Goal: Transaction & Acquisition: Purchase product/service

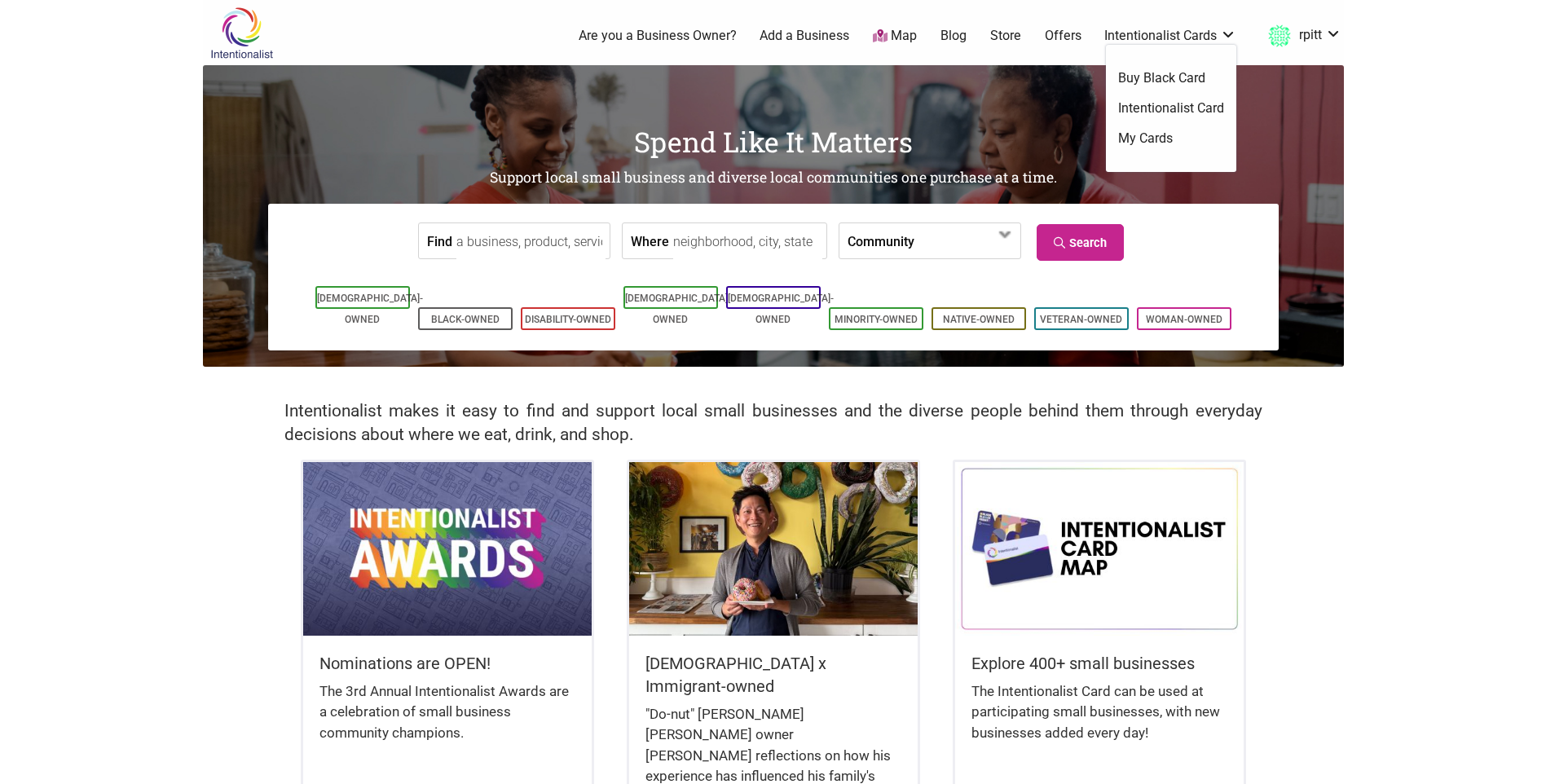
click at [1171, 111] on link "Intentionalist Card" at bounding box center [1171, 108] width 106 height 18
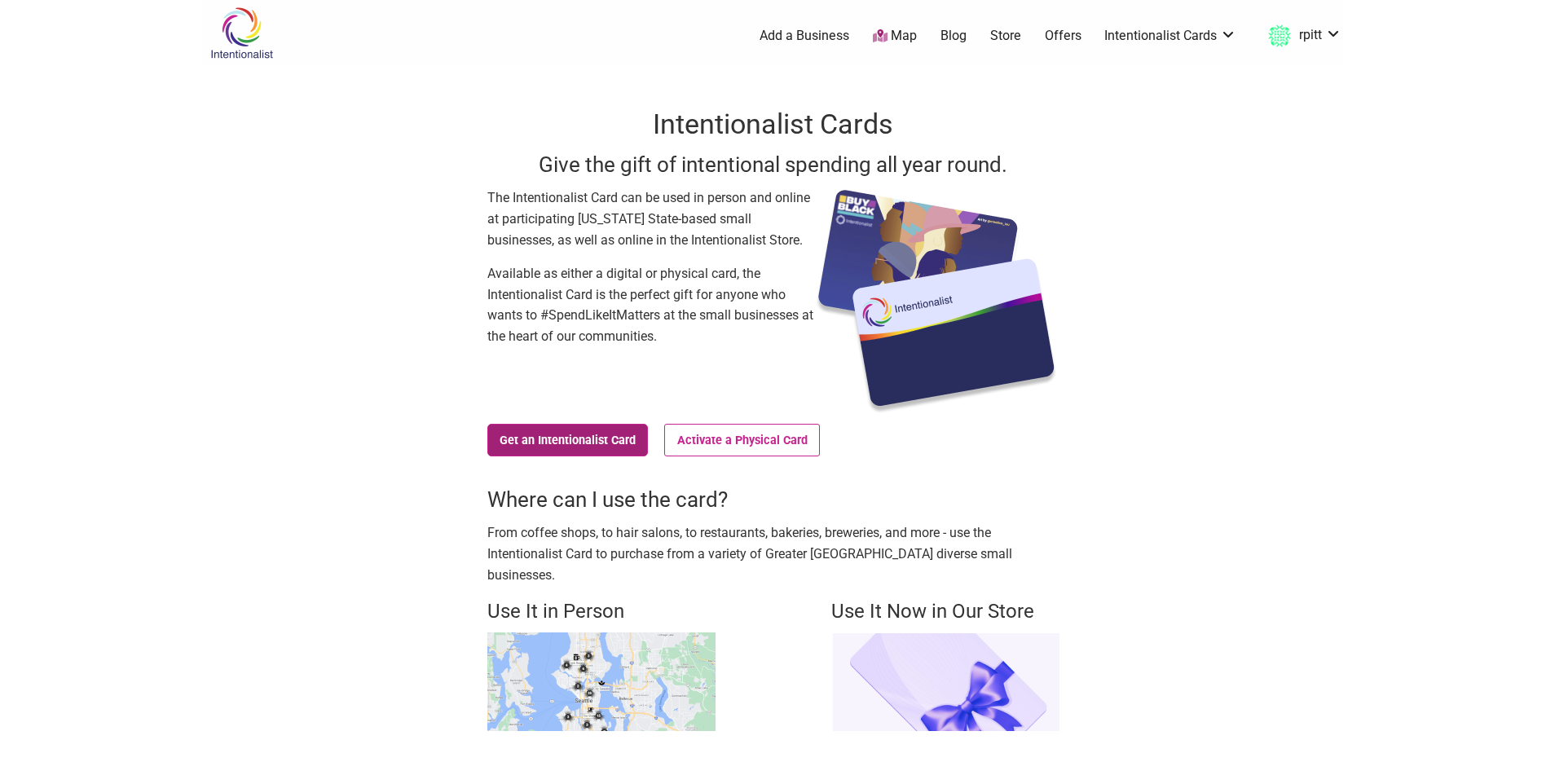
click at [591, 444] on link "Get an Intentionalist Card" at bounding box center [568, 440] width 161 height 33
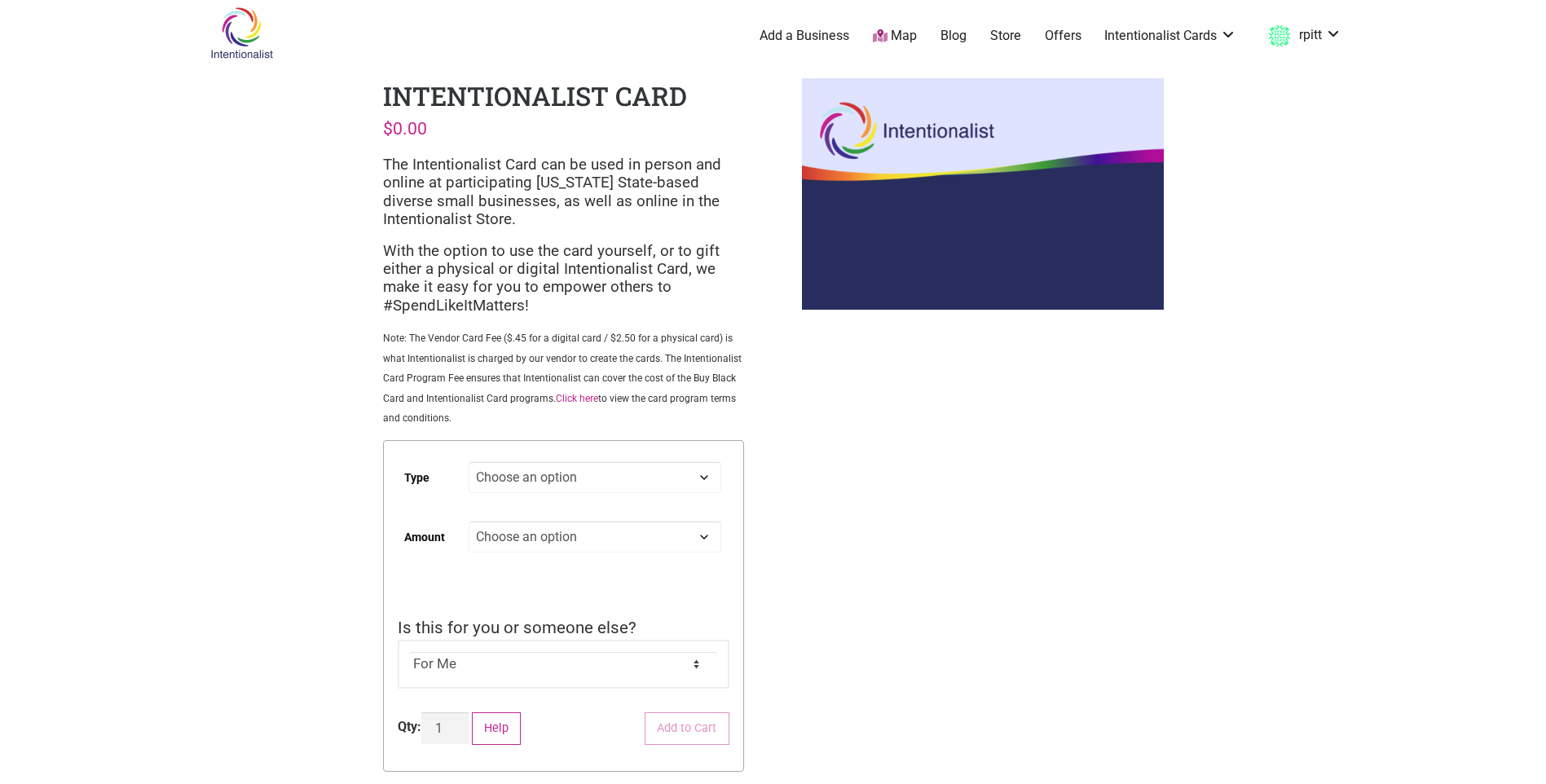
click at [594, 473] on select "Choose an option Digital Physical" at bounding box center [594, 477] width 251 height 32
select select "Physical"
click at [468, 462] on select "Choose an option Digital Physical" at bounding box center [594, 477] width 251 height 32
click at [1277, 121] on link "My Cards" at bounding box center [1279, 115] width 99 height 19
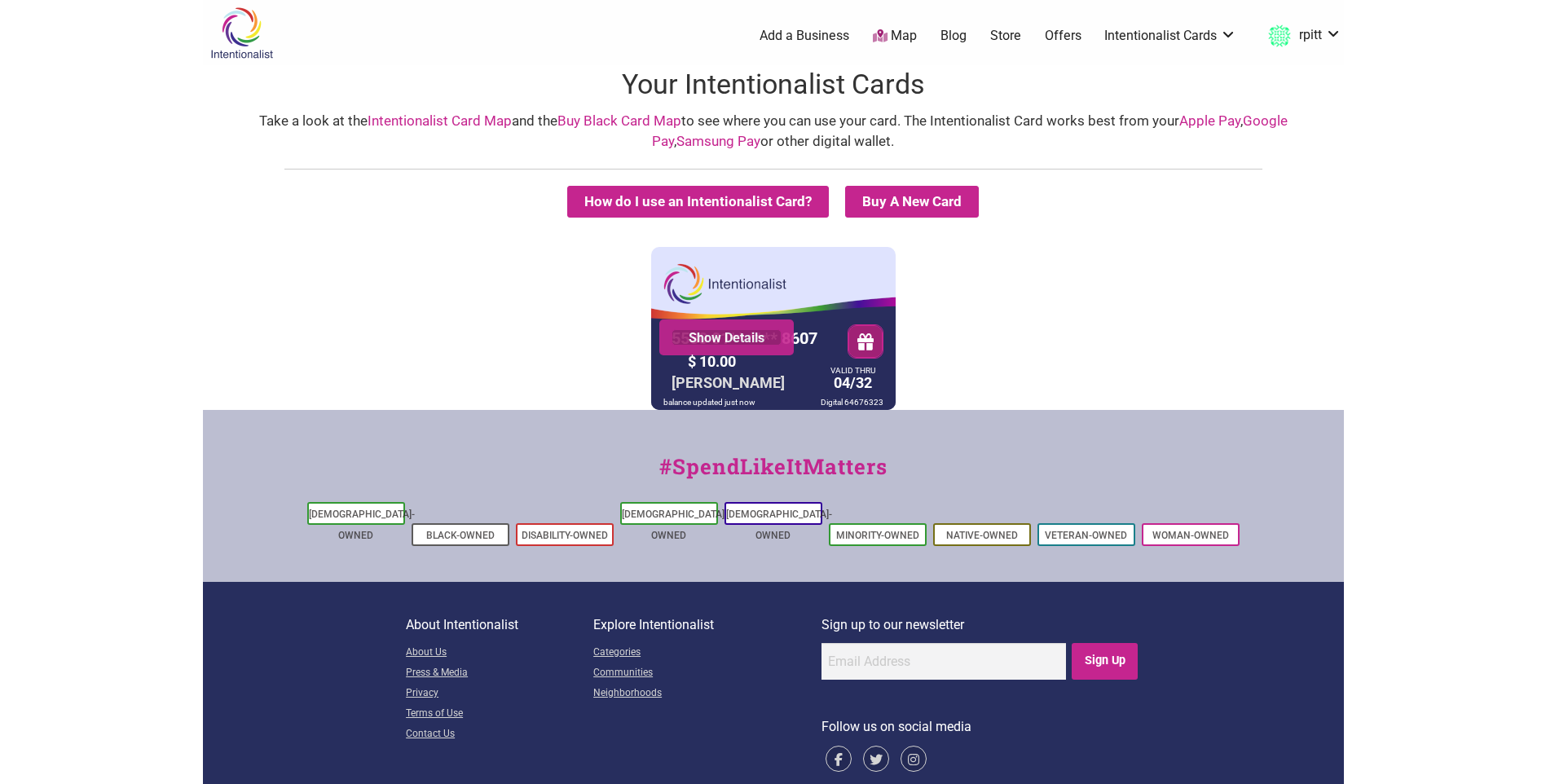
click at [744, 339] on link "Show Details" at bounding box center [726, 337] width 110 height 16
click at [873, 344] on button "button" at bounding box center [865, 341] width 36 height 34
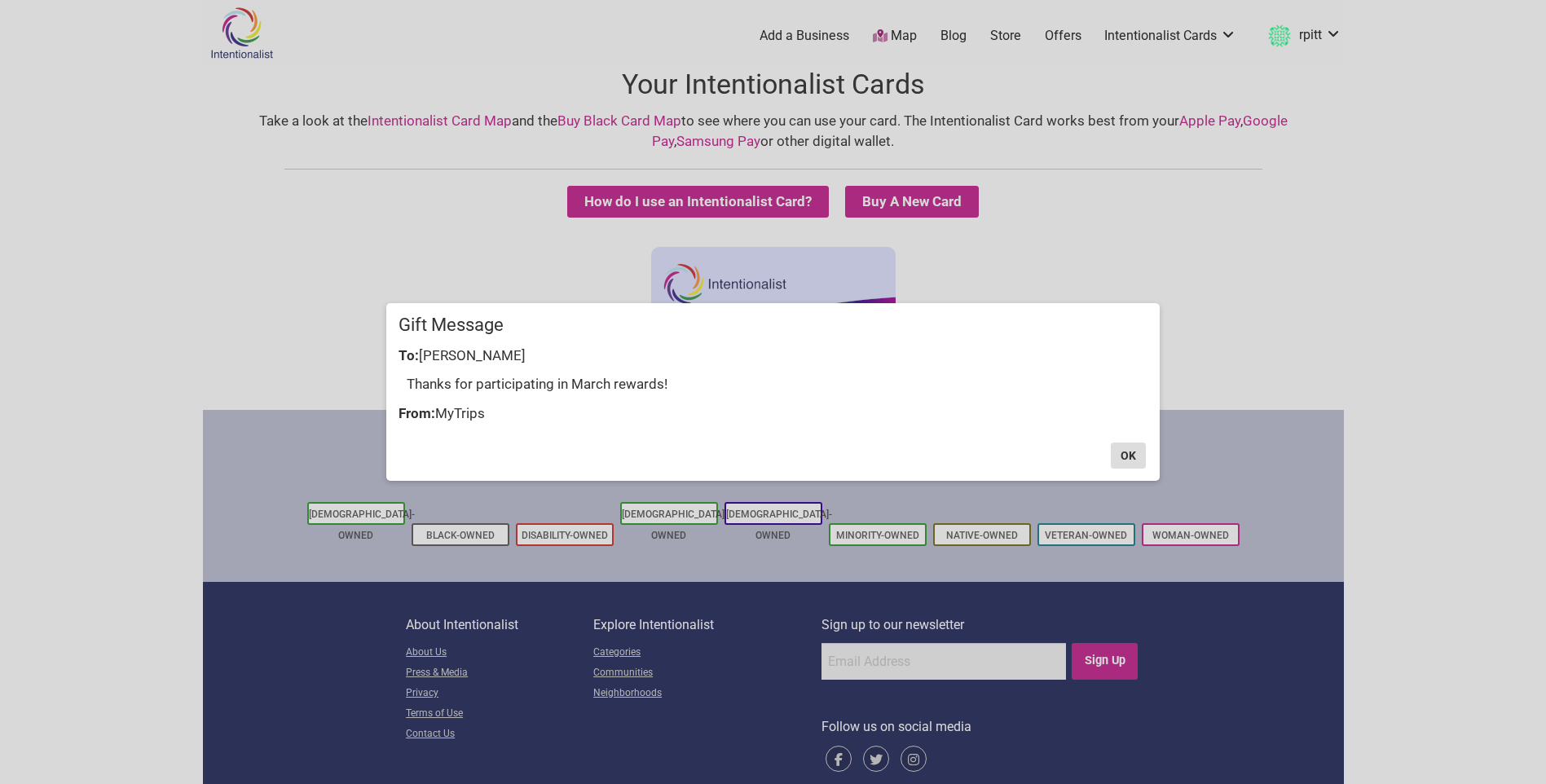
click at [1138, 463] on button "OK" at bounding box center [1128, 455] width 36 height 26
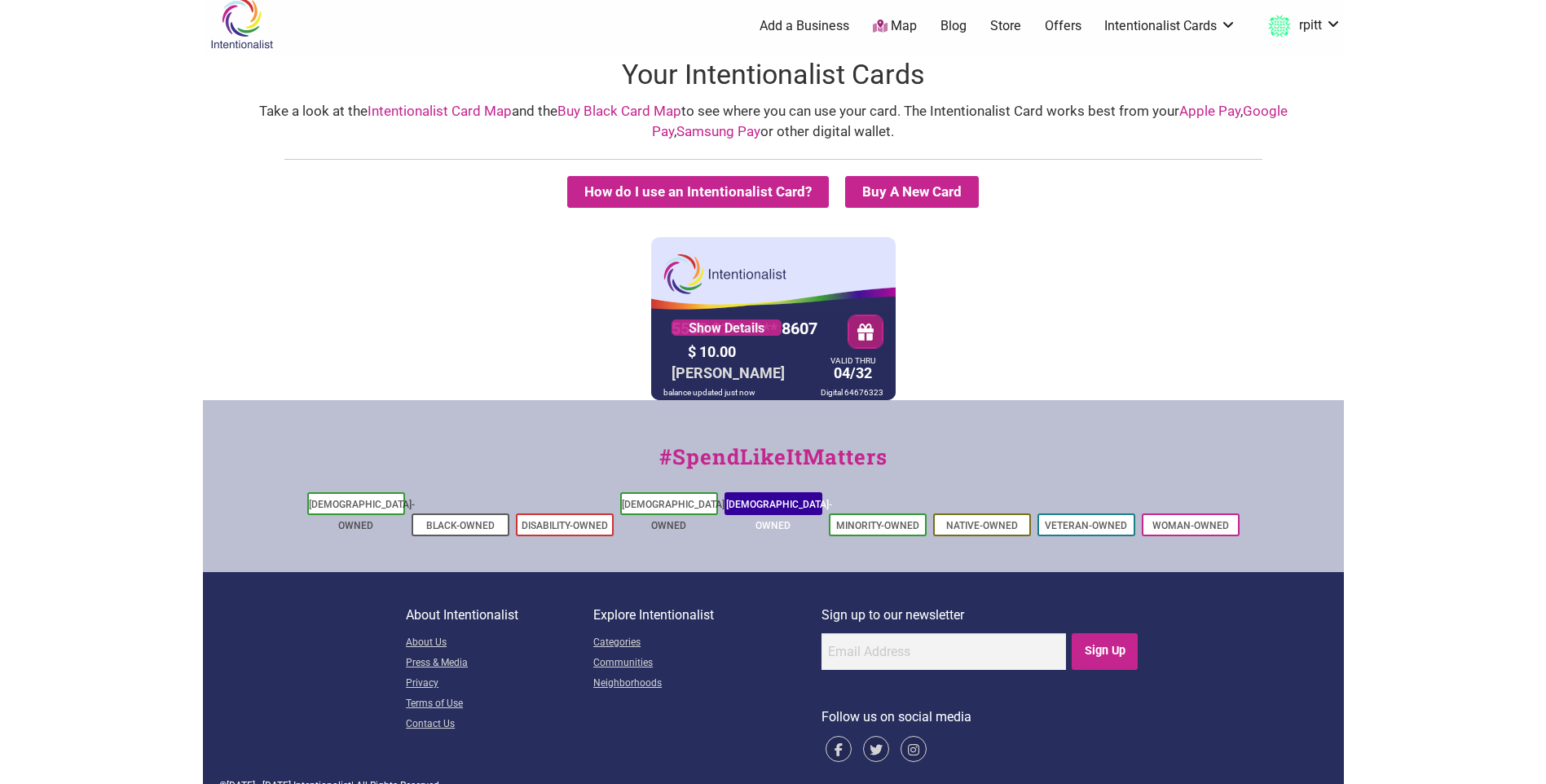
scroll to position [13, 0]
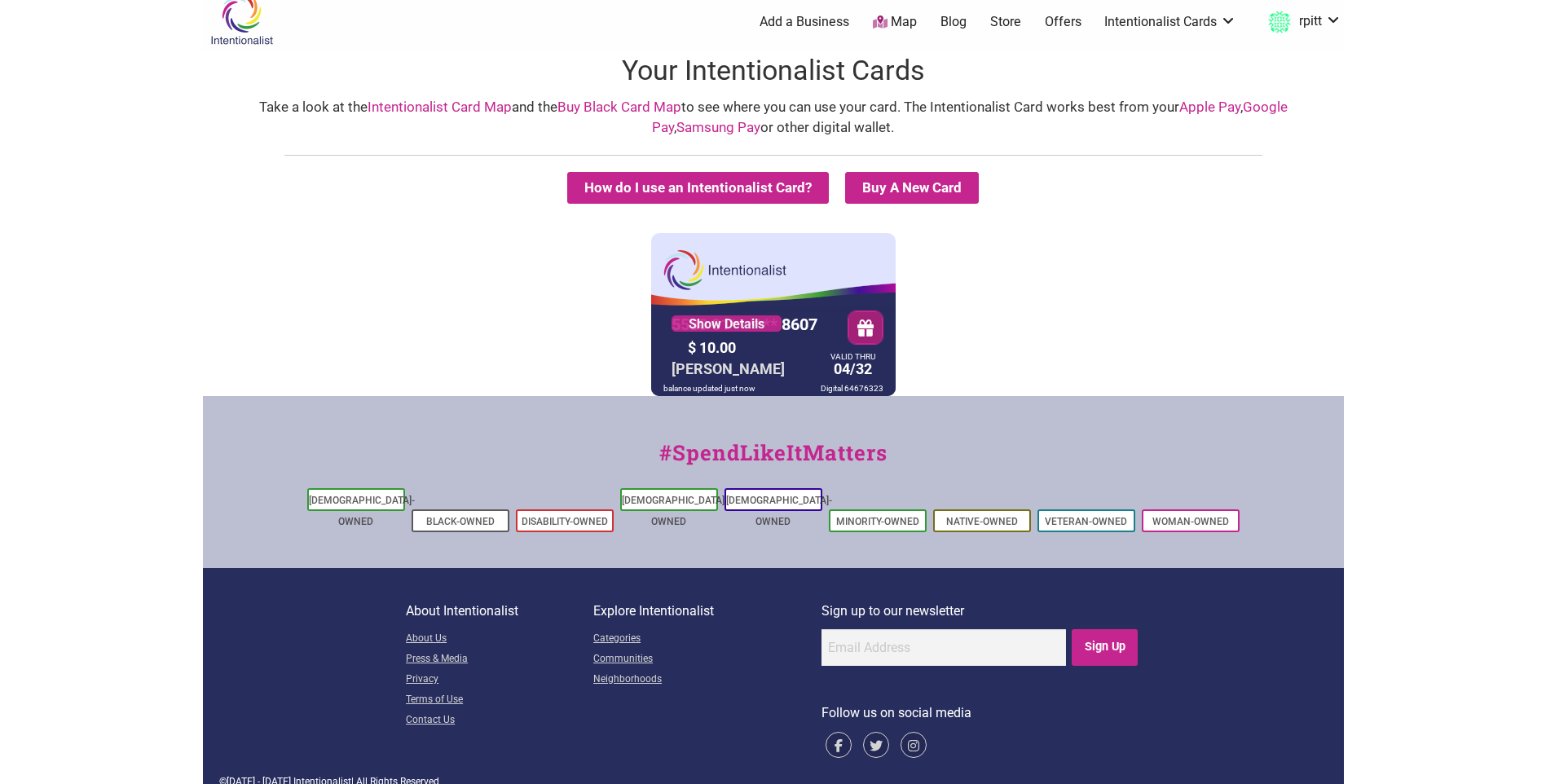
click at [905, 21] on link "Map" at bounding box center [894, 23] width 44 height 19
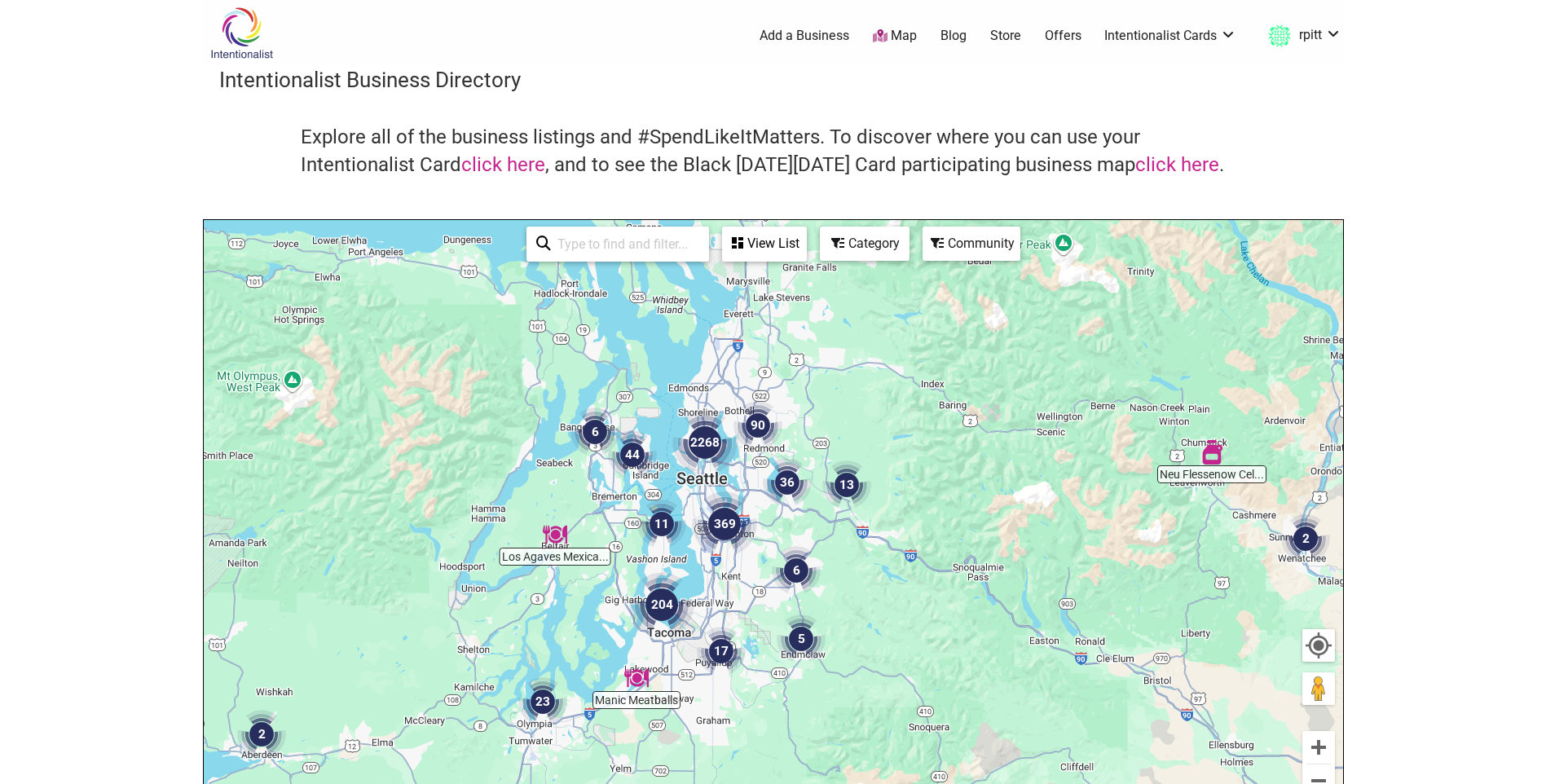
drag, startPoint x: 707, startPoint y: 362, endPoint x: 719, endPoint y: 523, distance: 161.4
click at [731, 589] on div "To navigate, press the arrow keys." at bounding box center [773, 536] width 1139 height 634
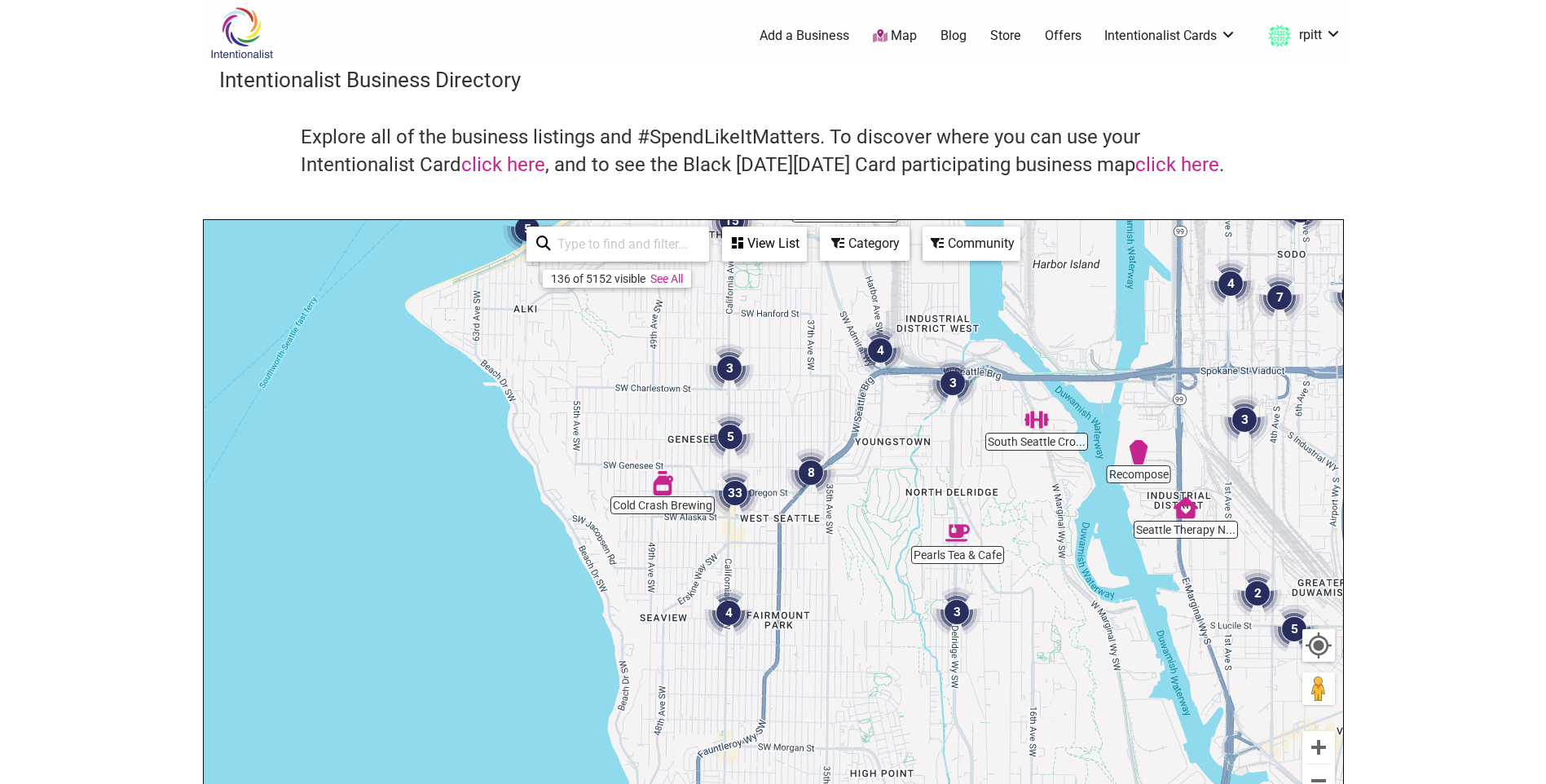
drag, startPoint x: 724, startPoint y: 616, endPoint x: 797, endPoint y: 424, distance: 205.4
click at [797, 424] on div "To navigate, press the arrow keys." at bounding box center [773, 536] width 1139 height 634
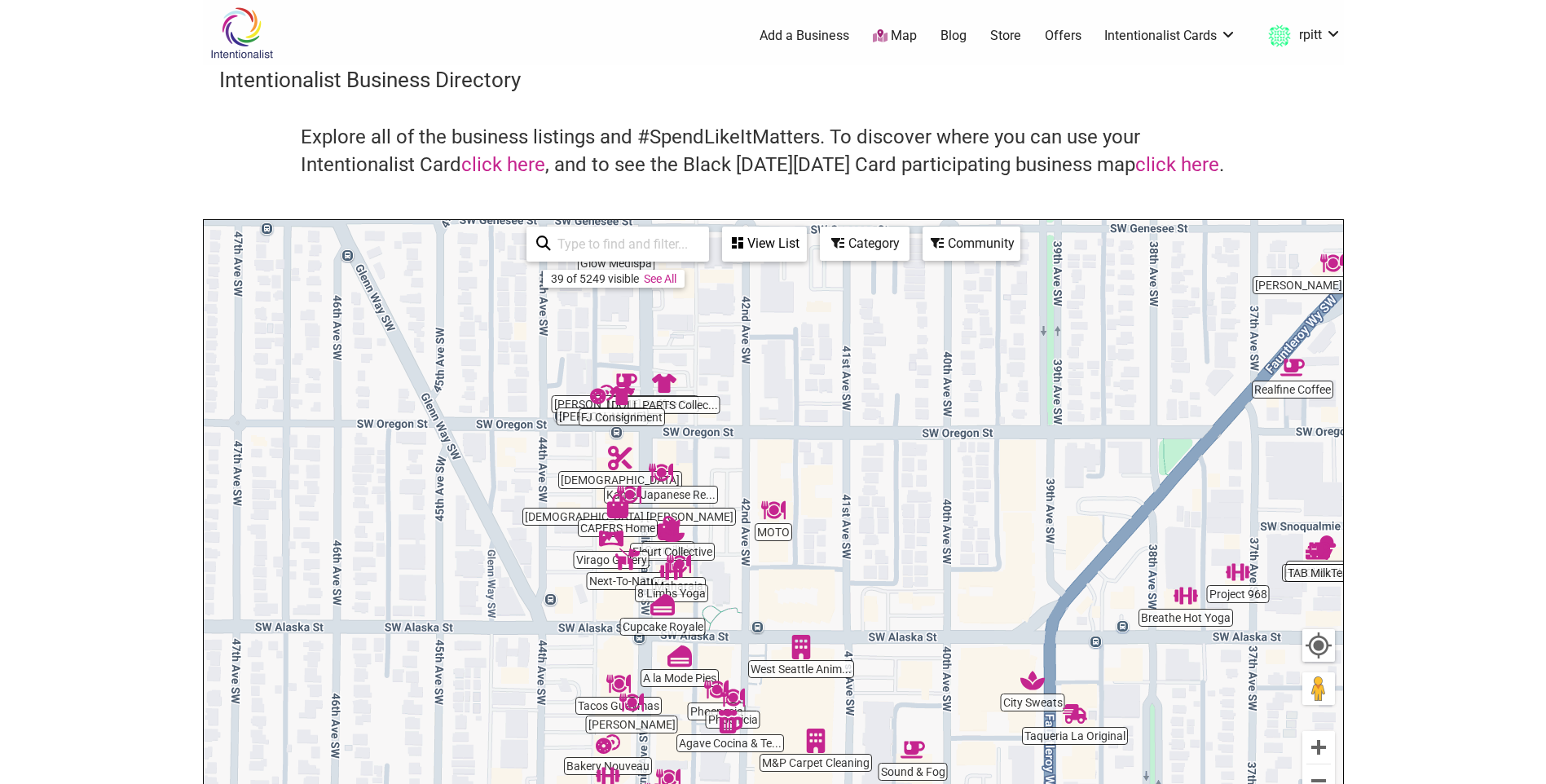
drag, startPoint x: 751, startPoint y: 448, endPoint x: 752, endPoint y: 471, distance: 23.0
click at [752, 471] on div "To navigate, press the arrow keys." at bounding box center [773, 536] width 1139 height 634
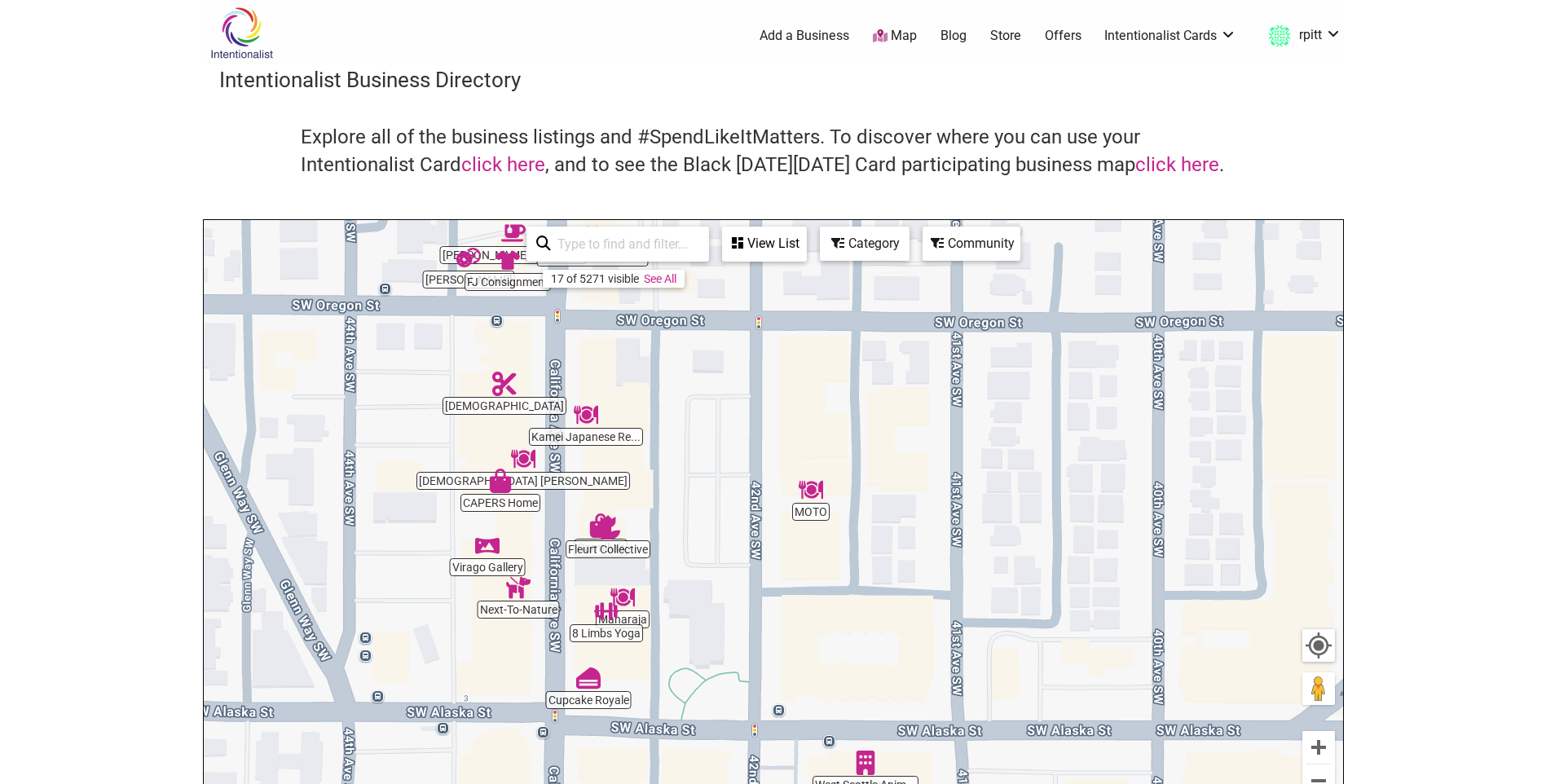
drag, startPoint x: 671, startPoint y: 605, endPoint x: 683, endPoint y: 542, distance: 64.1
click at [683, 542] on div "To navigate, press the arrow keys." at bounding box center [773, 536] width 1139 height 634
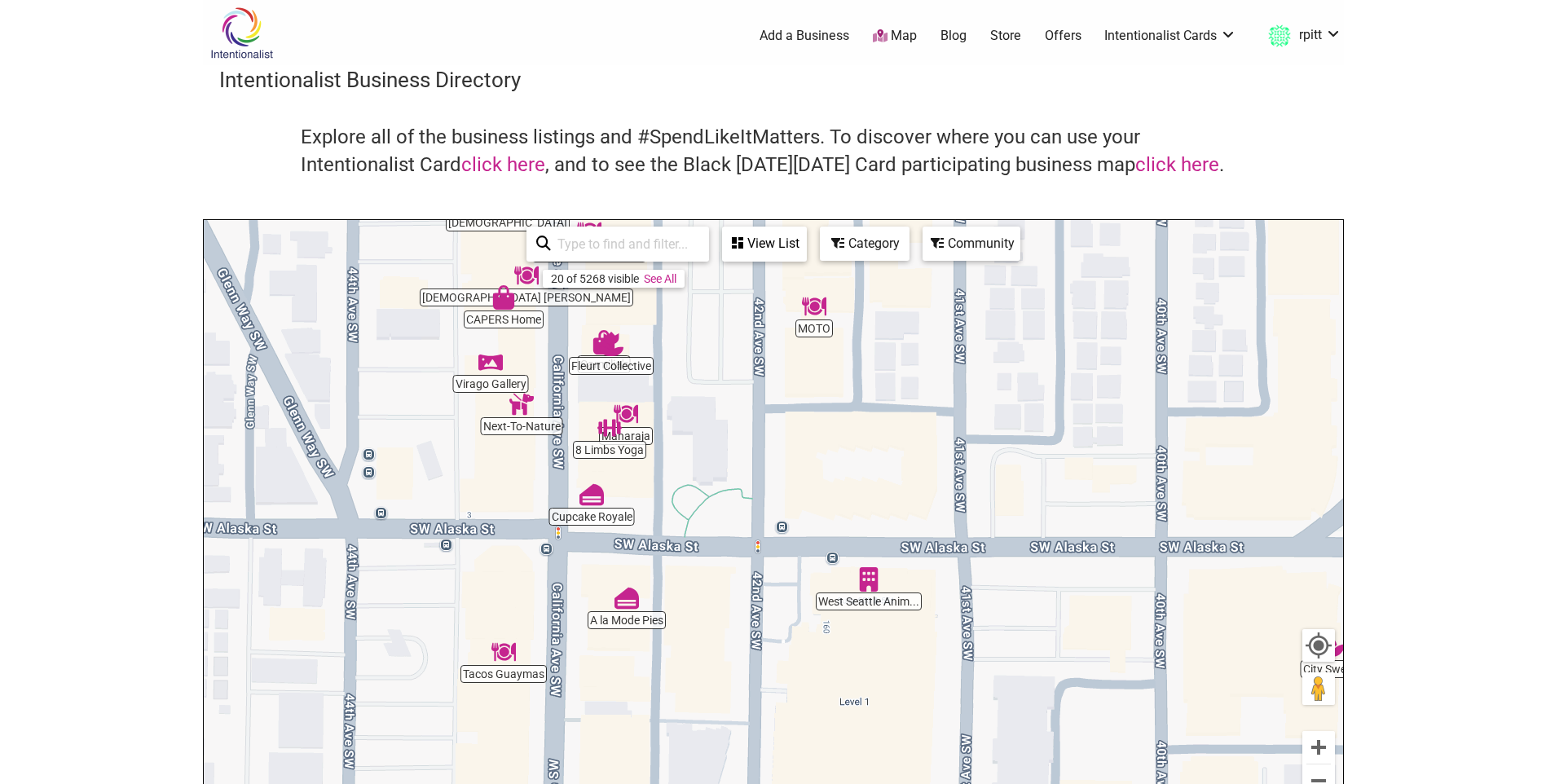
drag, startPoint x: 701, startPoint y: 667, endPoint x: 704, endPoint y: 482, distance: 185.0
click at [704, 482] on div "To navigate, press the arrow keys." at bounding box center [773, 536] width 1139 height 634
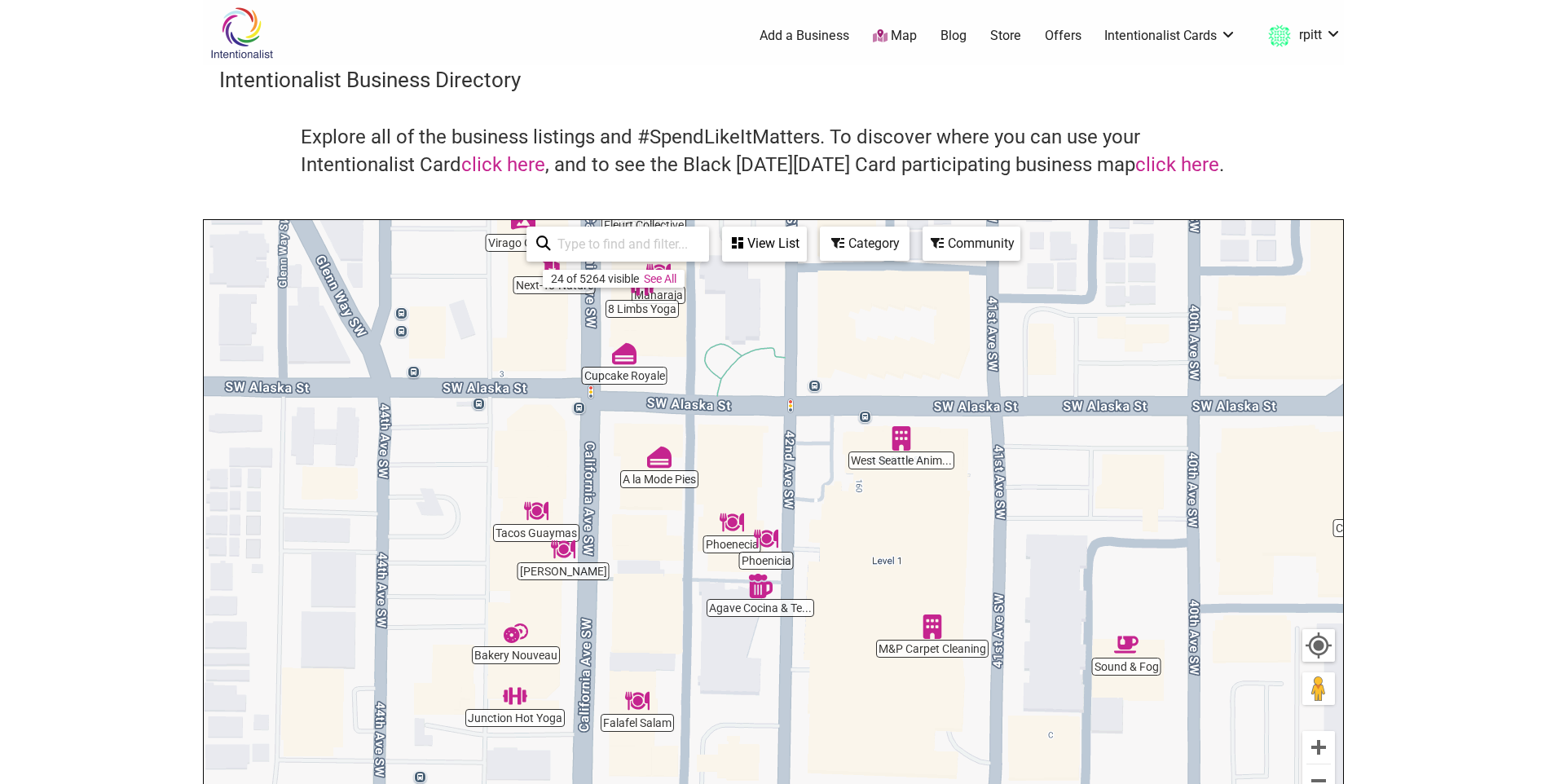
drag, startPoint x: 613, startPoint y: 699, endPoint x: 645, endPoint y: 556, distance: 146.5
click at [645, 556] on div "To navigate, press the arrow keys." at bounding box center [773, 536] width 1139 height 634
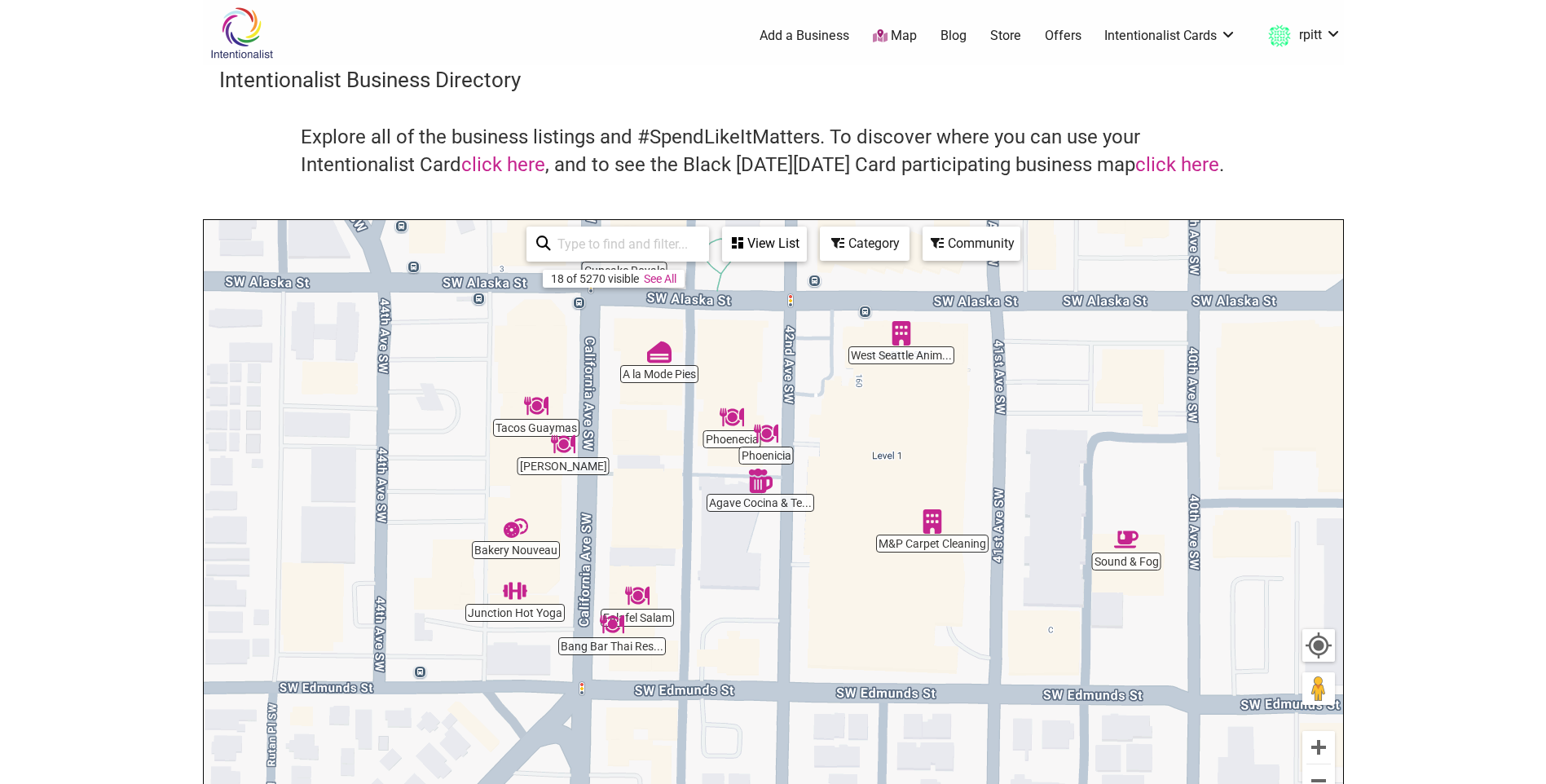
drag, startPoint x: 659, startPoint y: 665, endPoint x: 661, endPoint y: 496, distance: 169.0
click at [661, 522] on div "To navigate, press the arrow keys." at bounding box center [773, 536] width 1139 height 634
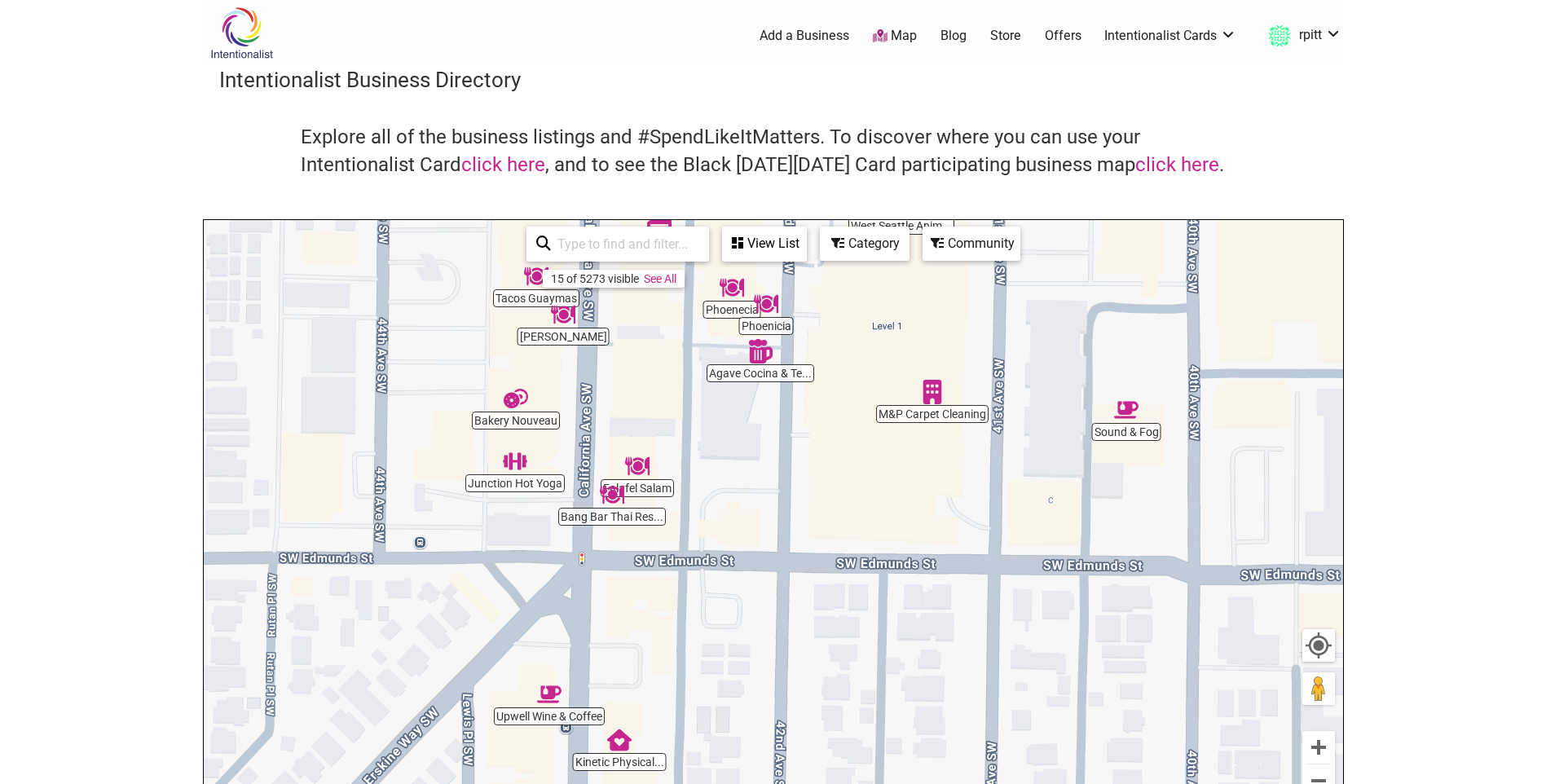
drag, startPoint x: 688, startPoint y: 614, endPoint x: 688, endPoint y: 425, distance: 189.0
click at [688, 425] on div "To navigate, press the arrow keys." at bounding box center [773, 536] width 1139 height 634
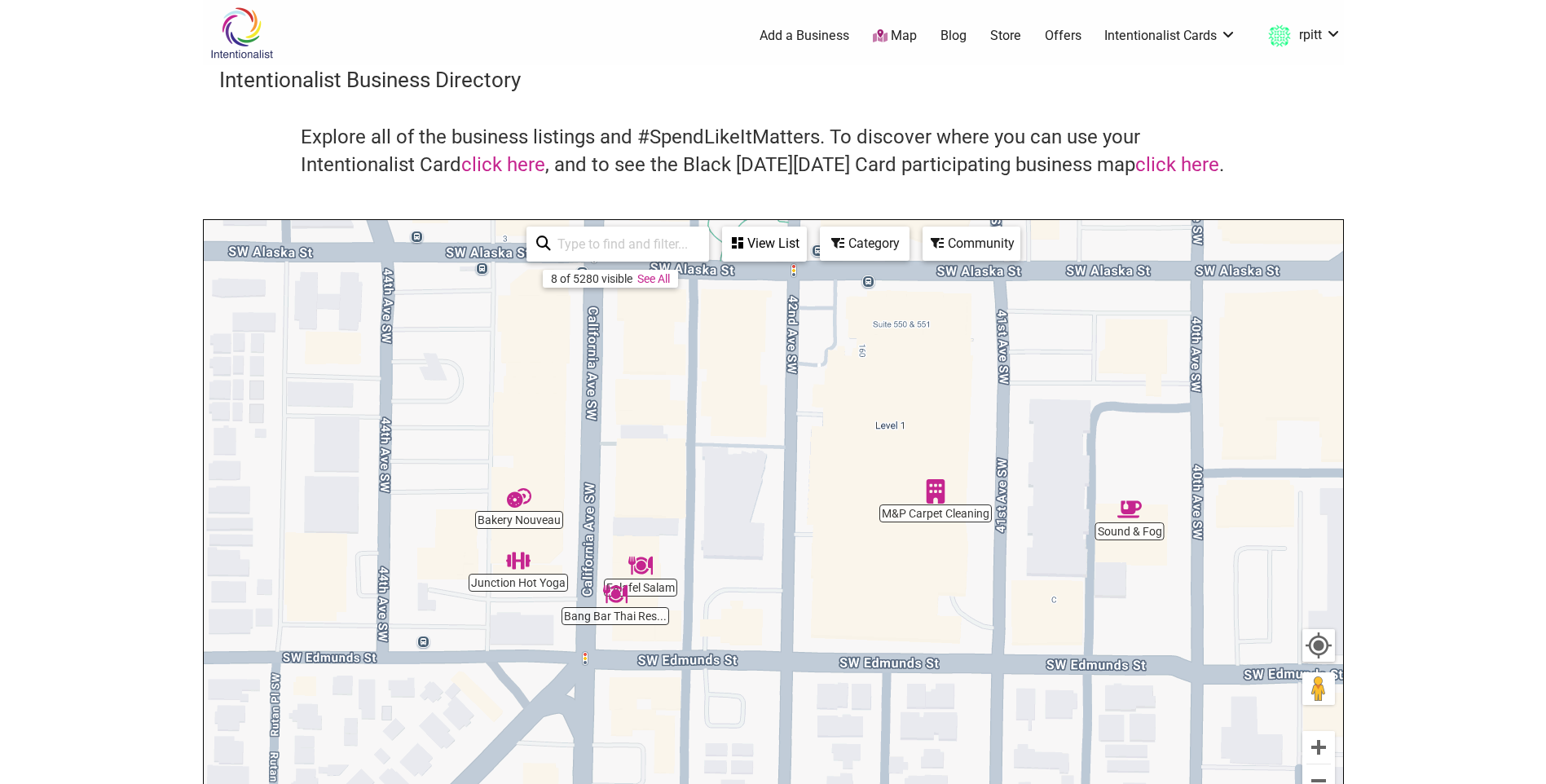
drag, startPoint x: 683, startPoint y: 469, endPoint x: 689, endPoint y: 739, distance: 270.1
click at [684, 743] on div "To navigate, press the arrow keys." at bounding box center [773, 536] width 1139 height 634
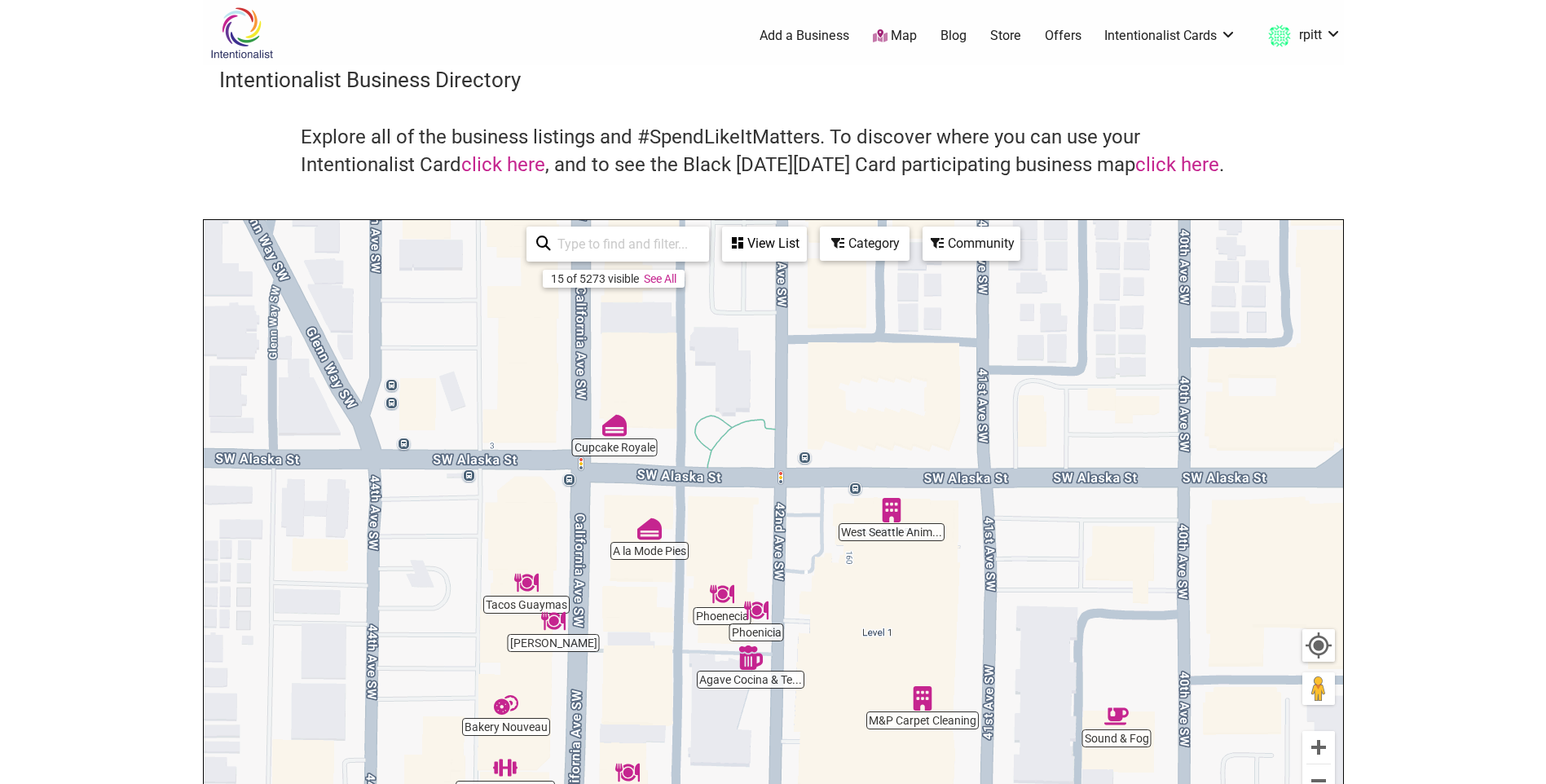
drag, startPoint x: 705, startPoint y: 421, endPoint x: 690, endPoint y: 691, distance: 270.4
click at [690, 691] on div "To navigate, press the arrow keys." at bounding box center [773, 536] width 1139 height 634
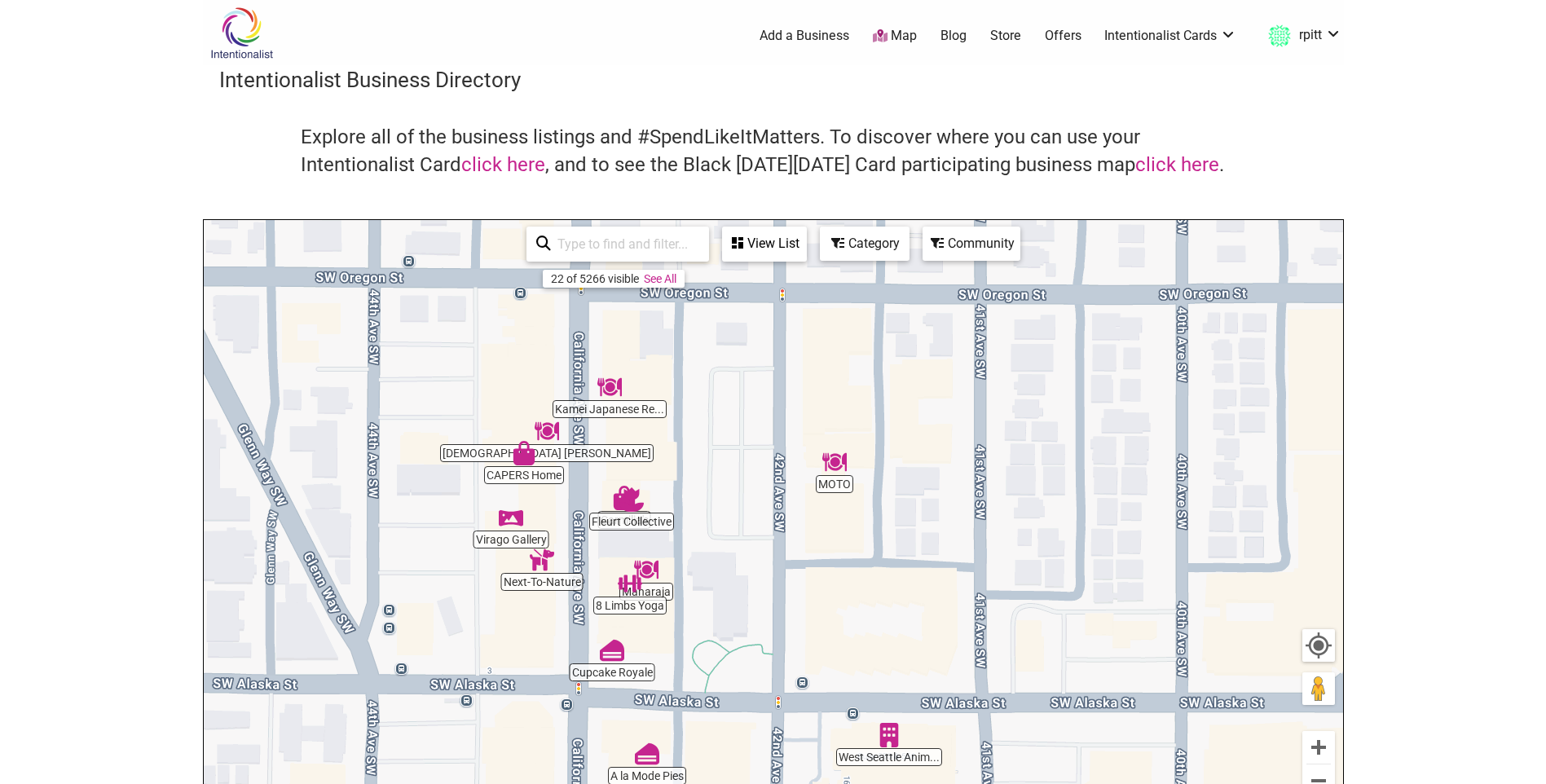
drag, startPoint x: 693, startPoint y: 462, endPoint x: 690, endPoint y: 630, distance: 168.0
click at [690, 630] on div "To navigate, press the arrow keys." at bounding box center [773, 536] width 1139 height 634
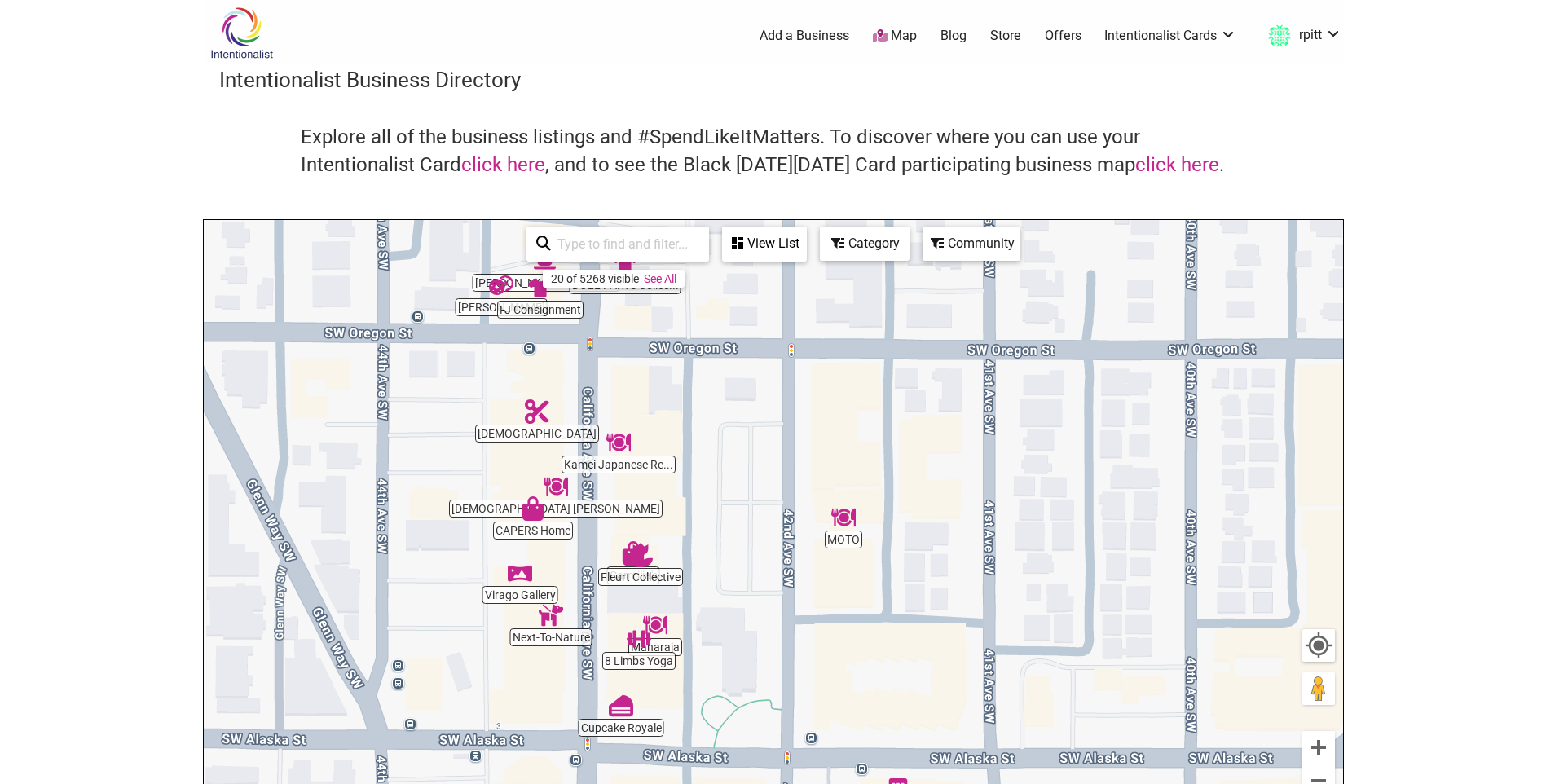
drag, startPoint x: 683, startPoint y: 478, endPoint x: 697, endPoint y: 548, distance: 71.4
click at [697, 548] on div "To navigate, press the arrow keys." at bounding box center [773, 536] width 1139 height 634
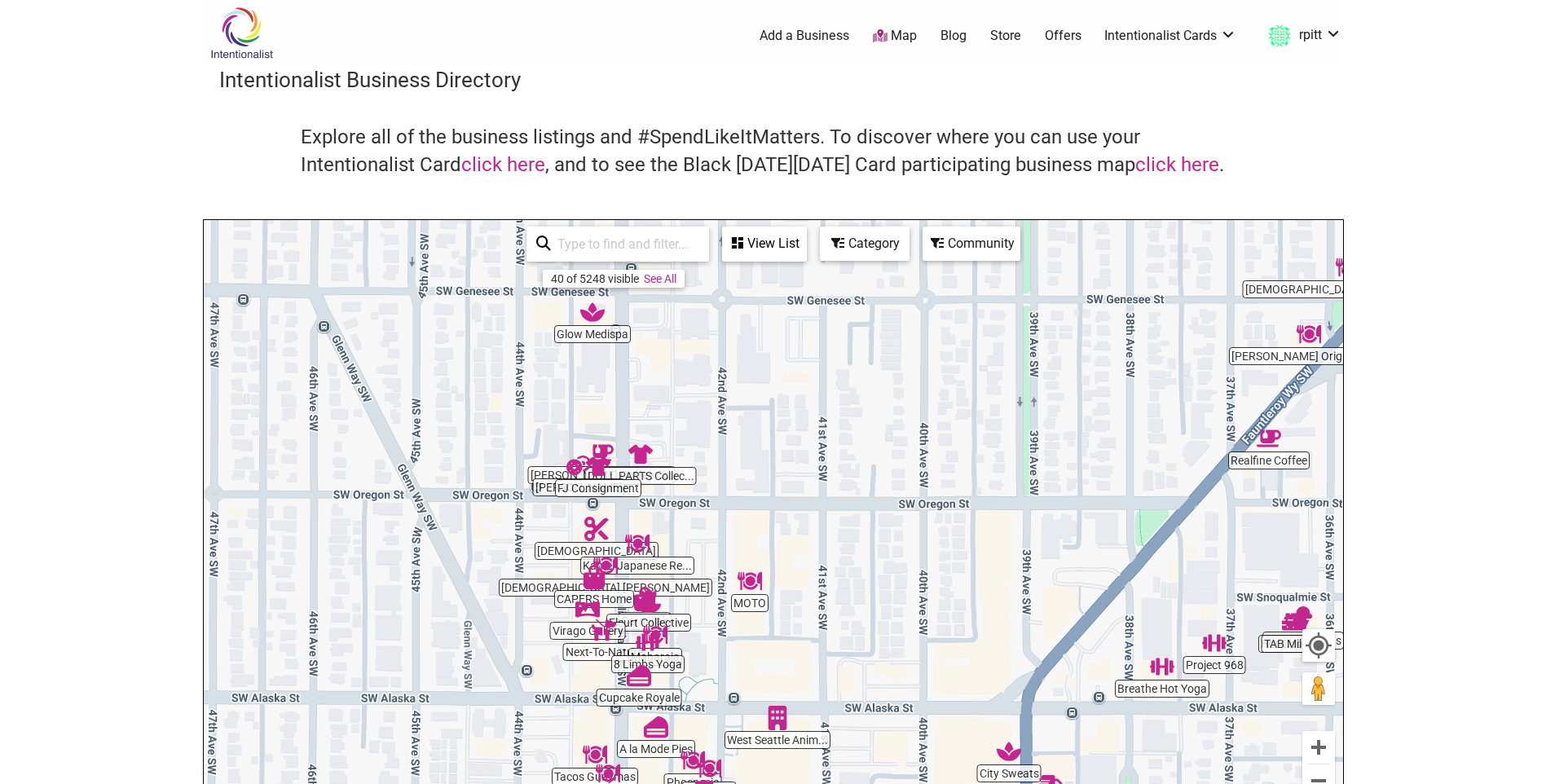
drag, startPoint x: 651, startPoint y: 417, endPoint x: 711, endPoint y: 478, distance: 85.6
click at [711, 478] on div "To navigate, press the arrow keys." at bounding box center [773, 536] width 1139 height 634
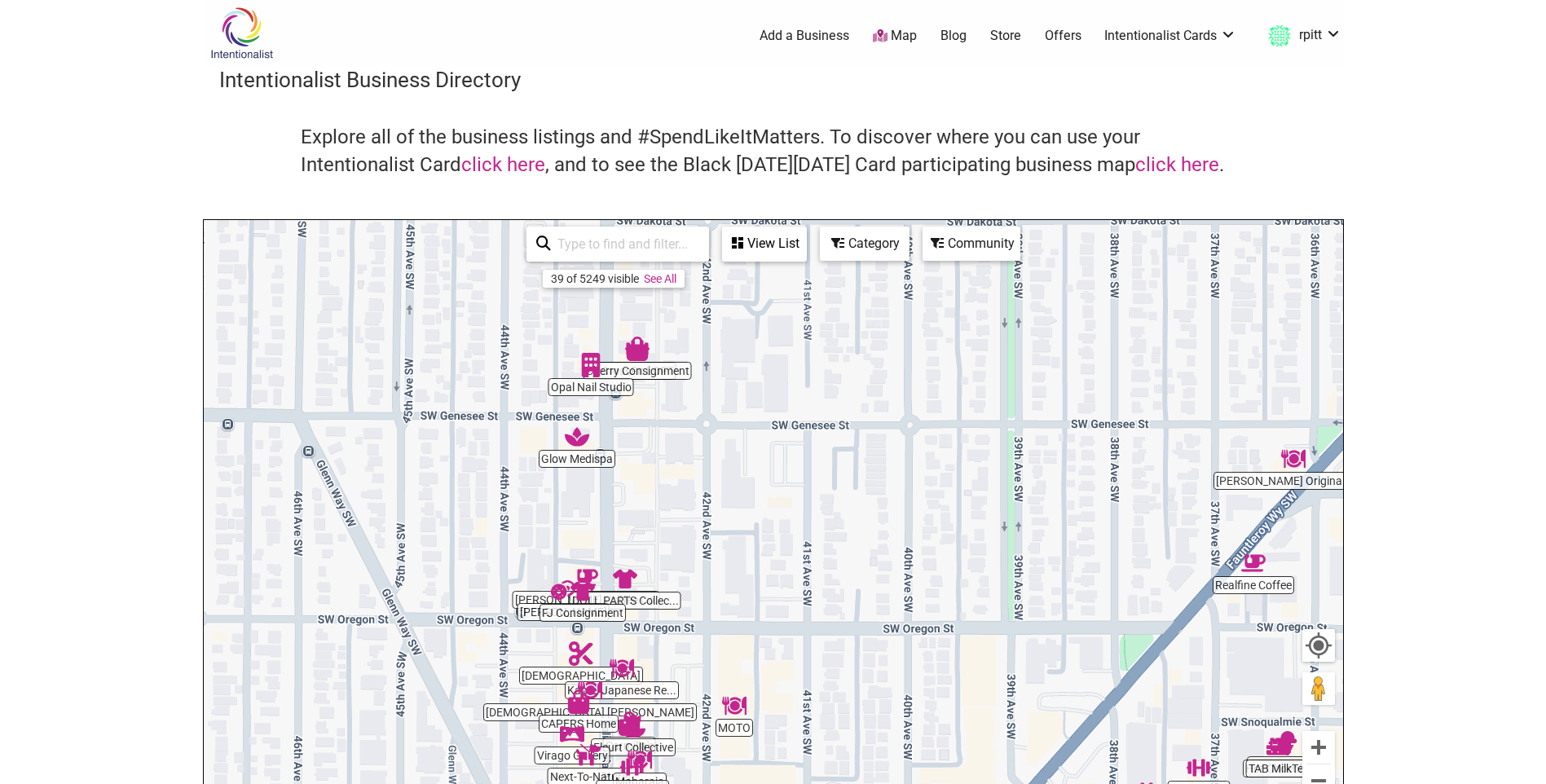
drag, startPoint x: 717, startPoint y: 408, endPoint x: 687, endPoint y: 549, distance: 144.2
click at [687, 549] on div "To navigate, press the arrow keys." at bounding box center [773, 536] width 1139 height 634
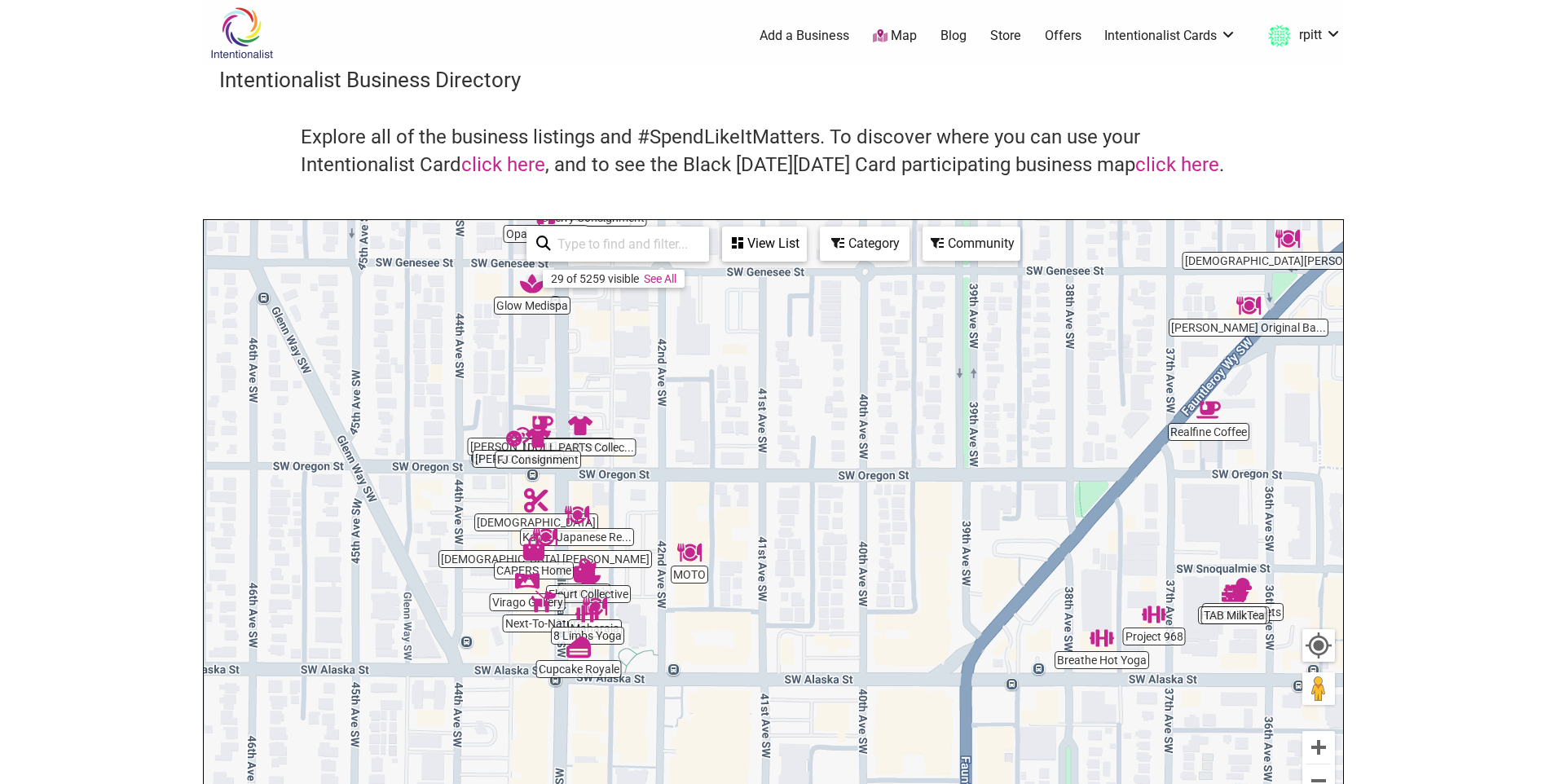
drag, startPoint x: 748, startPoint y: 617, endPoint x: 652, endPoint y: 247, distance: 382.3
click at [652, 257] on div "8 Limbs Yoga Cupcake Royale CrossFit LOFT Project 968 Fleurt Collective Glow Me…" at bounding box center [773, 536] width 1139 height 634
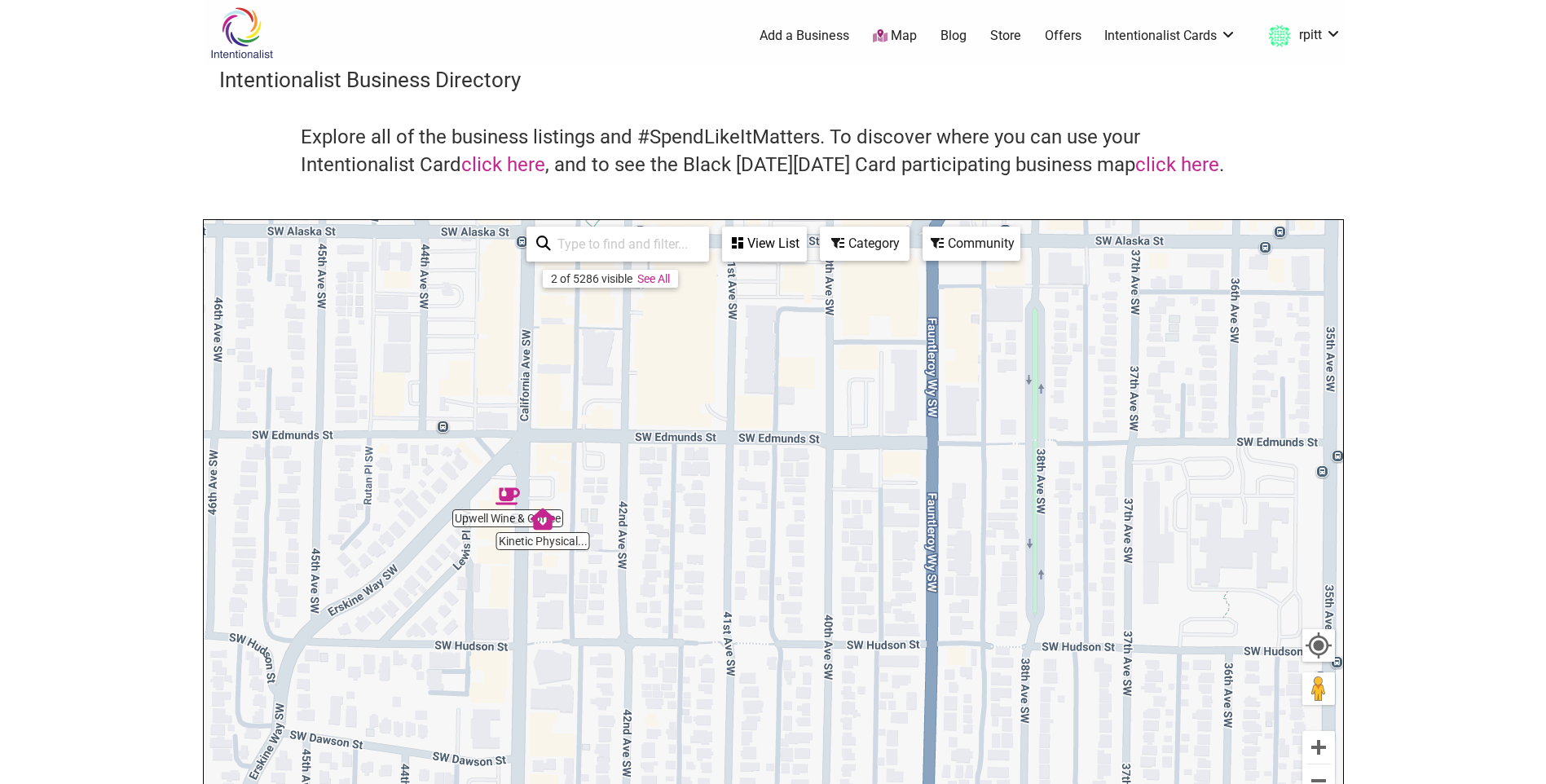
drag, startPoint x: 513, startPoint y: 396, endPoint x: 644, endPoint y: 591, distance: 234.9
click at [644, 591] on div "To navigate, press the arrow keys." at bounding box center [773, 536] width 1139 height 634
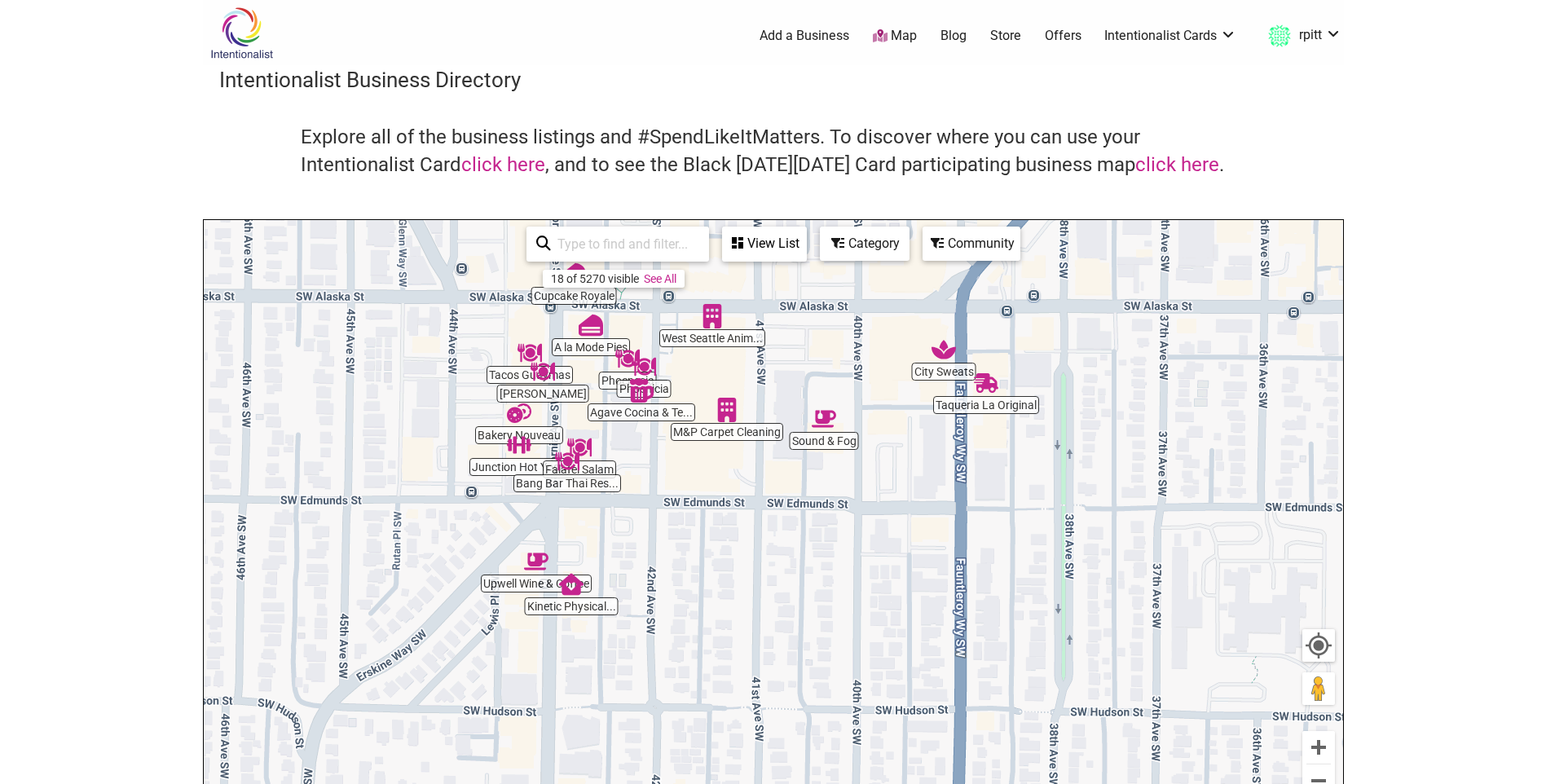
drag, startPoint x: 607, startPoint y: 488, endPoint x: 630, endPoint y: 527, distance: 45.3
click at [630, 527] on div "To navigate, press the arrow keys." at bounding box center [773, 536] width 1139 height 634
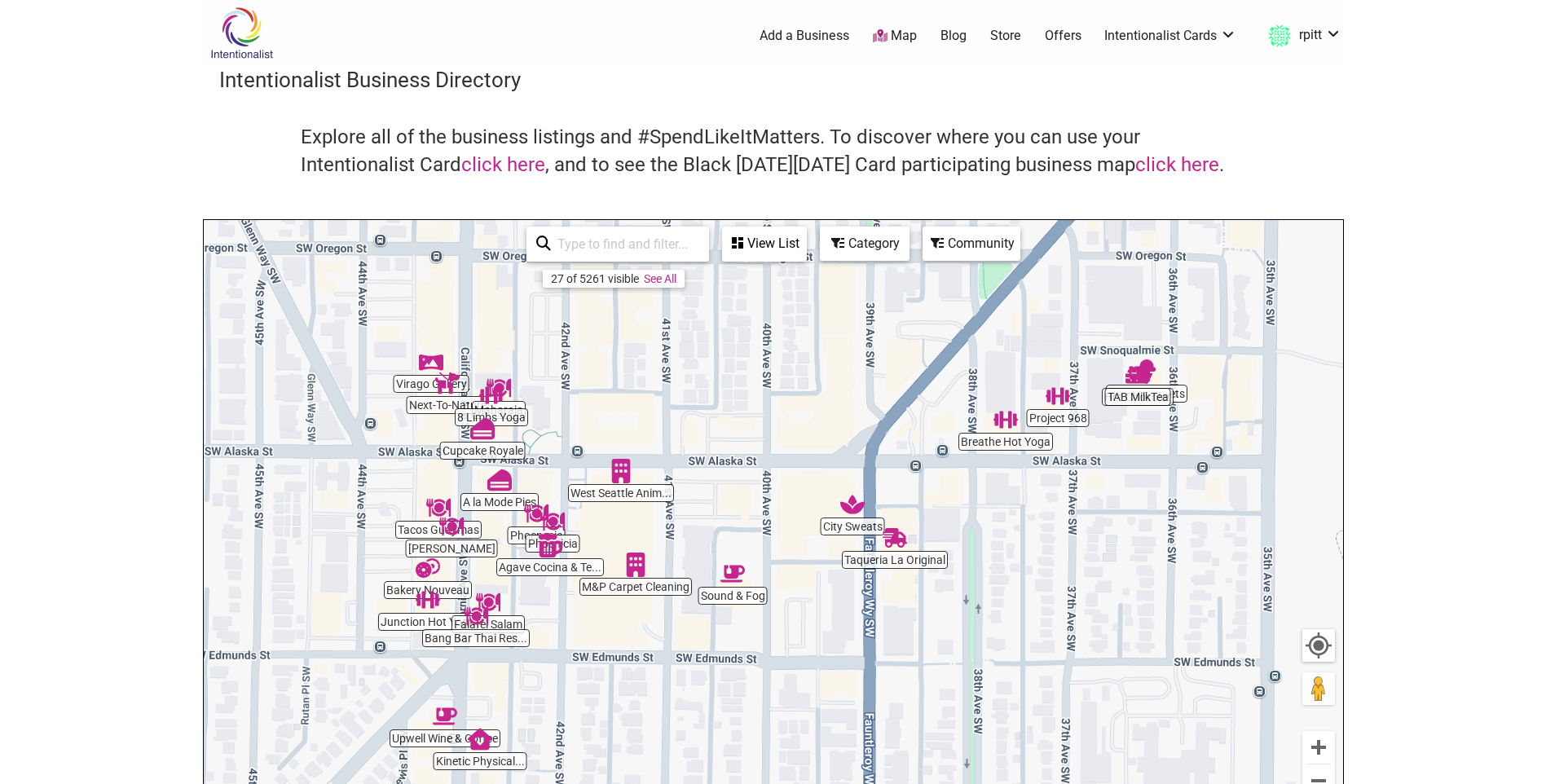
drag, startPoint x: 868, startPoint y: 494, endPoint x: 775, endPoint y: 649, distance: 180.8
click at [775, 649] on div "To navigate, press the arrow keys." at bounding box center [773, 536] width 1139 height 634
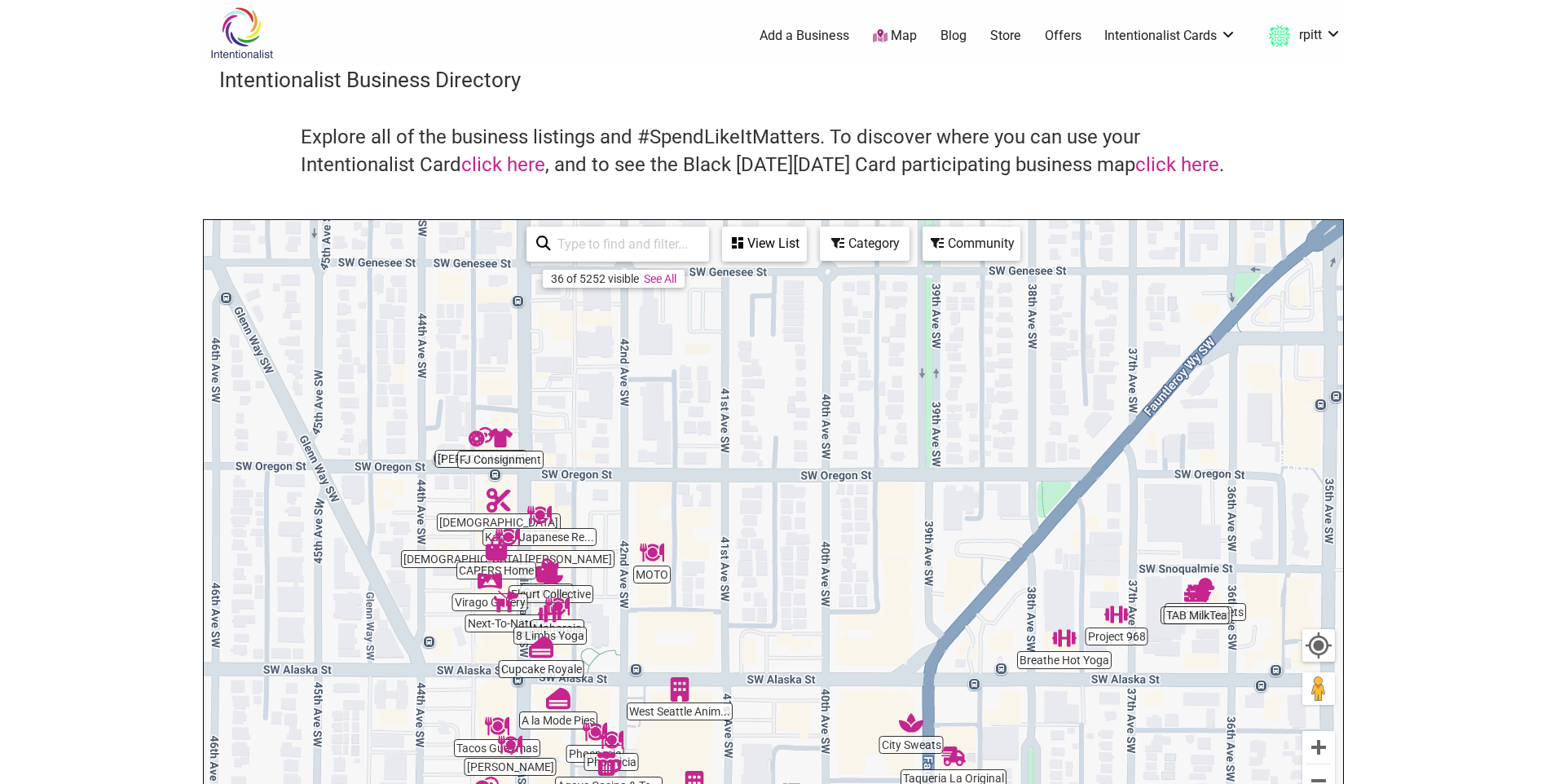
drag, startPoint x: 645, startPoint y: 401, endPoint x: 703, endPoint y: 625, distance: 231.4
click at [703, 625] on div "To navigate, press the arrow keys." at bounding box center [773, 536] width 1139 height 634
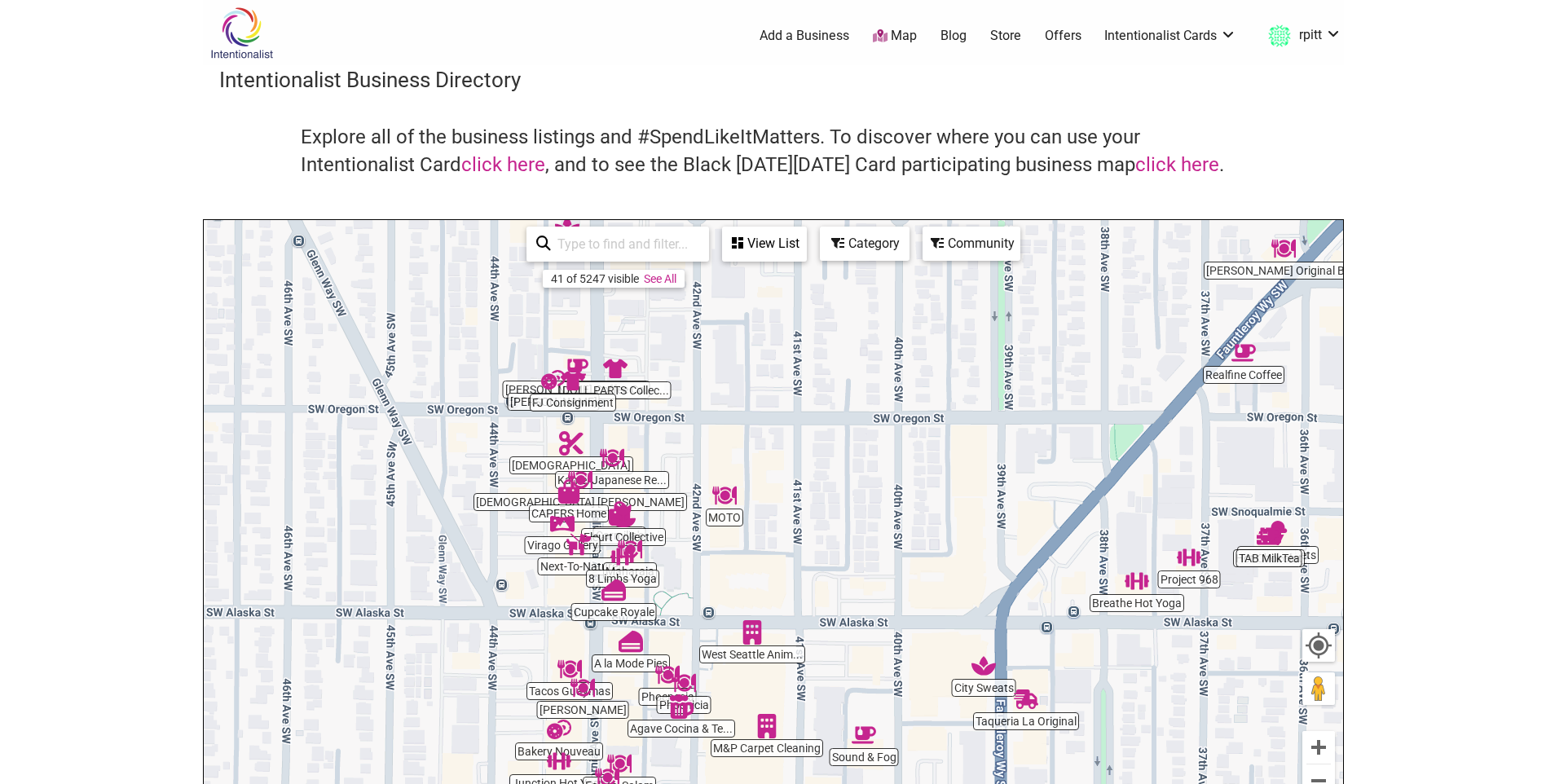
drag, startPoint x: 653, startPoint y: 613, endPoint x: 725, endPoint y: 557, distance: 91.2
click at [725, 557] on div "To navigate, press the arrow keys." at bounding box center [773, 536] width 1139 height 634
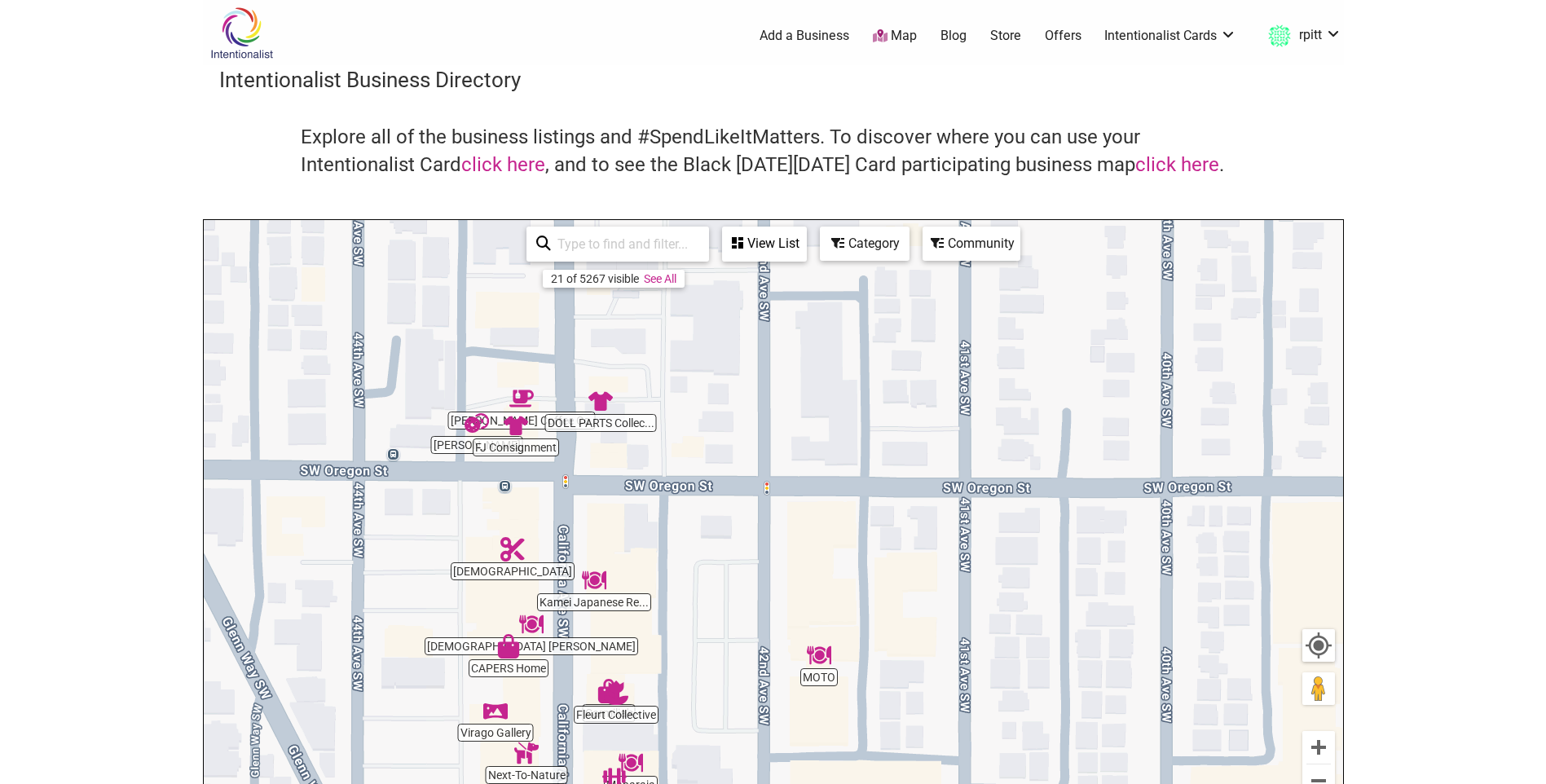
drag, startPoint x: 671, startPoint y: 474, endPoint x: 686, endPoint y: 654, distance: 180.6
click at [686, 654] on div "To navigate, press the arrow keys." at bounding box center [773, 536] width 1139 height 634
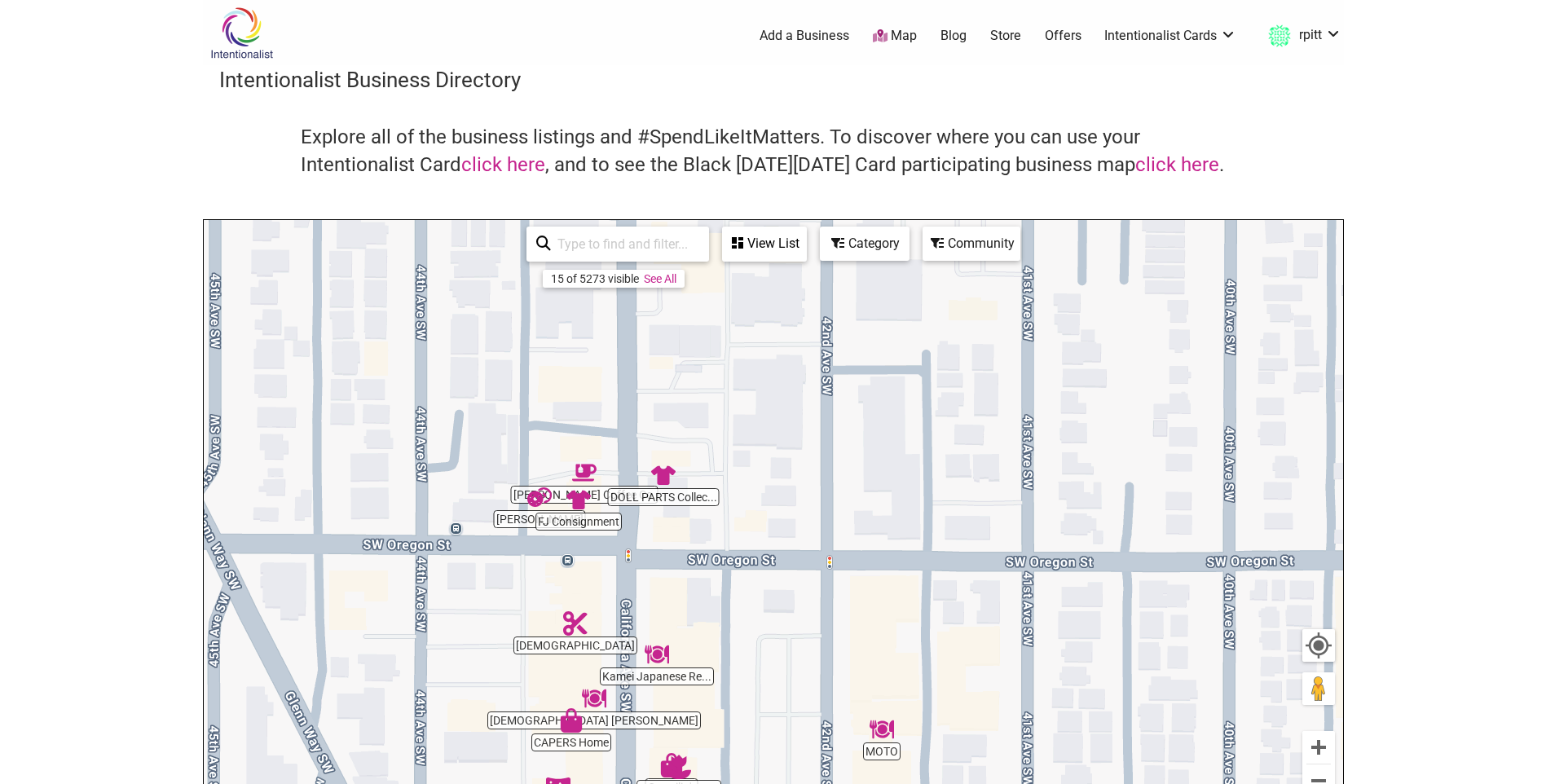
drag, startPoint x: 633, startPoint y: 523, endPoint x: 698, endPoint y: 591, distance: 94.1
click at [698, 591] on div "To navigate, press the arrow keys." at bounding box center [773, 536] width 1139 height 634
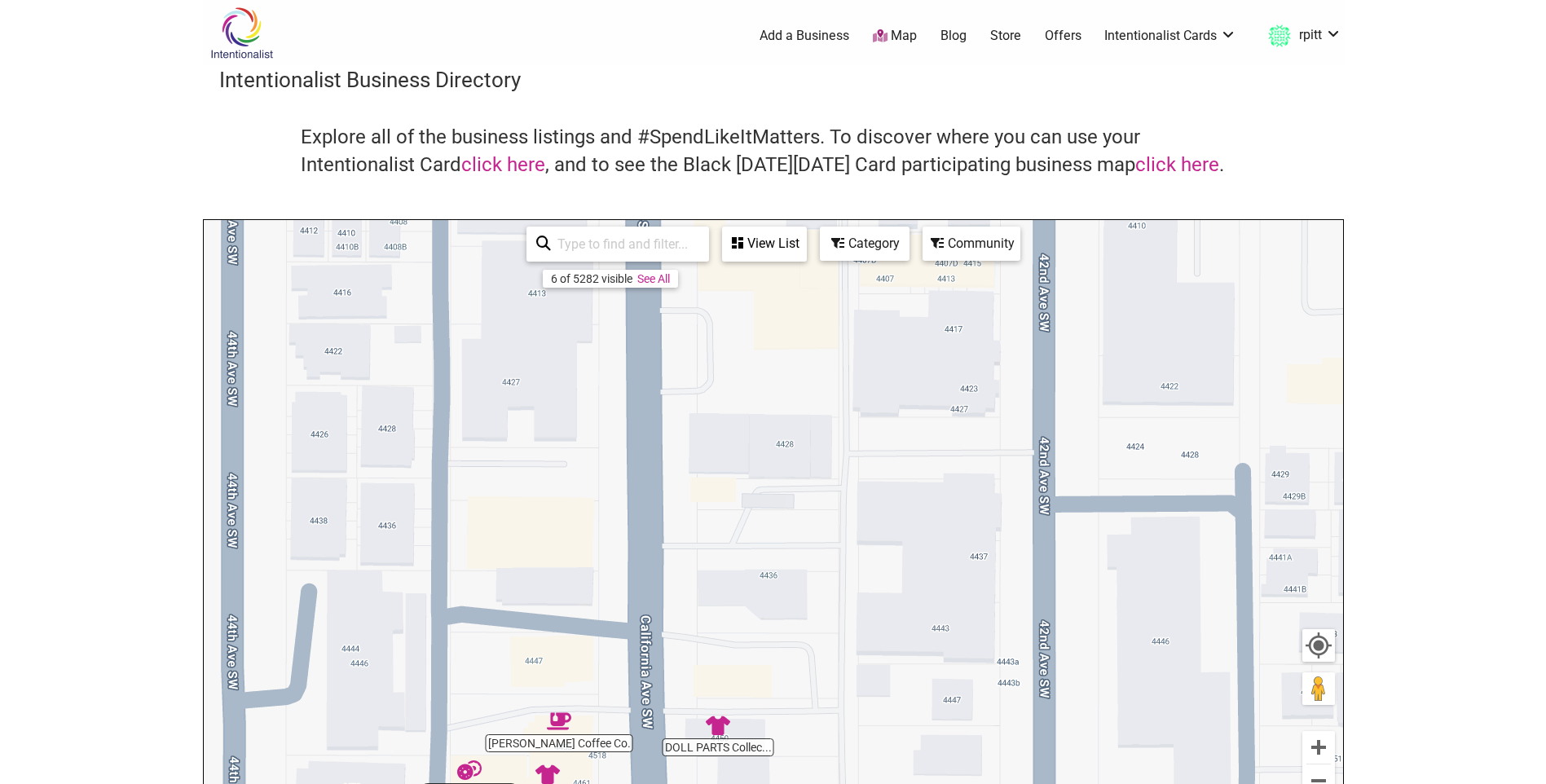
drag, startPoint x: 598, startPoint y: 385, endPoint x: 627, endPoint y: 717, distance: 333.3
click at [627, 717] on div "To navigate, press the arrow keys." at bounding box center [773, 536] width 1139 height 634
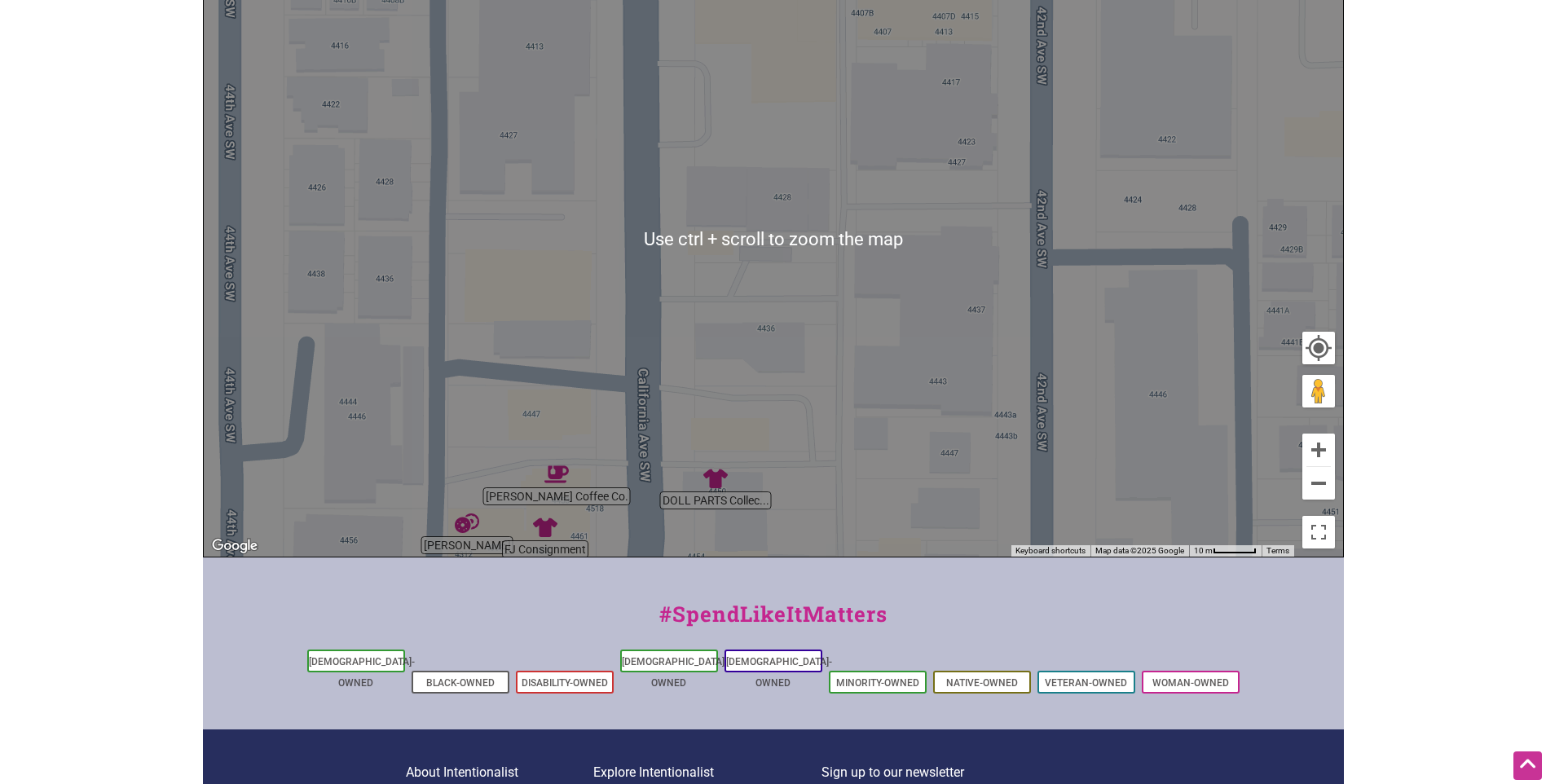
scroll to position [326, 0]
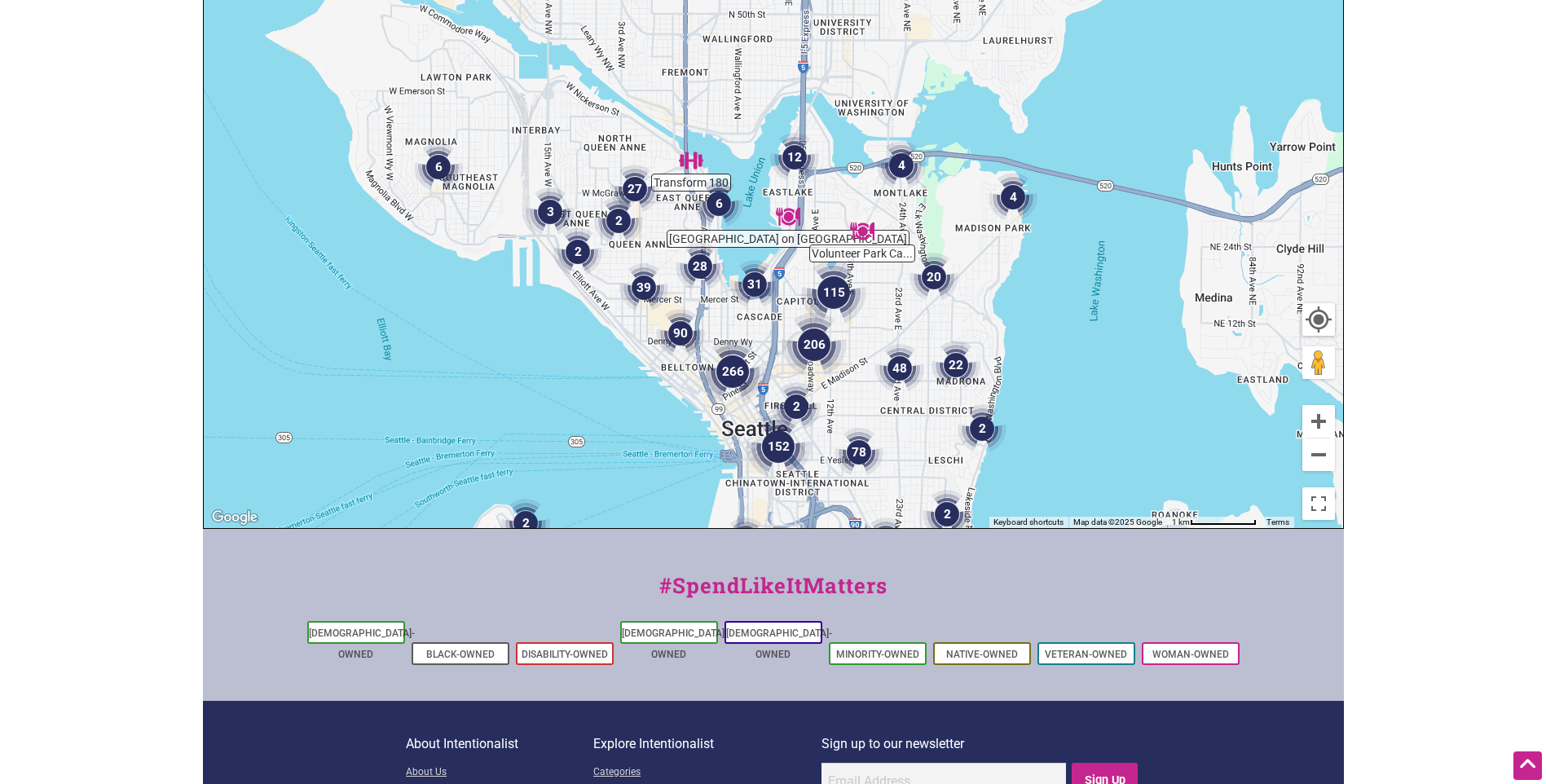
drag, startPoint x: 840, startPoint y: 228, endPoint x: 837, endPoint y: 513, distance: 285.0
click at [837, 513] on div "To navigate, press the arrow keys." at bounding box center [773, 211] width 1139 height 634
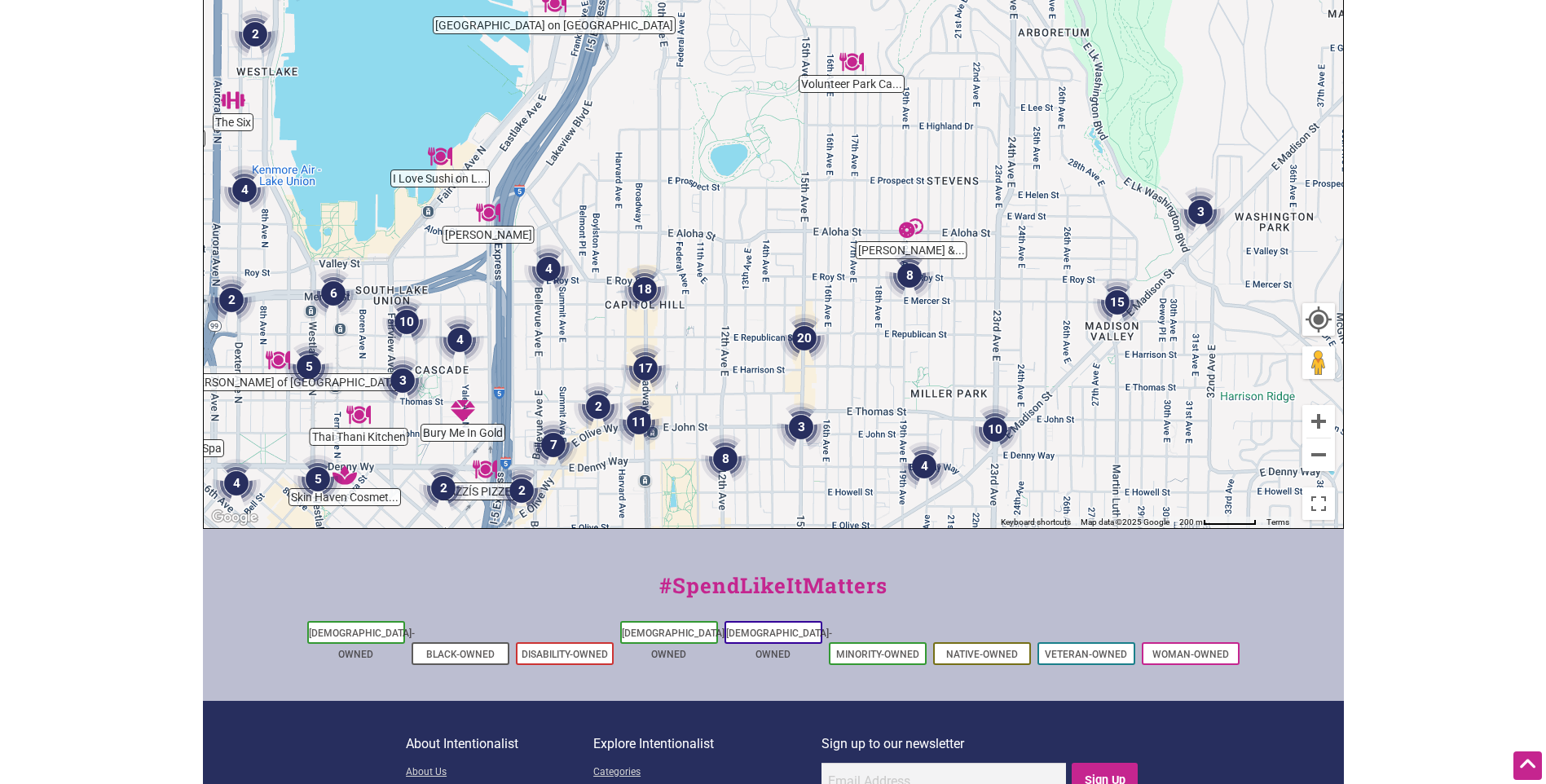
drag, startPoint x: 892, startPoint y: 373, endPoint x: 726, endPoint y: 363, distance: 166.3
click at [726, 363] on div "To navigate, press the arrow keys." at bounding box center [773, 211] width 1139 height 634
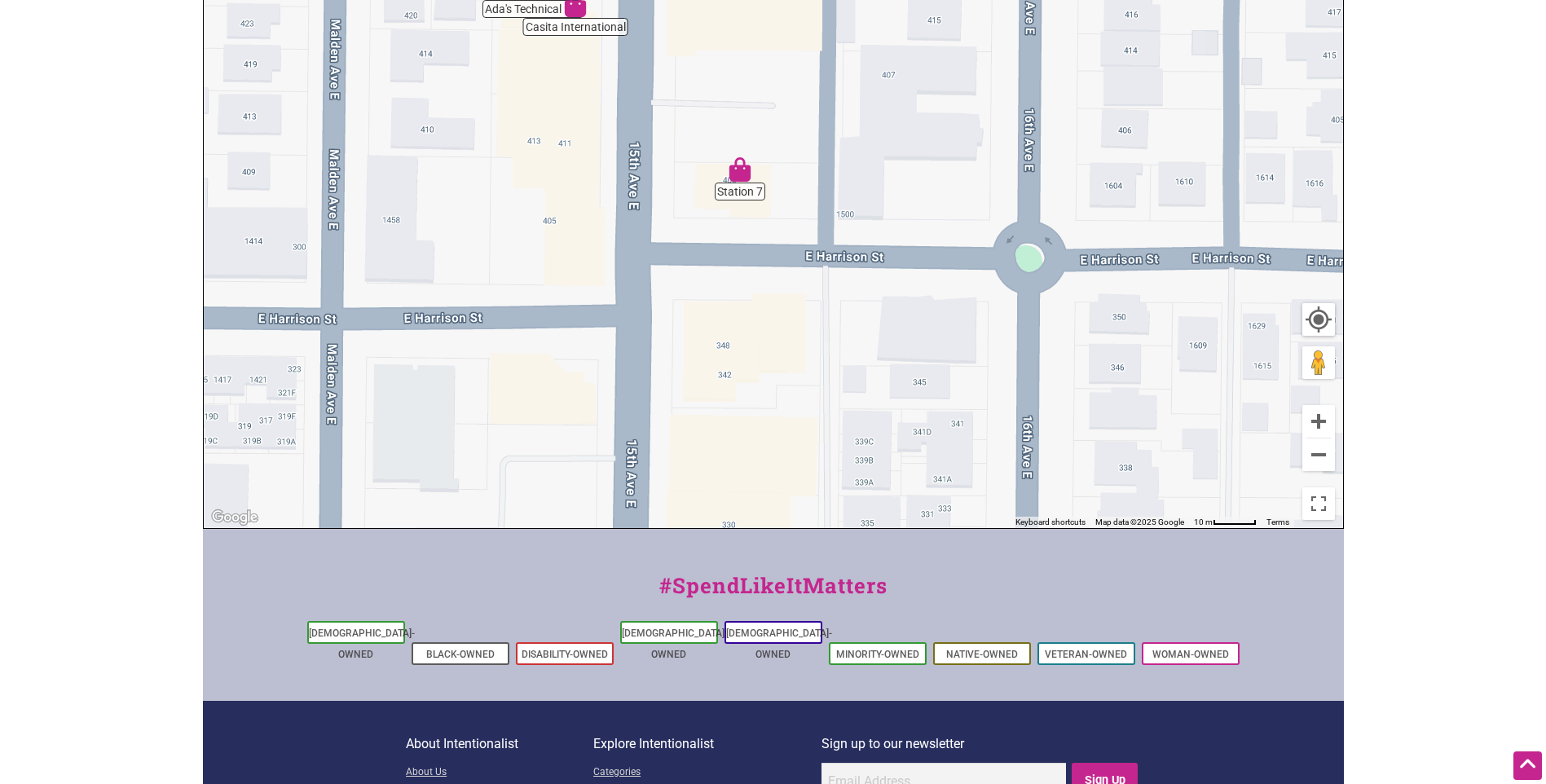
drag, startPoint x: 649, startPoint y: 441, endPoint x: 667, endPoint y: 120, distance: 321.5
click at [667, 120] on div "To navigate, press the arrow keys." at bounding box center [773, 211] width 1139 height 634
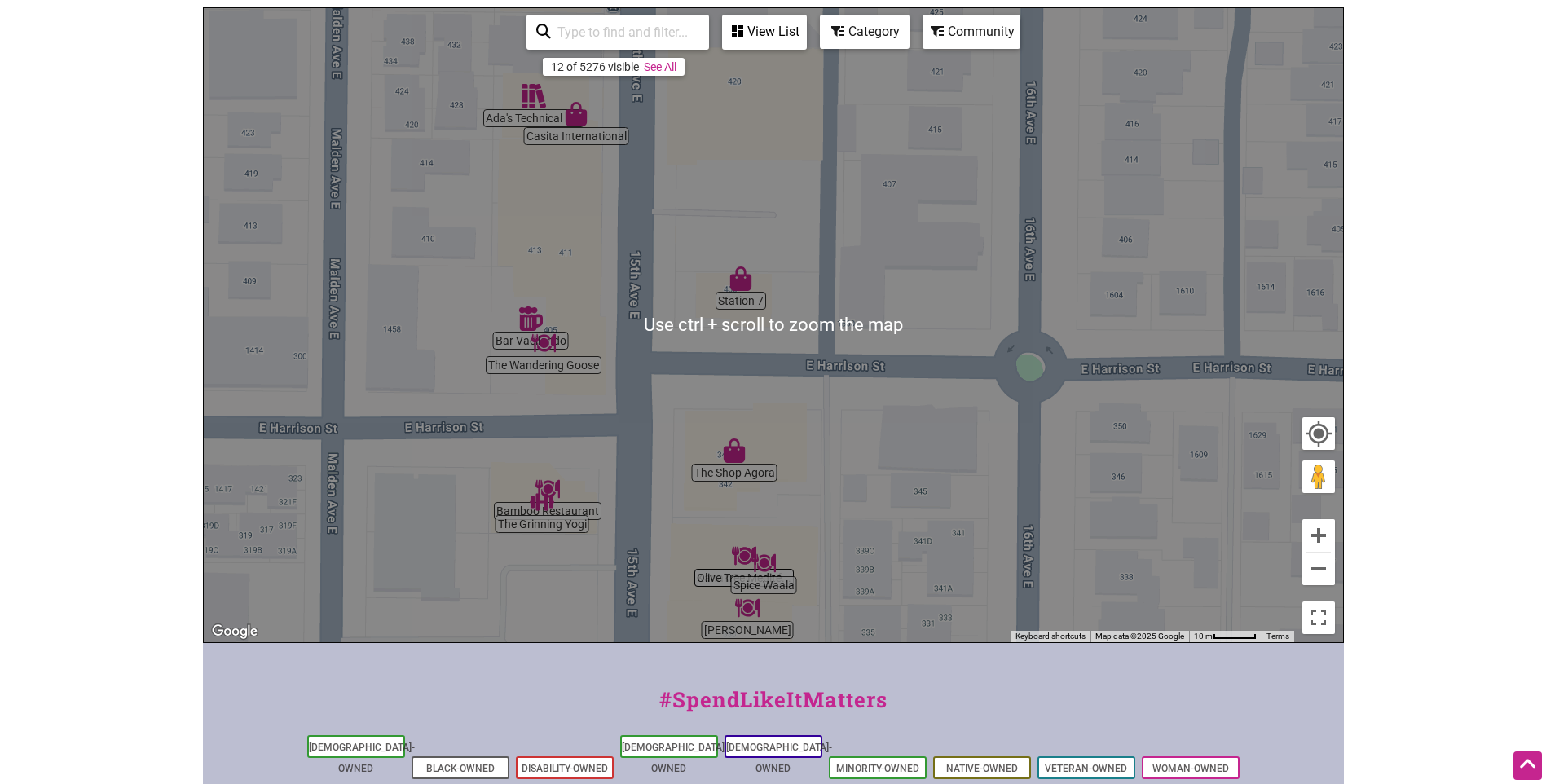
scroll to position [132, 0]
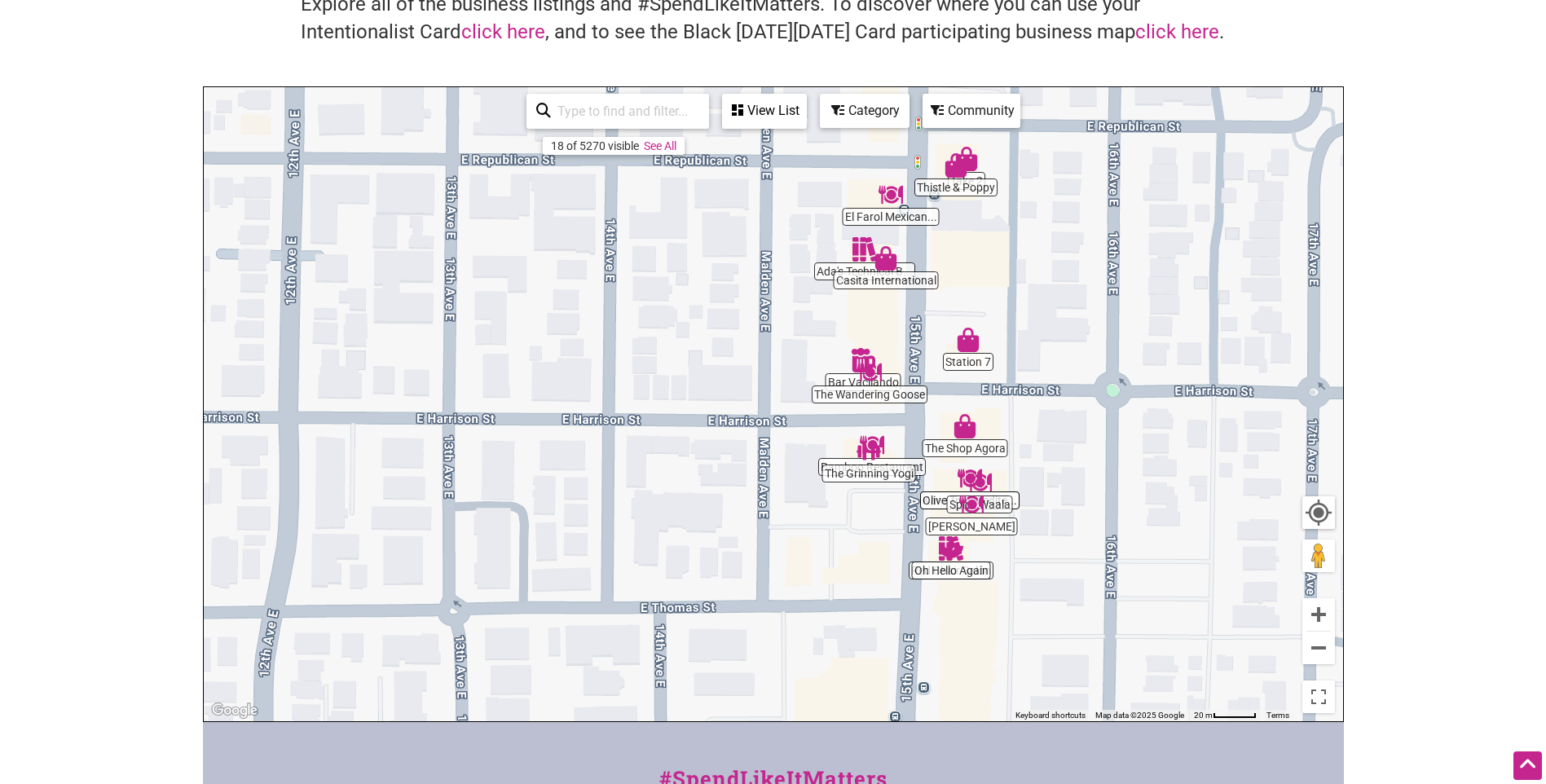
drag, startPoint x: 602, startPoint y: 612, endPoint x: 865, endPoint y: 548, distance: 270.7
click at [883, 549] on div "To navigate, press the arrow keys." at bounding box center [773, 404] width 1139 height 634
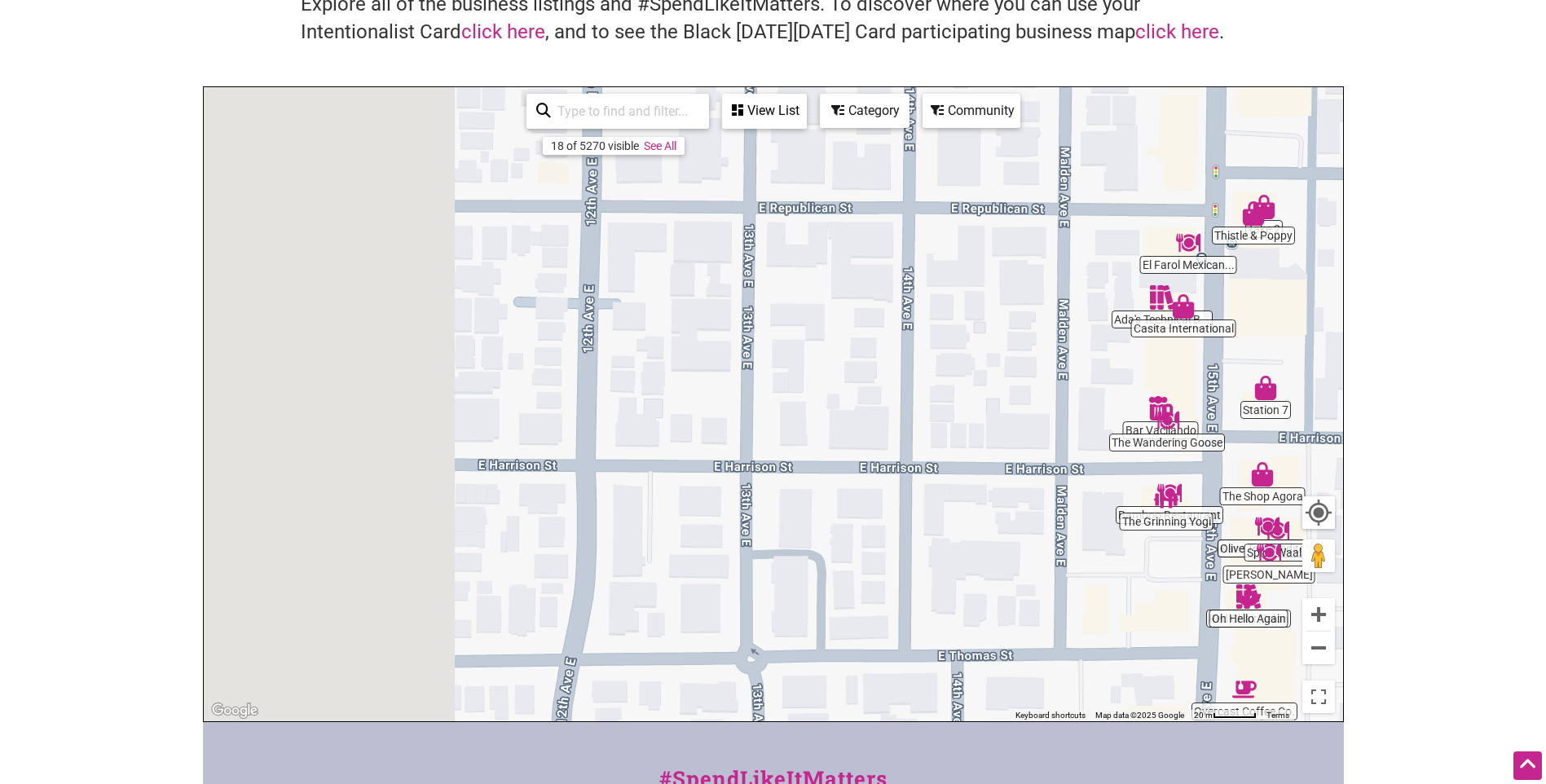
drag, startPoint x: 538, startPoint y: 463, endPoint x: 876, endPoint y: 510, distance: 341.3
click at [876, 510] on div "To navigate, press the arrow keys." at bounding box center [773, 404] width 1139 height 634
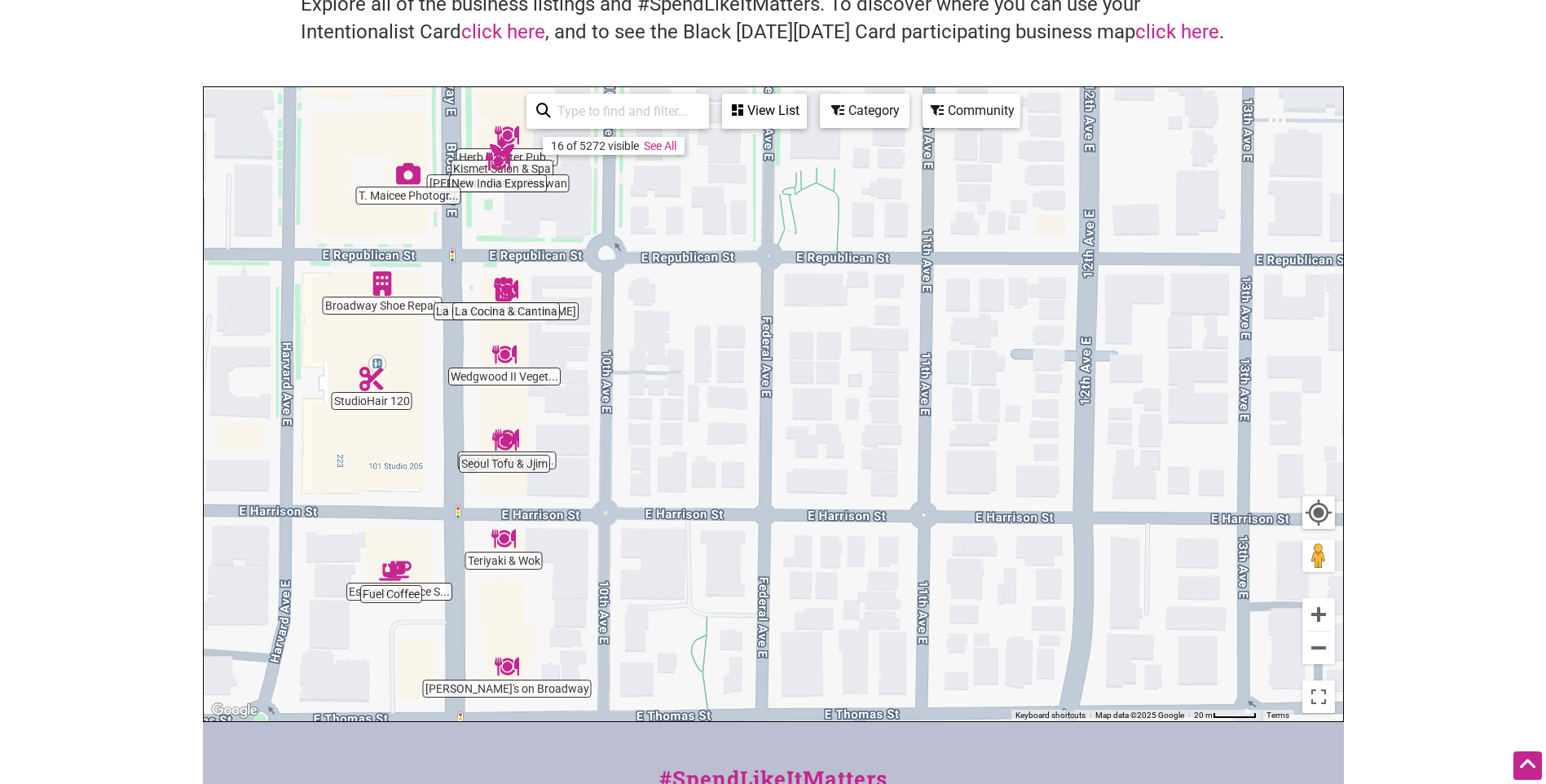
drag, startPoint x: 829, startPoint y: 508, endPoint x: 1044, endPoint y: 525, distance: 215.7
click at [1042, 523] on div "To navigate, press the arrow keys." at bounding box center [773, 404] width 1139 height 634
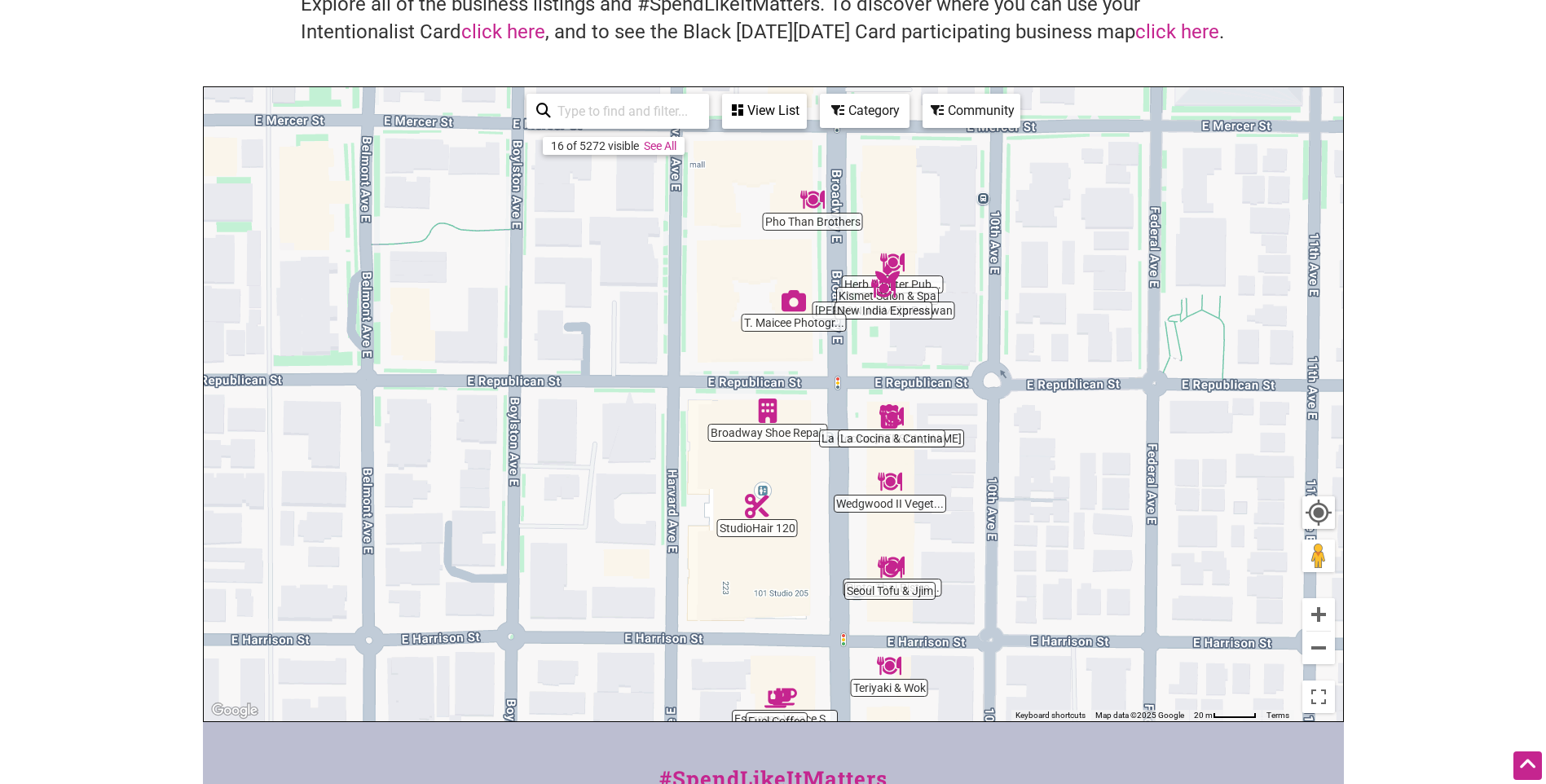
drag, startPoint x: 799, startPoint y: 487, endPoint x: 719, endPoint y: 581, distance: 123.4
click at [719, 581] on div "To navigate, press the arrow keys." at bounding box center [773, 404] width 1139 height 634
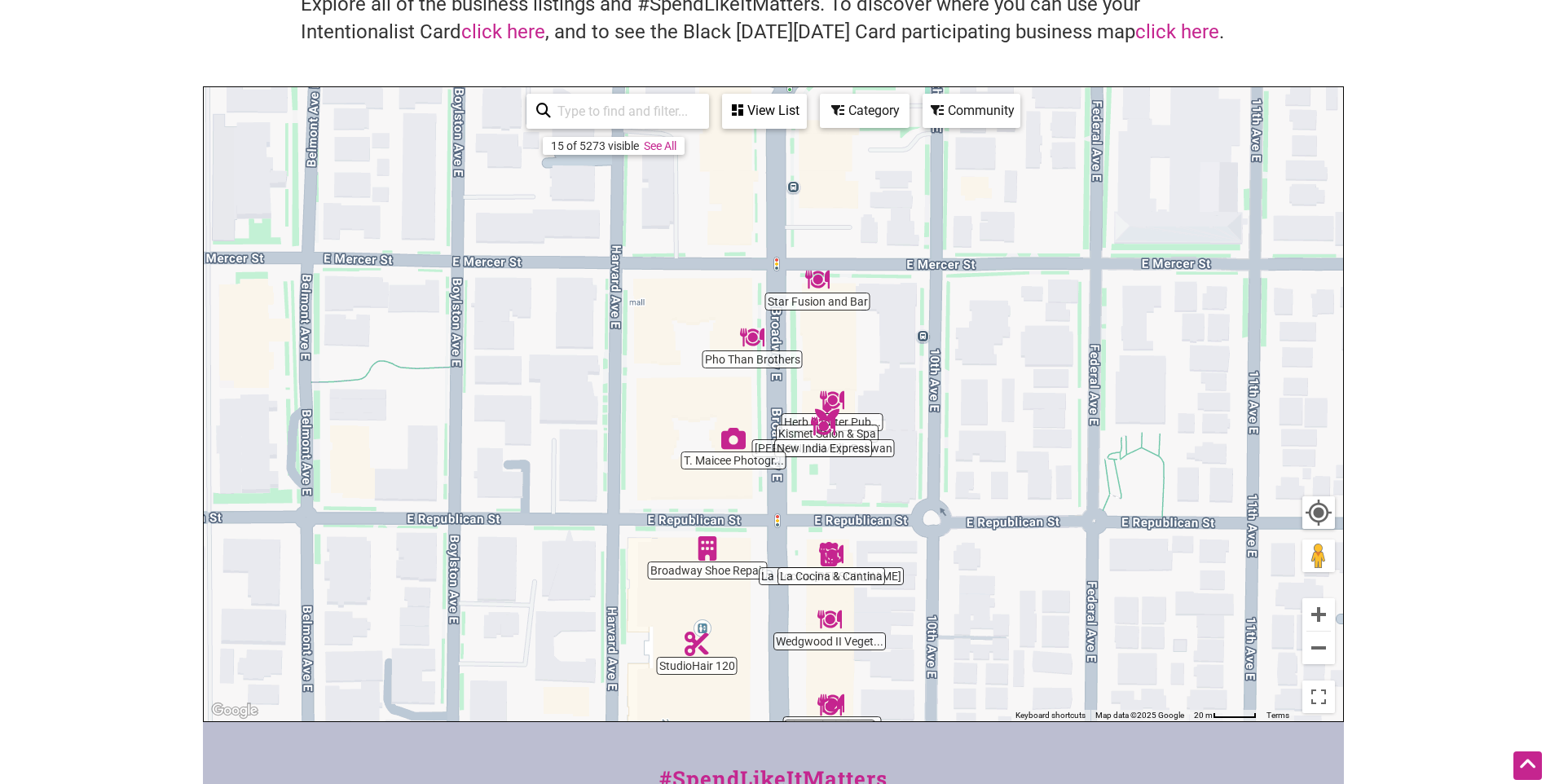
drag, startPoint x: 823, startPoint y: 389, endPoint x: 780, endPoint y: 517, distance: 135.0
click at [780, 517] on div "To navigate, press the arrow keys." at bounding box center [773, 404] width 1139 height 634
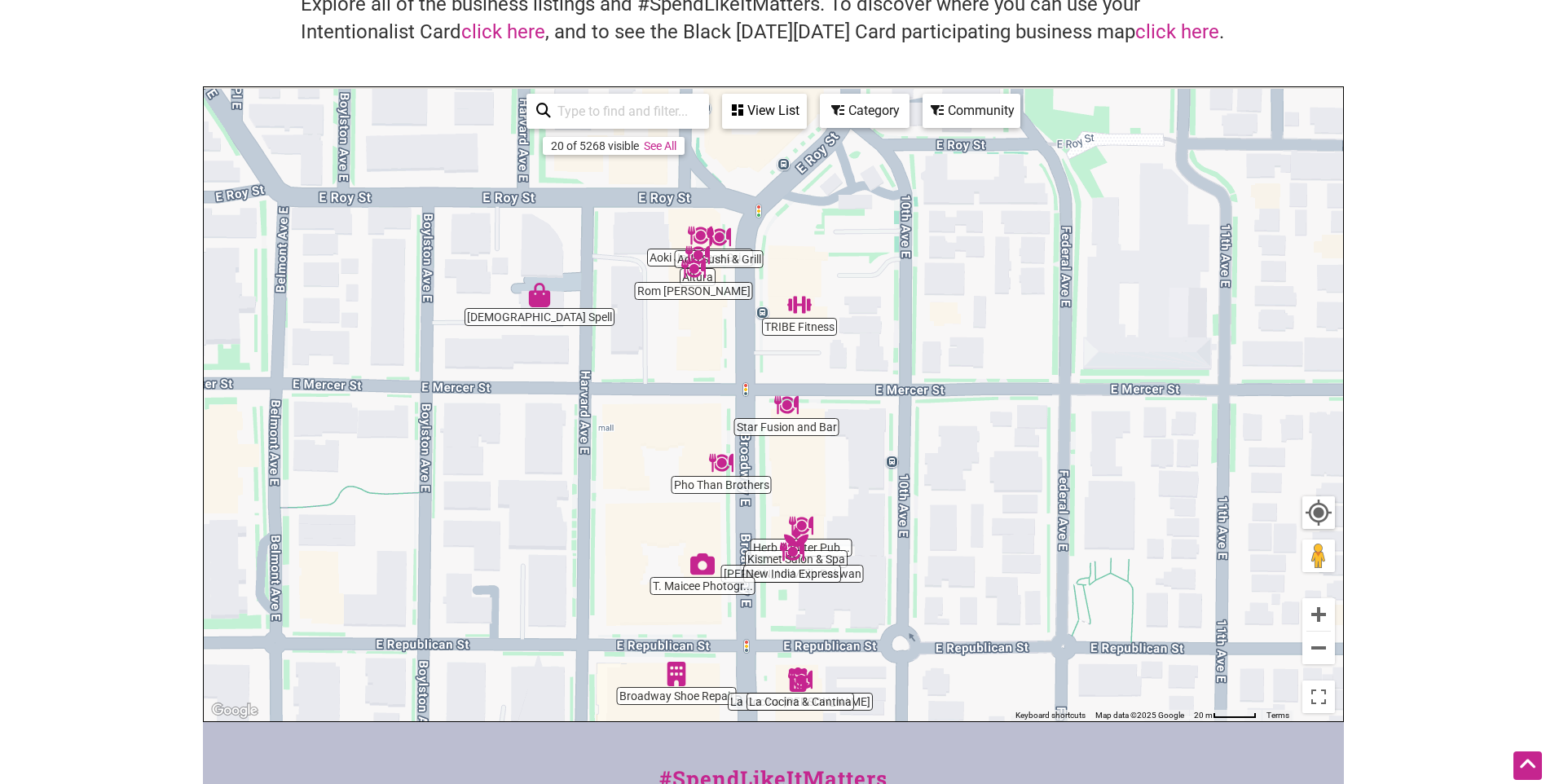
drag, startPoint x: 806, startPoint y: 344, endPoint x: 774, endPoint y: 481, distance: 140.7
click at [774, 481] on div "To navigate, press the arrow keys." at bounding box center [773, 404] width 1139 height 634
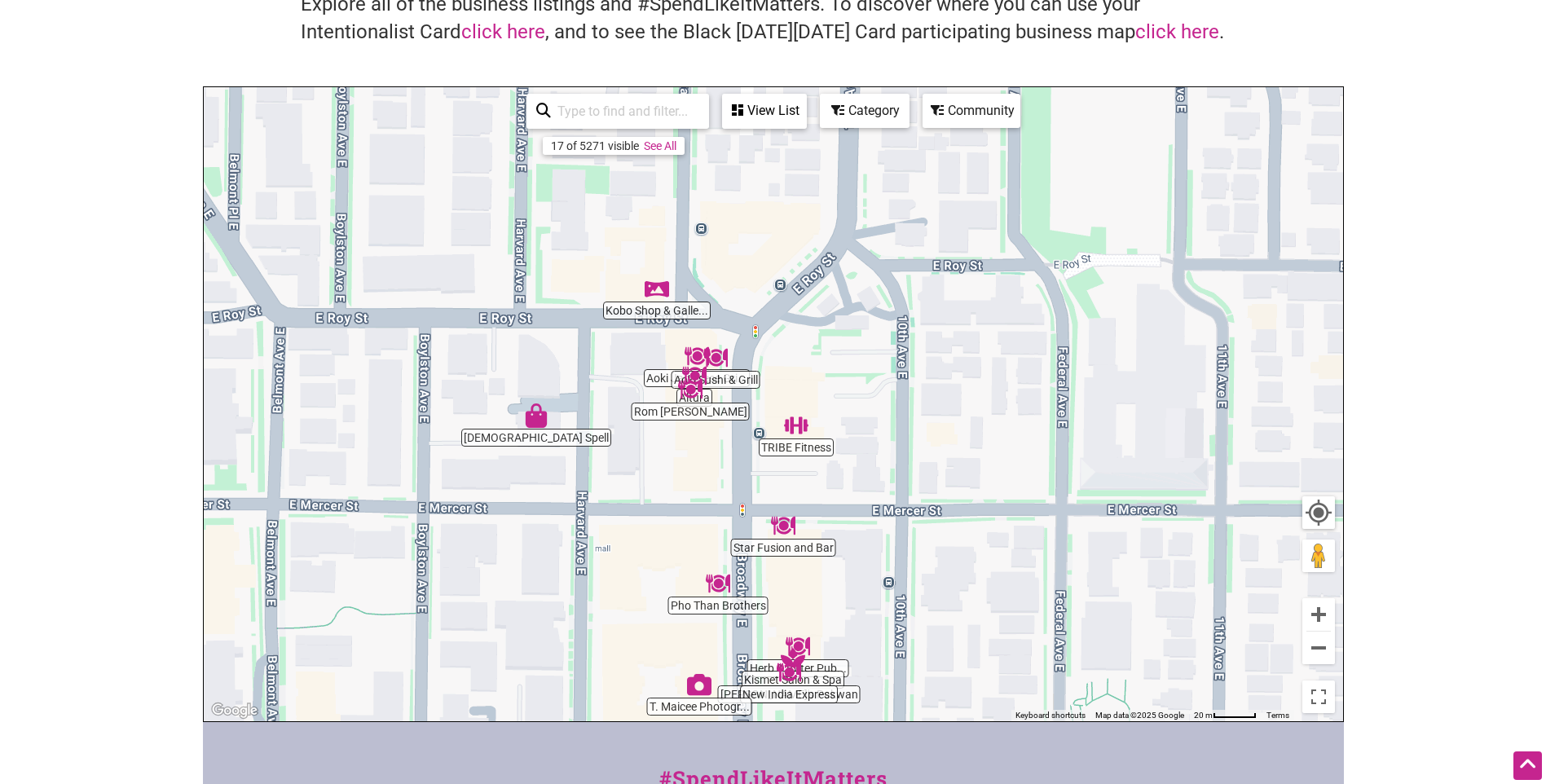
drag, startPoint x: 710, startPoint y: 352, endPoint x: 715, endPoint y: 457, distance: 105.1
click at [713, 457] on div "To navigate, press the arrow keys." at bounding box center [773, 404] width 1139 height 634
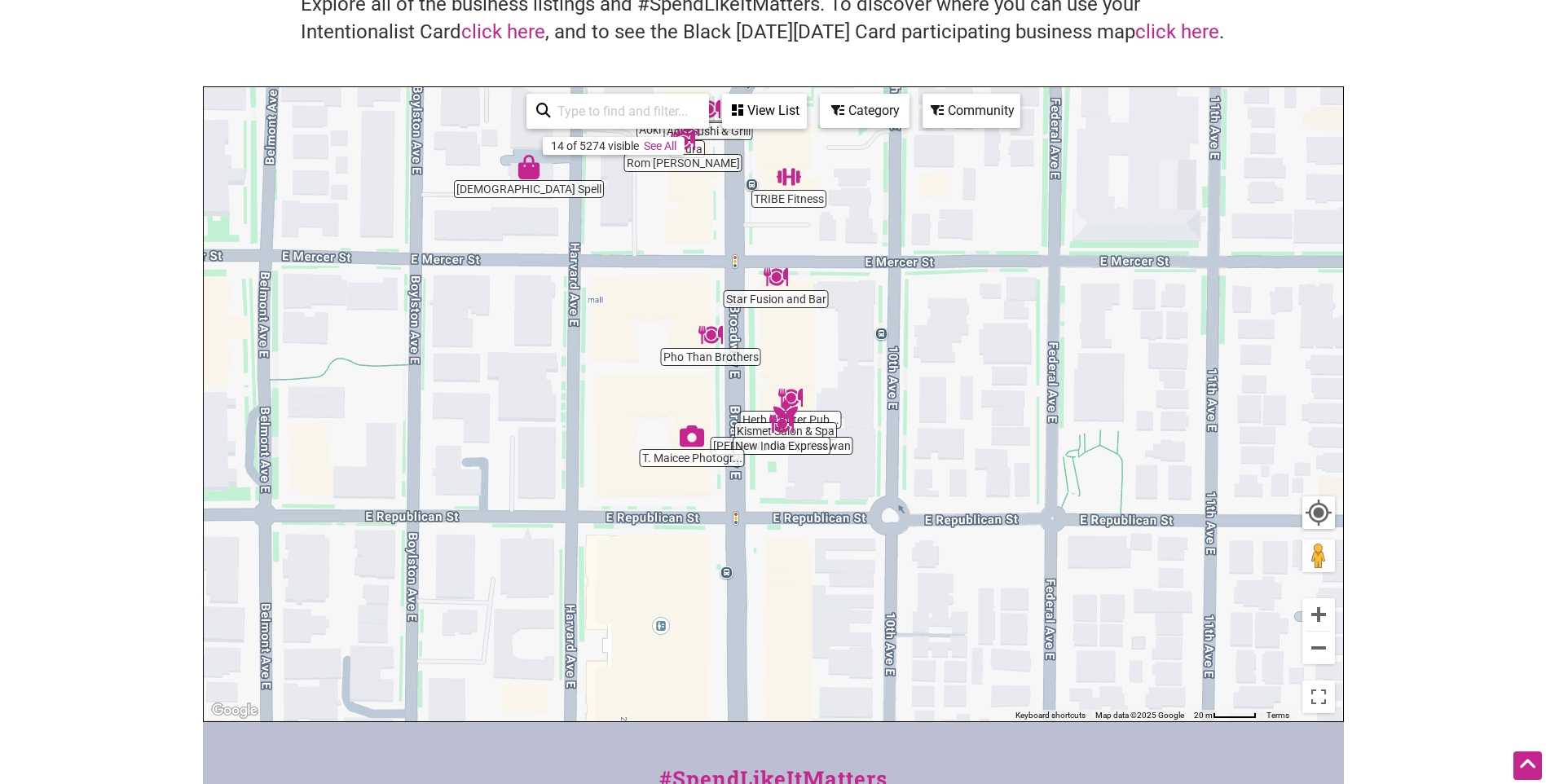
drag, startPoint x: 732, startPoint y: 521, endPoint x: 713, endPoint y: 222, distance: 299.6
click at [713, 223] on div "To navigate, press the arrow keys." at bounding box center [773, 404] width 1139 height 634
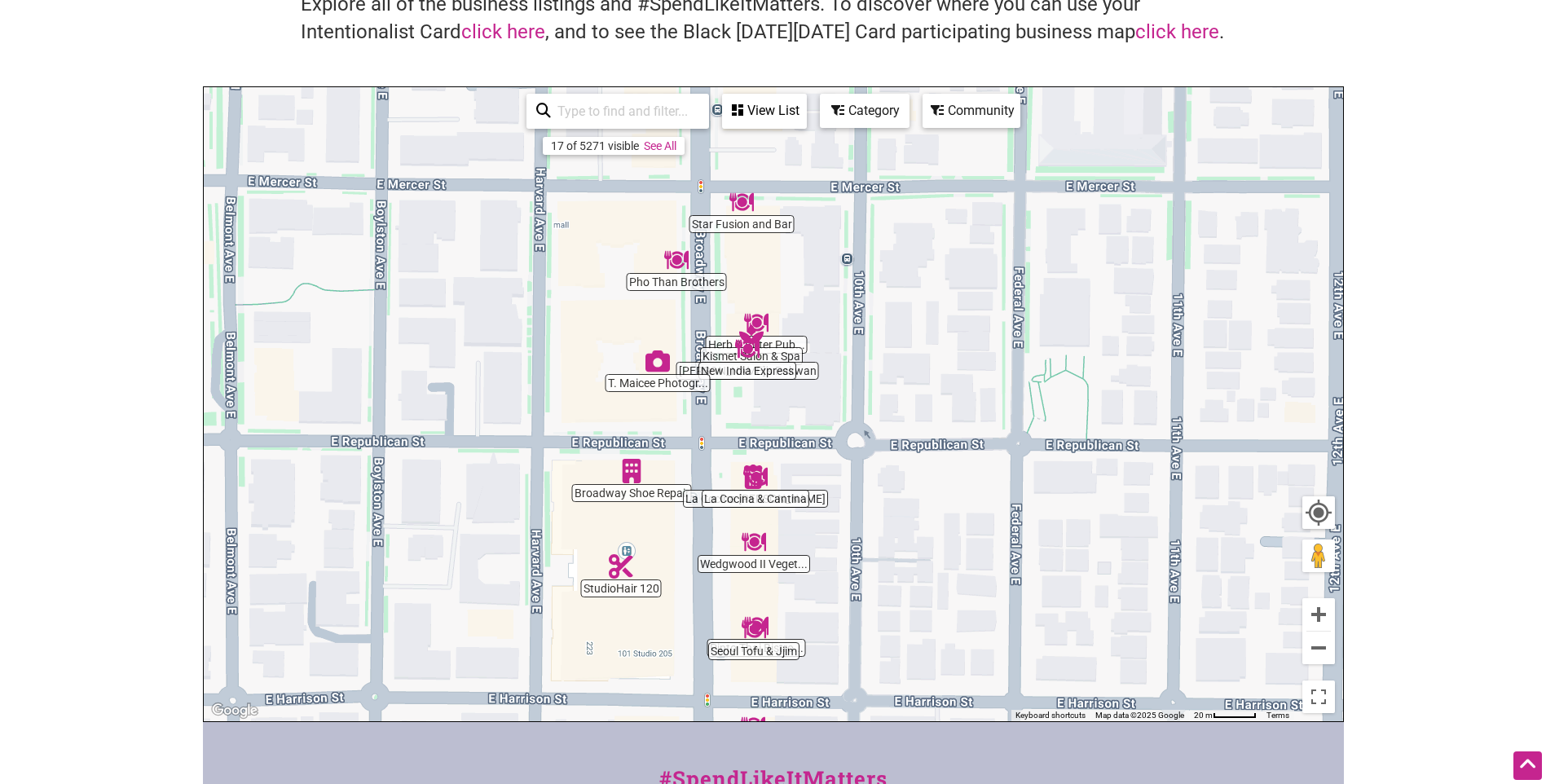
drag, startPoint x: 710, startPoint y: 368, endPoint x: 710, endPoint y: 456, distance: 88.0
click at [704, 455] on div "To navigate, press the arrow keys." at bounding box center [773, 404] width 1139 height 634
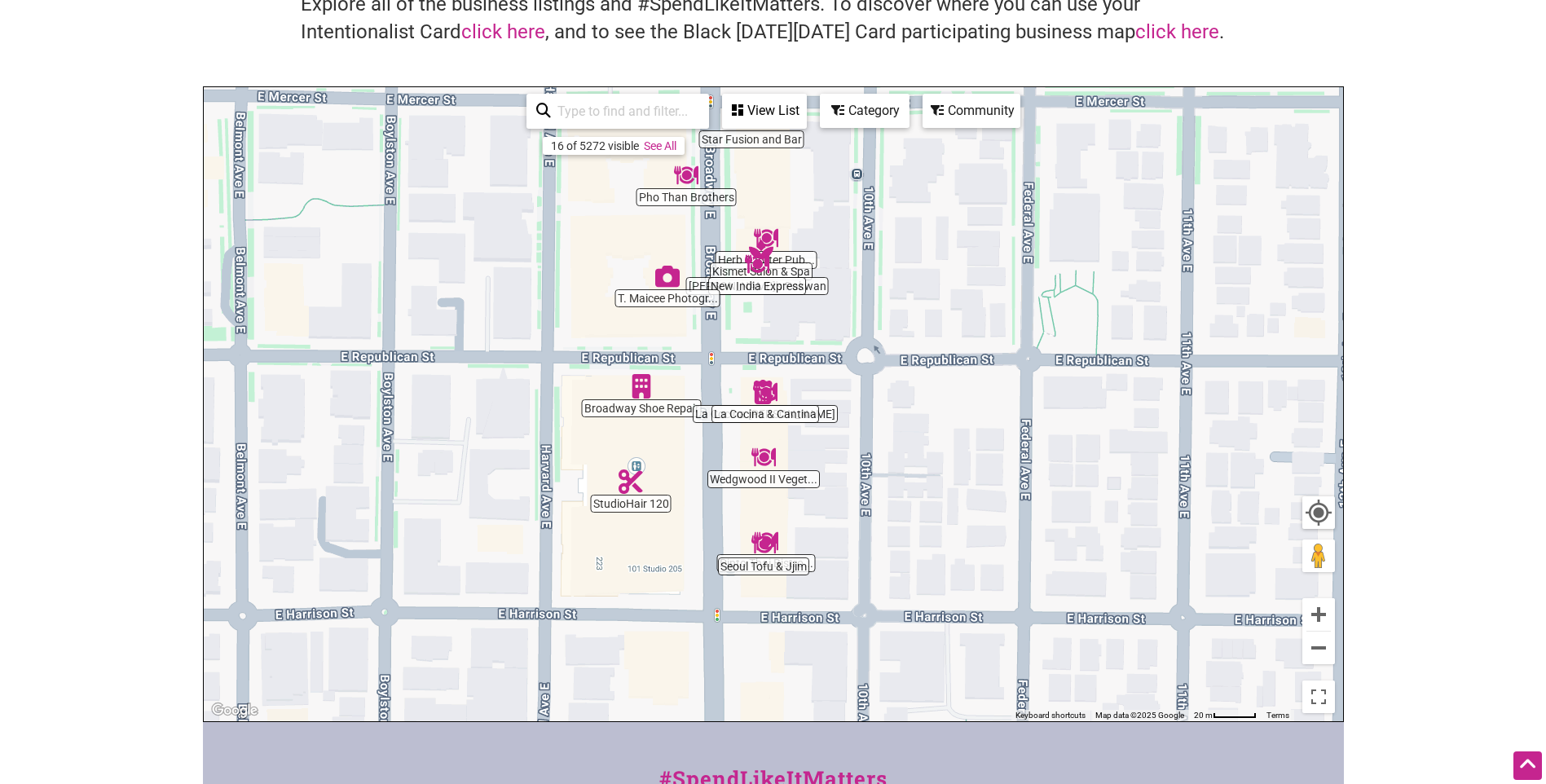
drag, startPoint x: 683, startPoint y: 556, endPoint x: 695, endPoint y: 409, distance: 147.5
click at [695, 409] on div "To navigate, press the arrow keys." at bounding box center [773, 404] width 1139 height 634
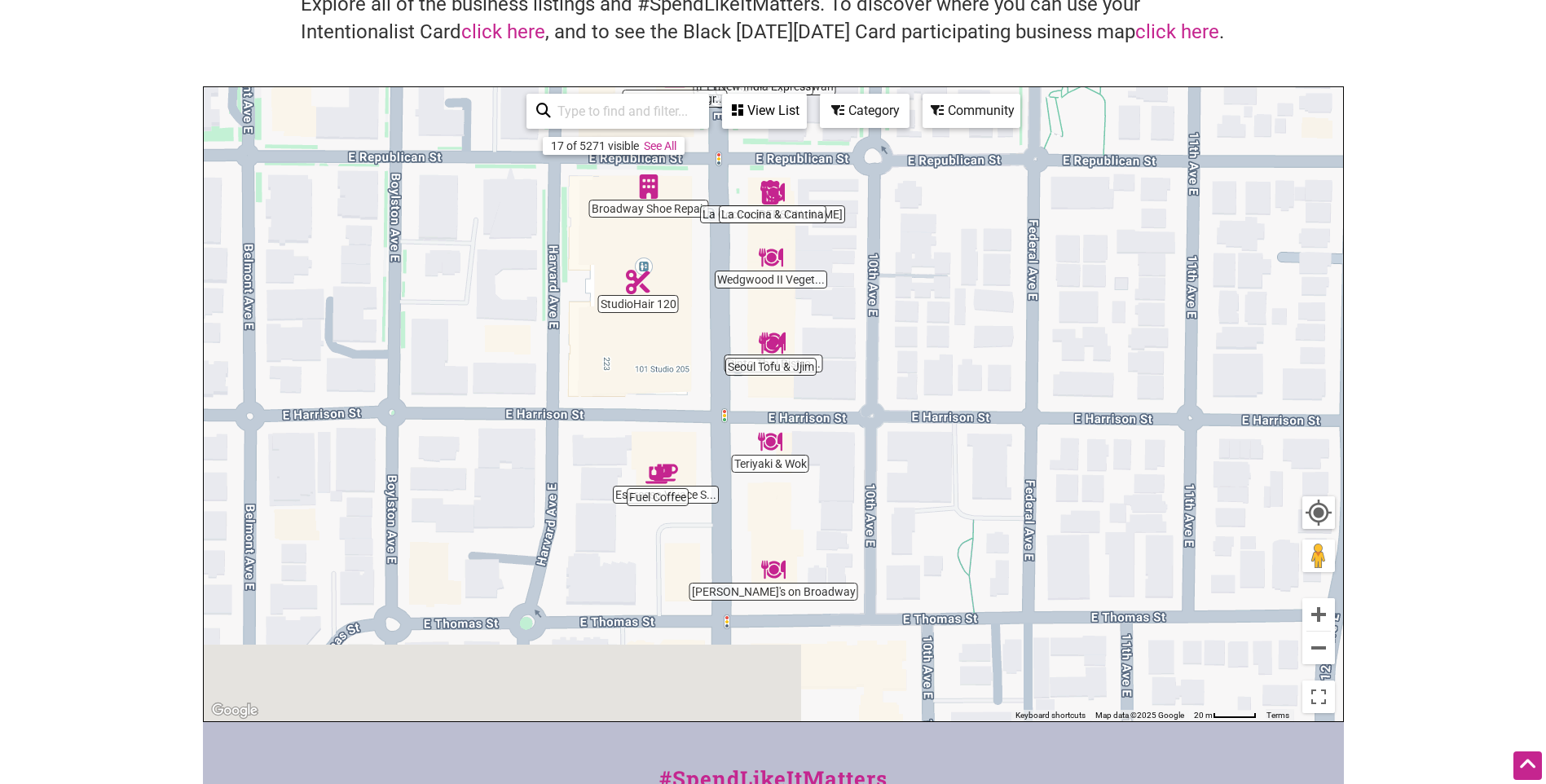
drag, startPoint x: 704, startPoint y: 580, endPoint x: 720, endPoint y: 445, distance: 135.9
click at [714, 418] on div "To navigate, press the arrow keys." at bounding box center [773, 404] width 1139 height 634
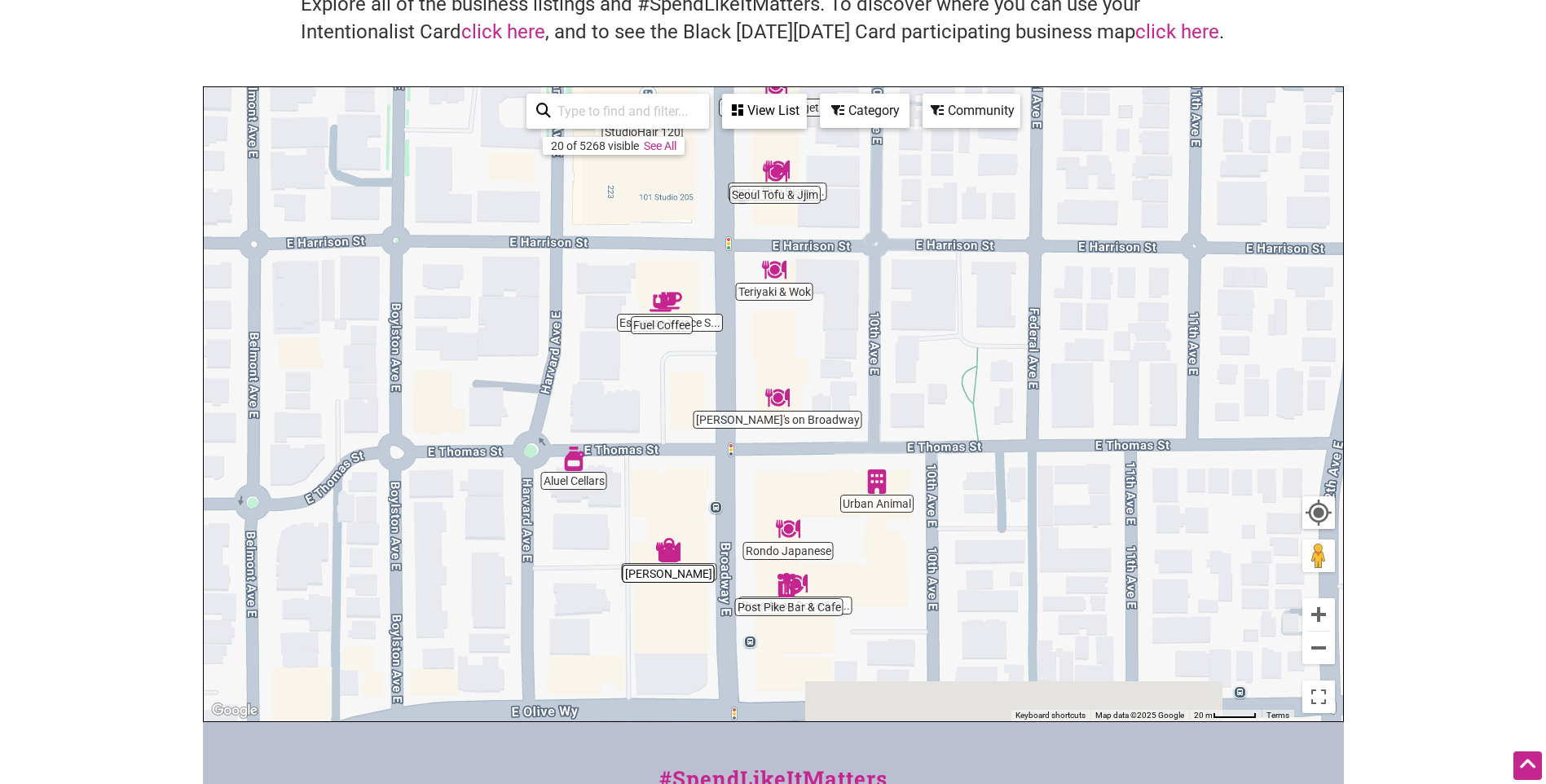
drag, startPoint x: 711, startPoint y: 549, endPoint x: 716, endPoint y: 440, distance: 109.1
click at [716, 440] on div "To navigate, press the arrow keys." at bounding box center [773, 404] width 1139 height 634
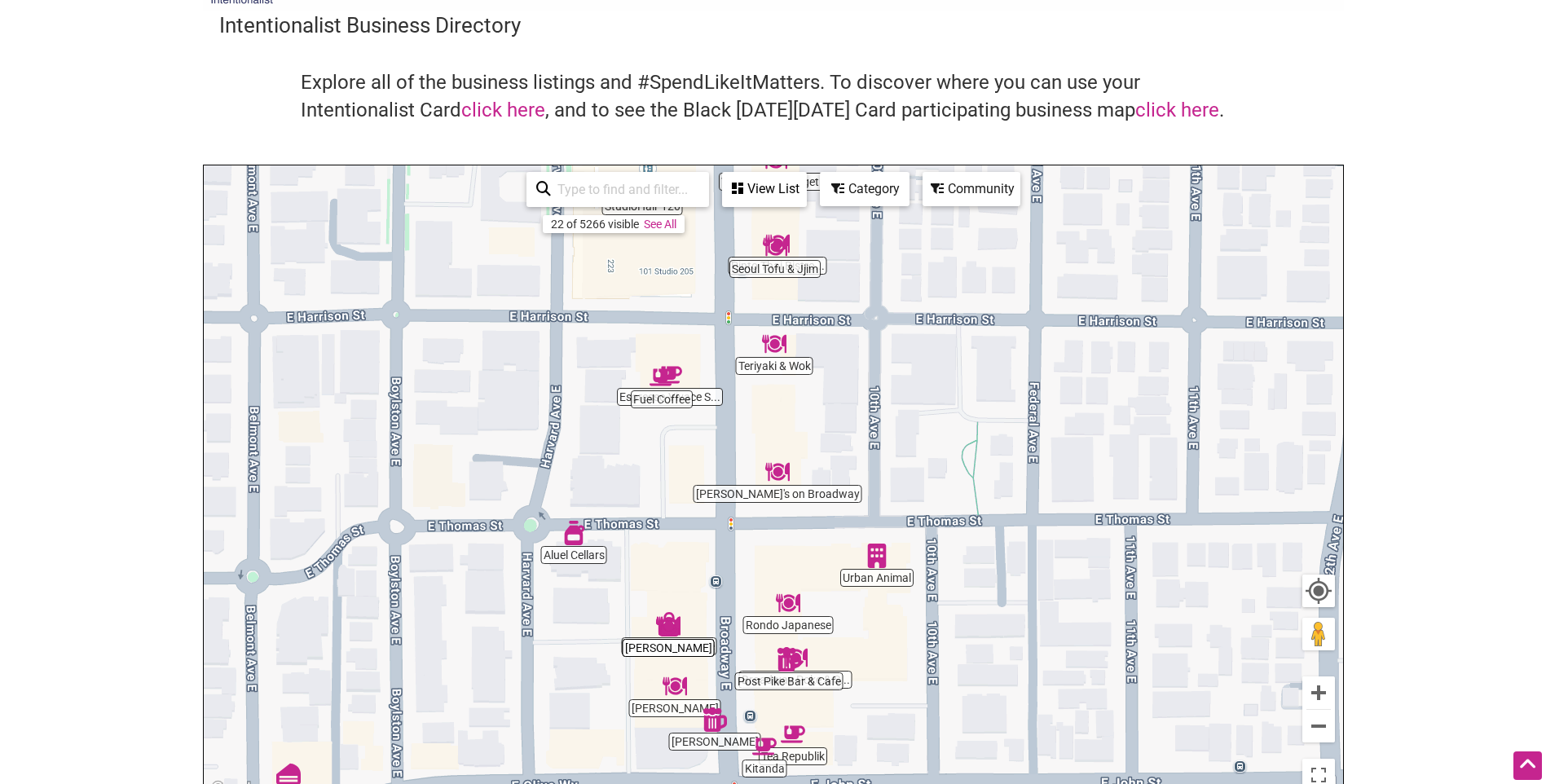
scroll to position [0, 0]
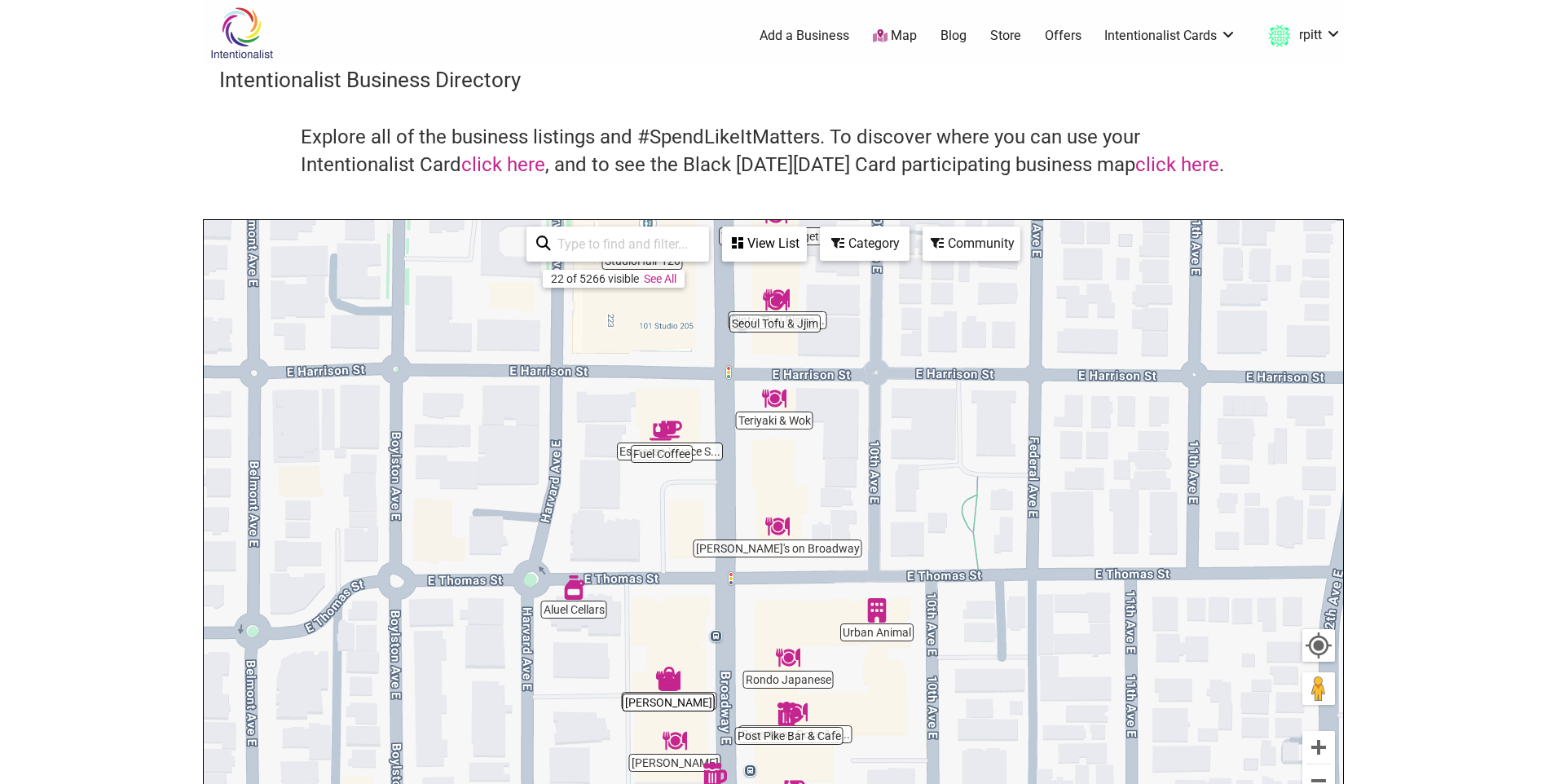
click at [526, 88] on h3 "Intentionalist Business Directory" at bounding box center [773, 80] width 1108 height 30
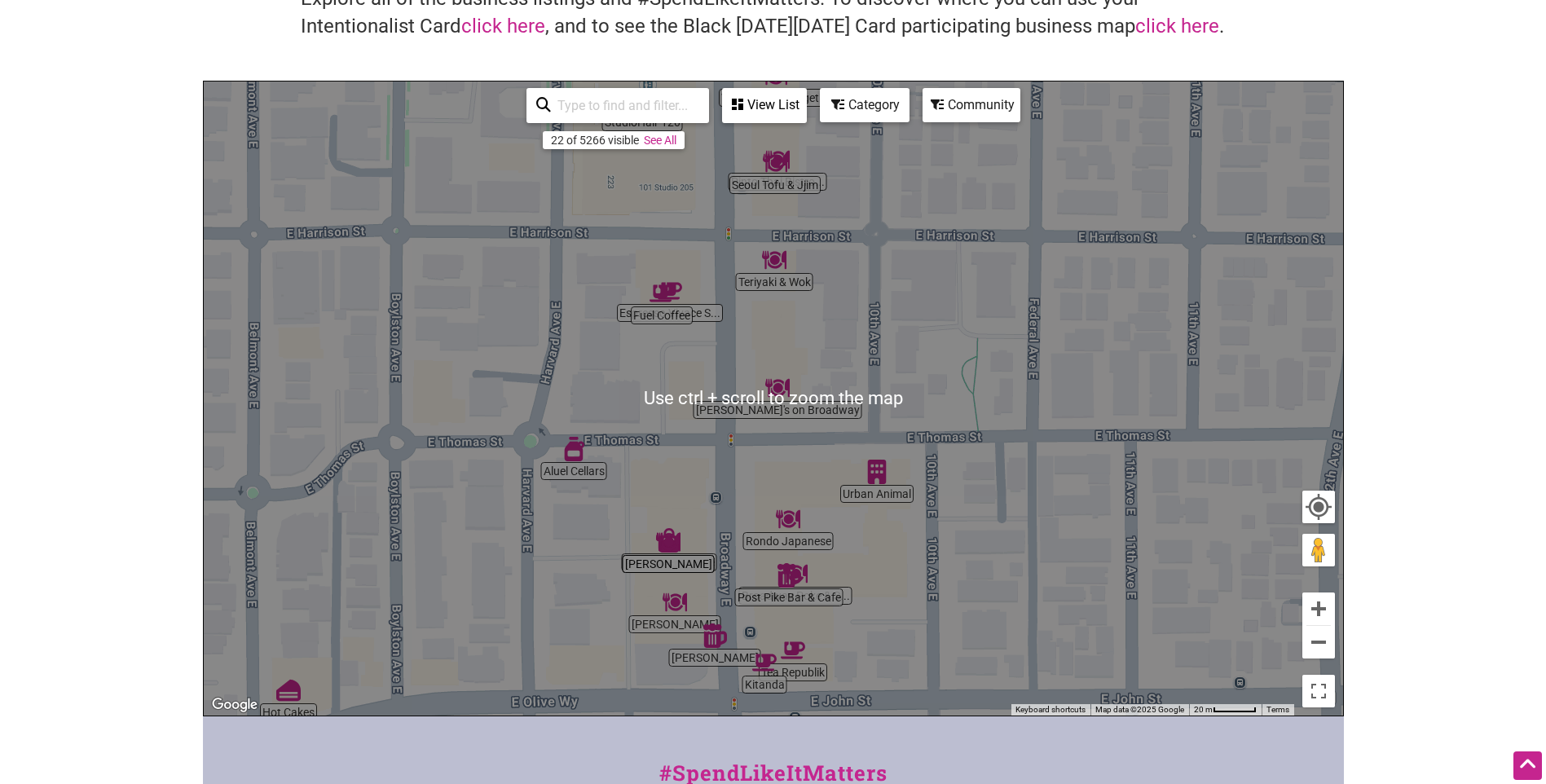
scroll to position [163, 0]
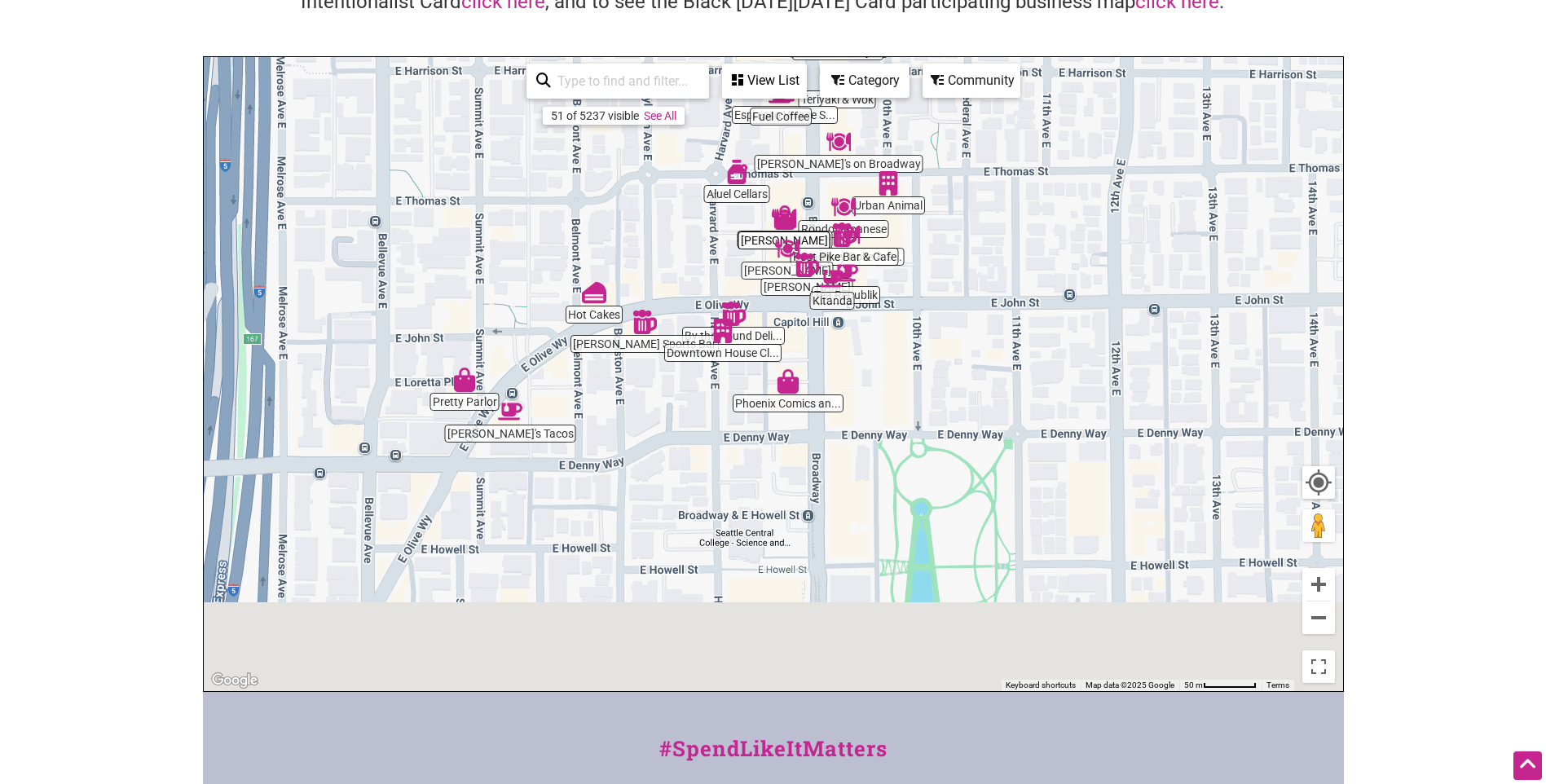
drag, startPoint x: 591, startPoint y: 546, endPoint x: 760, endPoint y: 130, distance: 449.0
click at [760, 130] on div "To navigate, press the arrow keys." at bounding box center [773, 373] width 1139 height 634
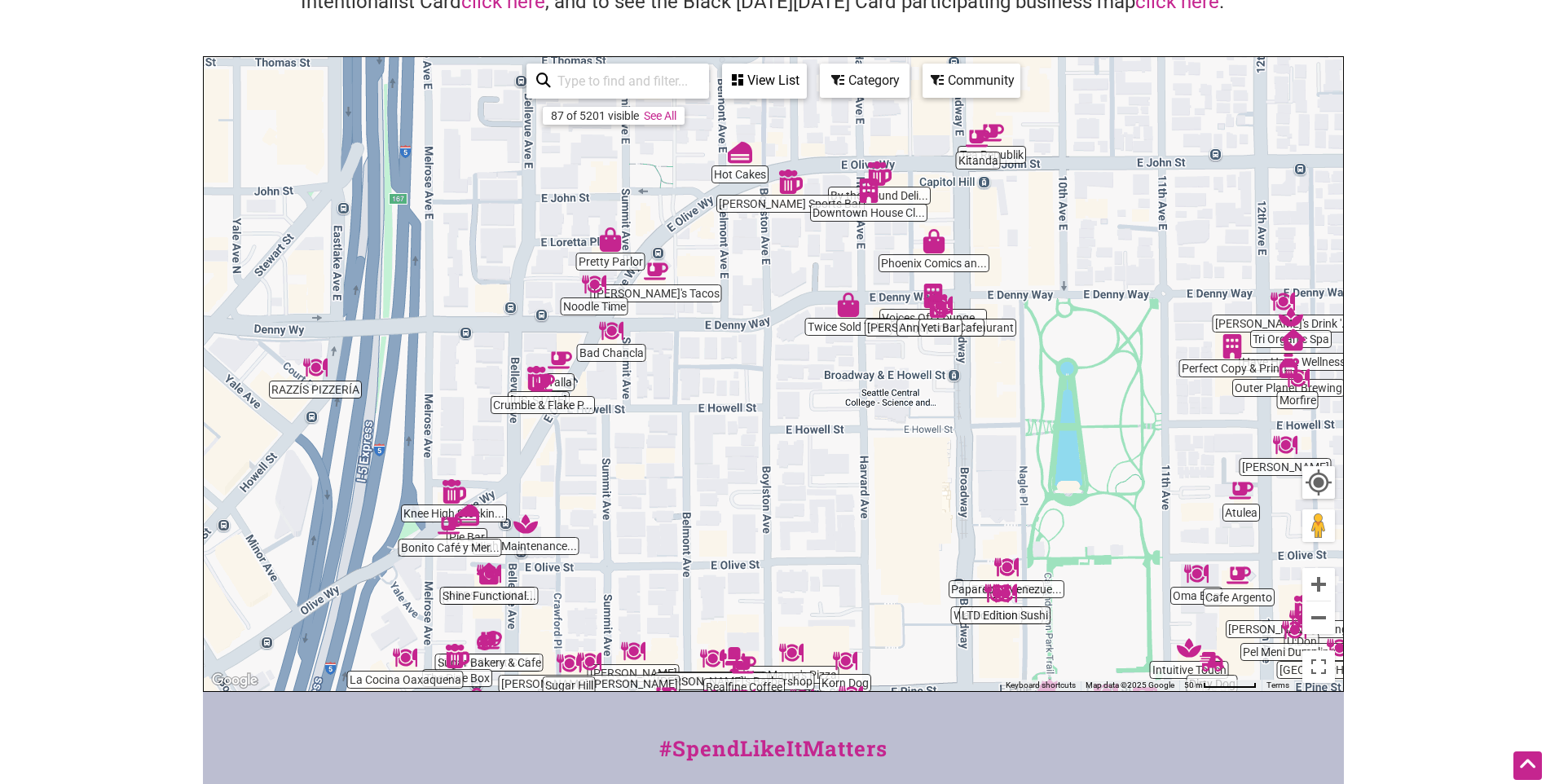
drag, startPoint x: 628, startPoint y: 353, endPoint x: 699, endPoint y: 461, distance: 129.2
click at [699, 461] on div "To navigate, press the arrow keys." at bounding box center [773, 373] width 1139 height 634
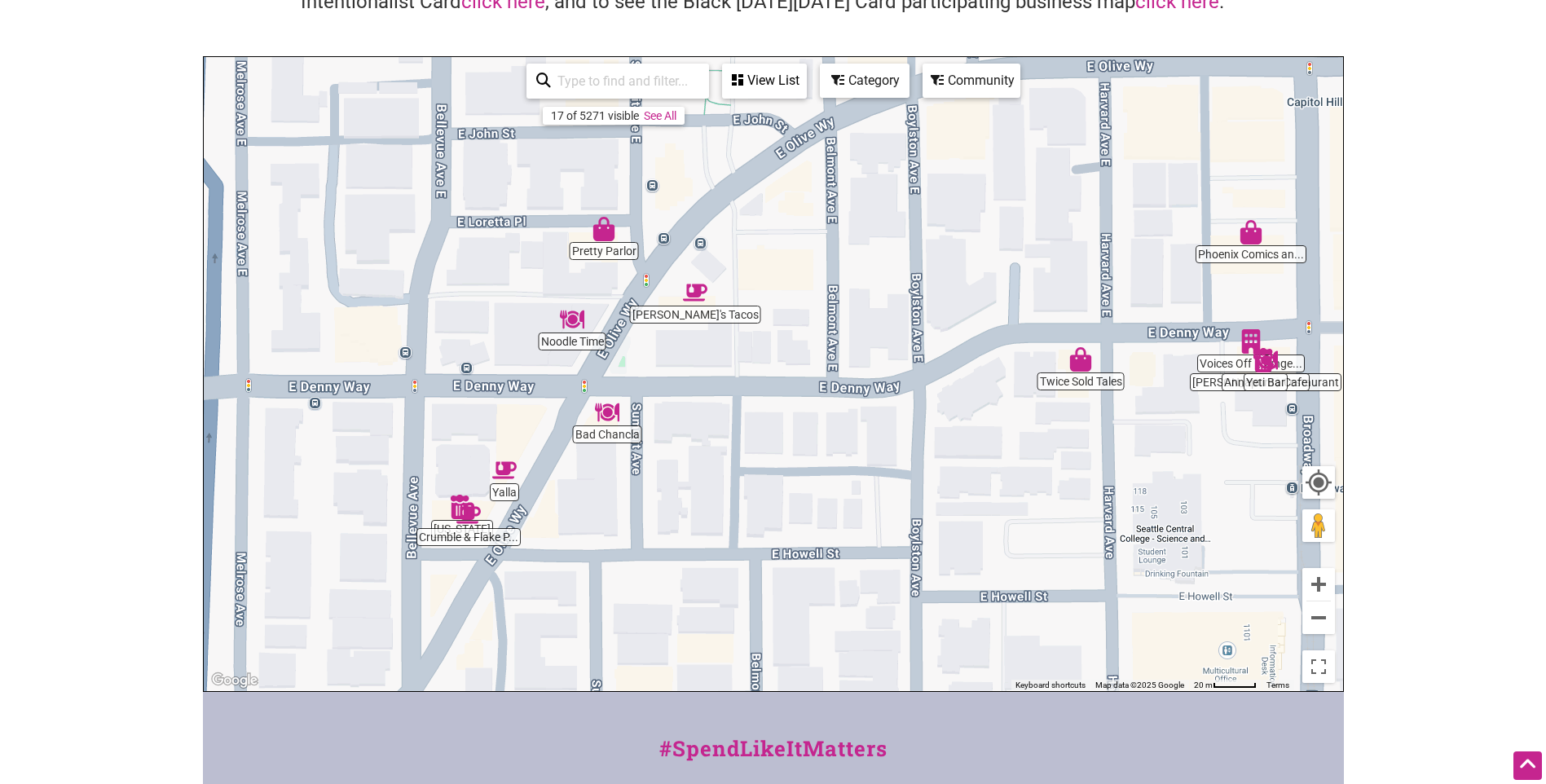
drag, startPoint x: 667, startPoint y: 381, endPoint x: 663, endPoint y: 547, distance: 166.0
click at [663, 547] on div "To navigate, press the arrow keys." at bounding box center [773, 373] width 1139 height 634
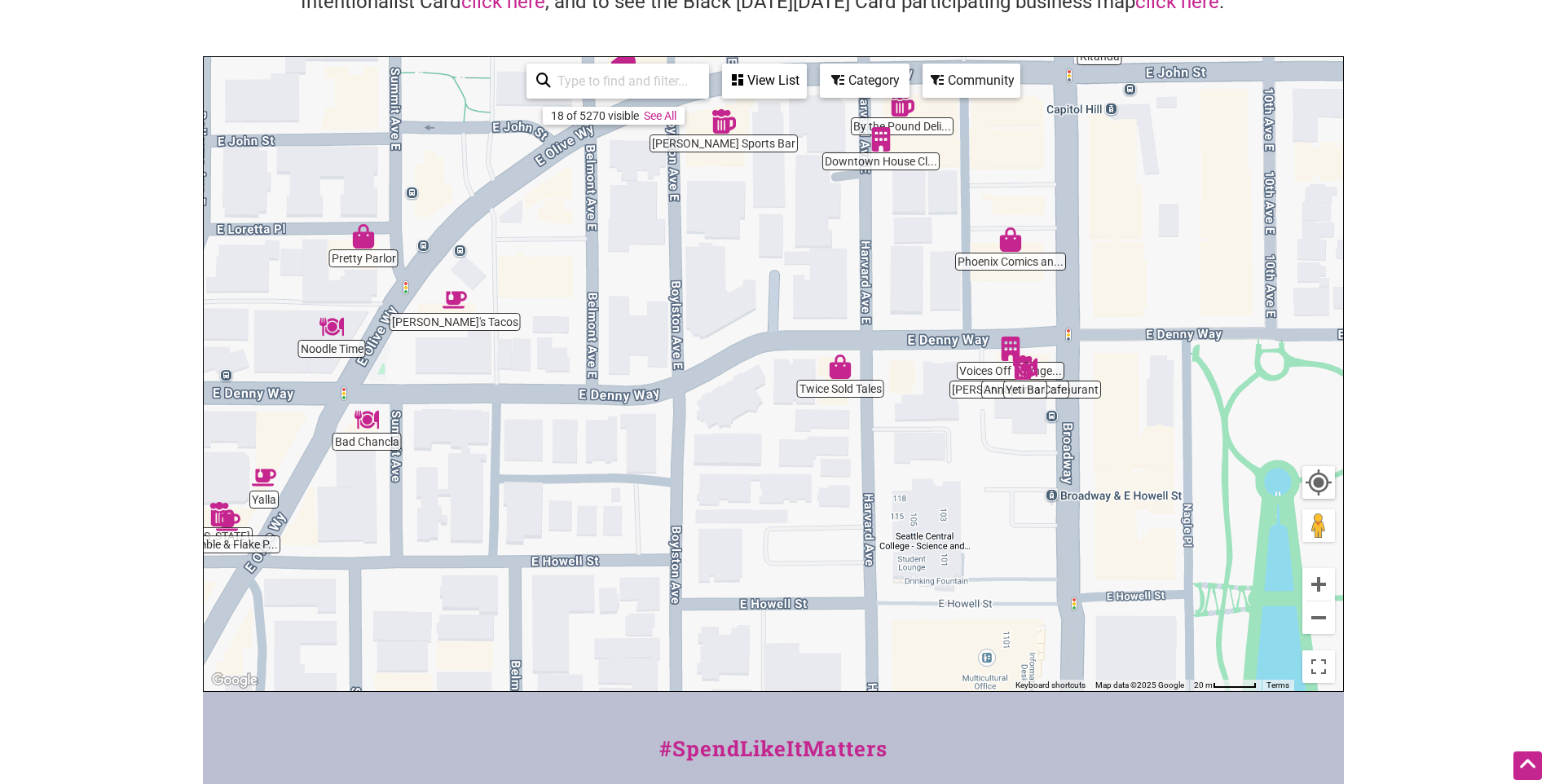
drag, startPoint x: 893, startPoint y: 541, endPoint x: 648, endPoint y: 506, distance: 247.5
click at [648, 506] on div "To navigate, press the arrow keys." at bounding box center [773, 373] width 1139 height 634
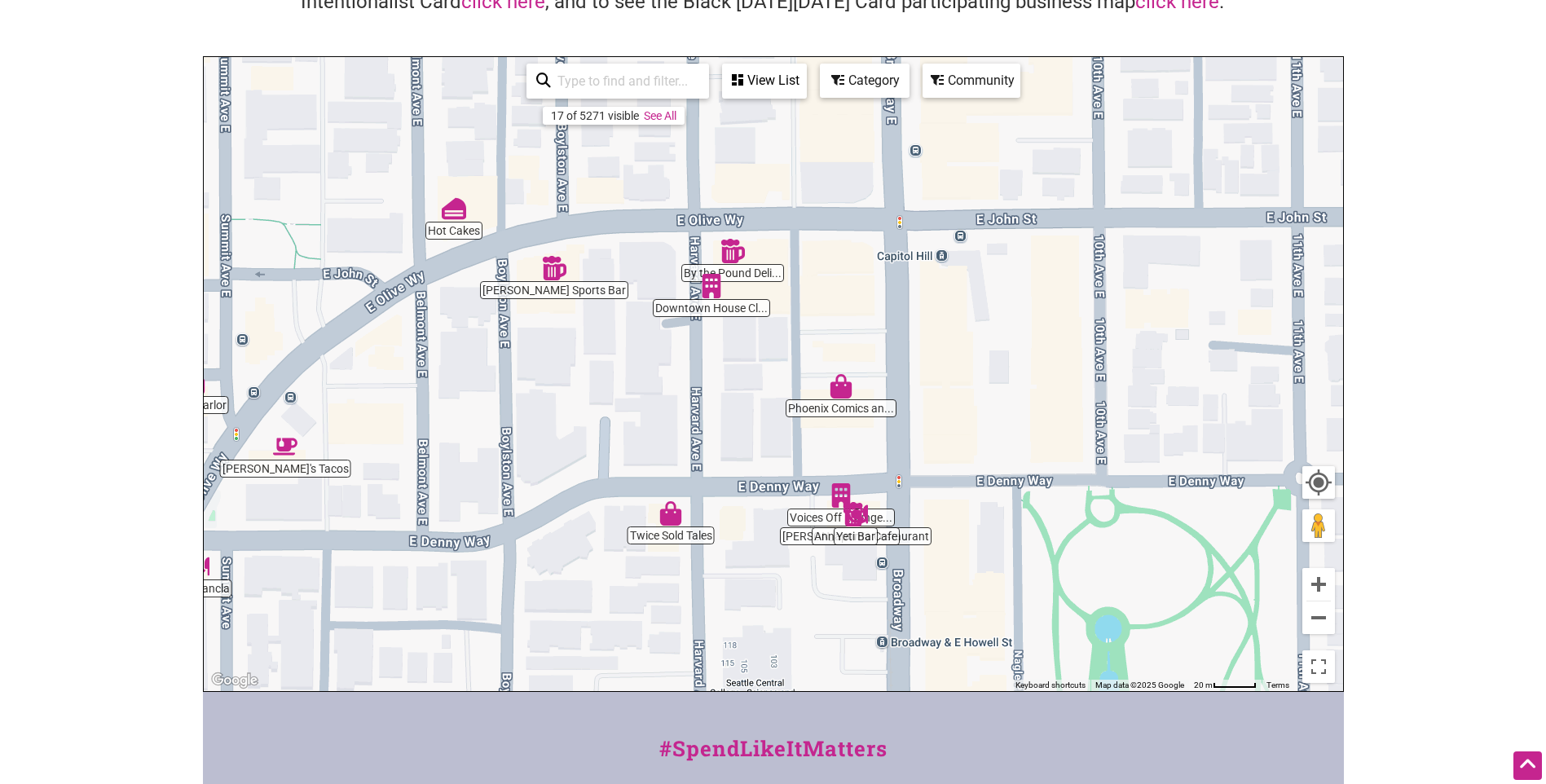
drag, startPoint x: 644, startPoint y: 379, endPoint x: 500, endPoint y: 507, distance: 192.7
click at [500, 507] on div "To navigate, press the arrow keys." at bounding box center [773, 373] width 1139 height 634
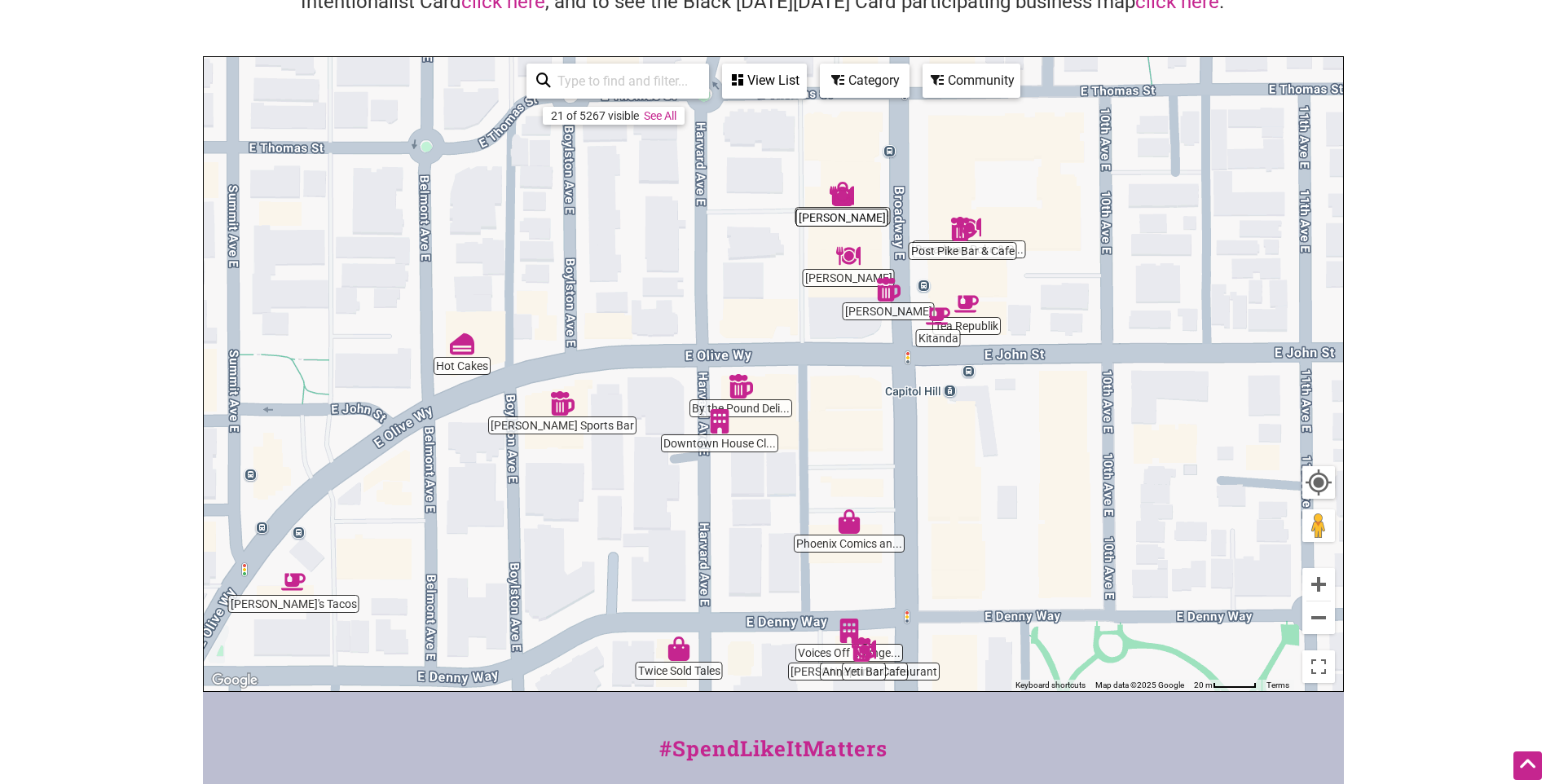
drag, startPoint x: 613, startPoint y: 407, endPoint x: 640, endPoint y: 559, distance: 154.4
click at [638, 559] on div "To navigate, press the arrow keys." at bounding box center [773, 373] width 1139 height 634
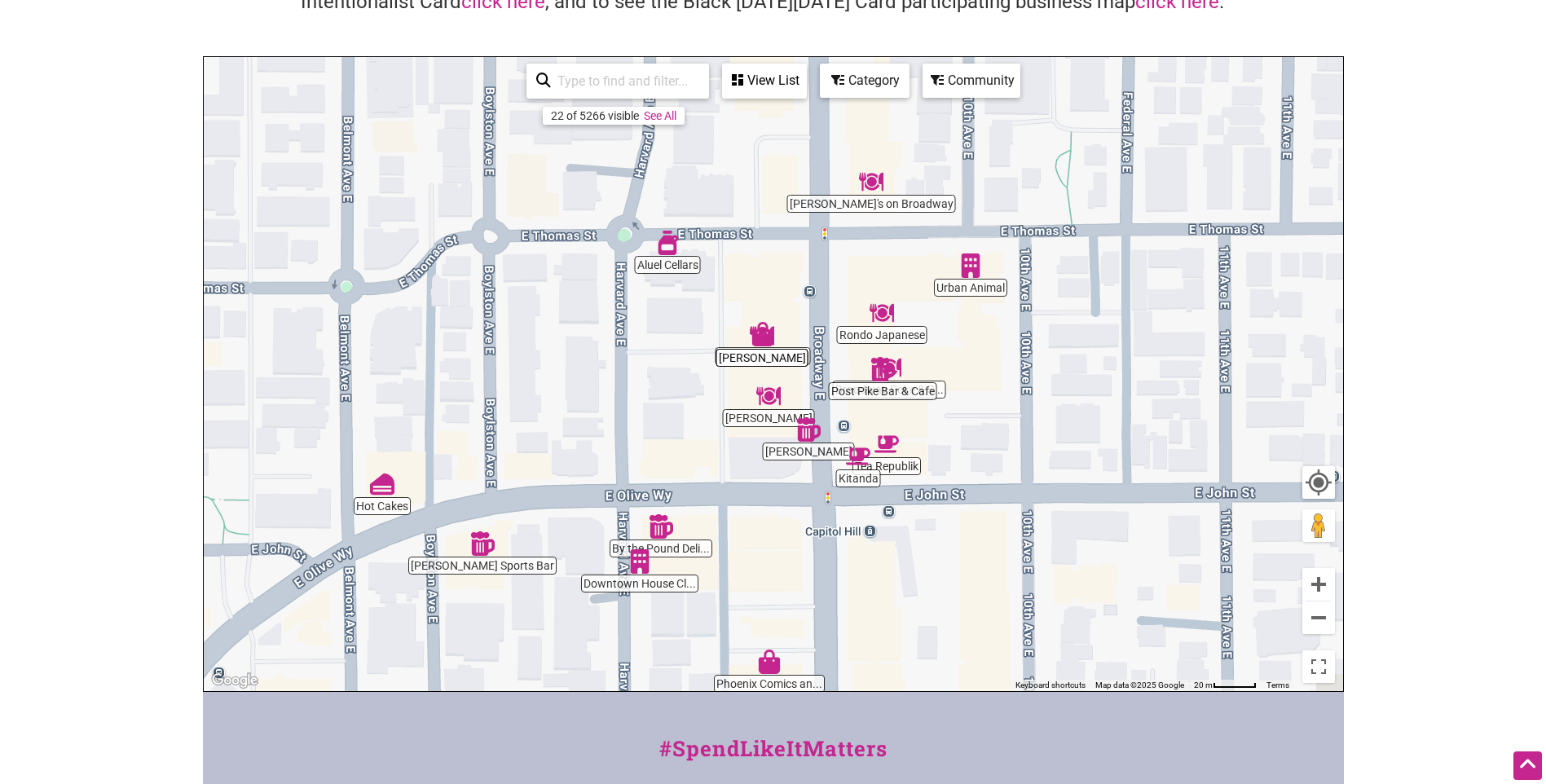
drag, startPoint x: 712, startPoint y: 336, endPoint x: 596, endPoint y: 448, distance: 161.2
click at [596, 448] on div "To navigate, press the arrow keys." at bounding box center [773, 373] width 1139 height 634
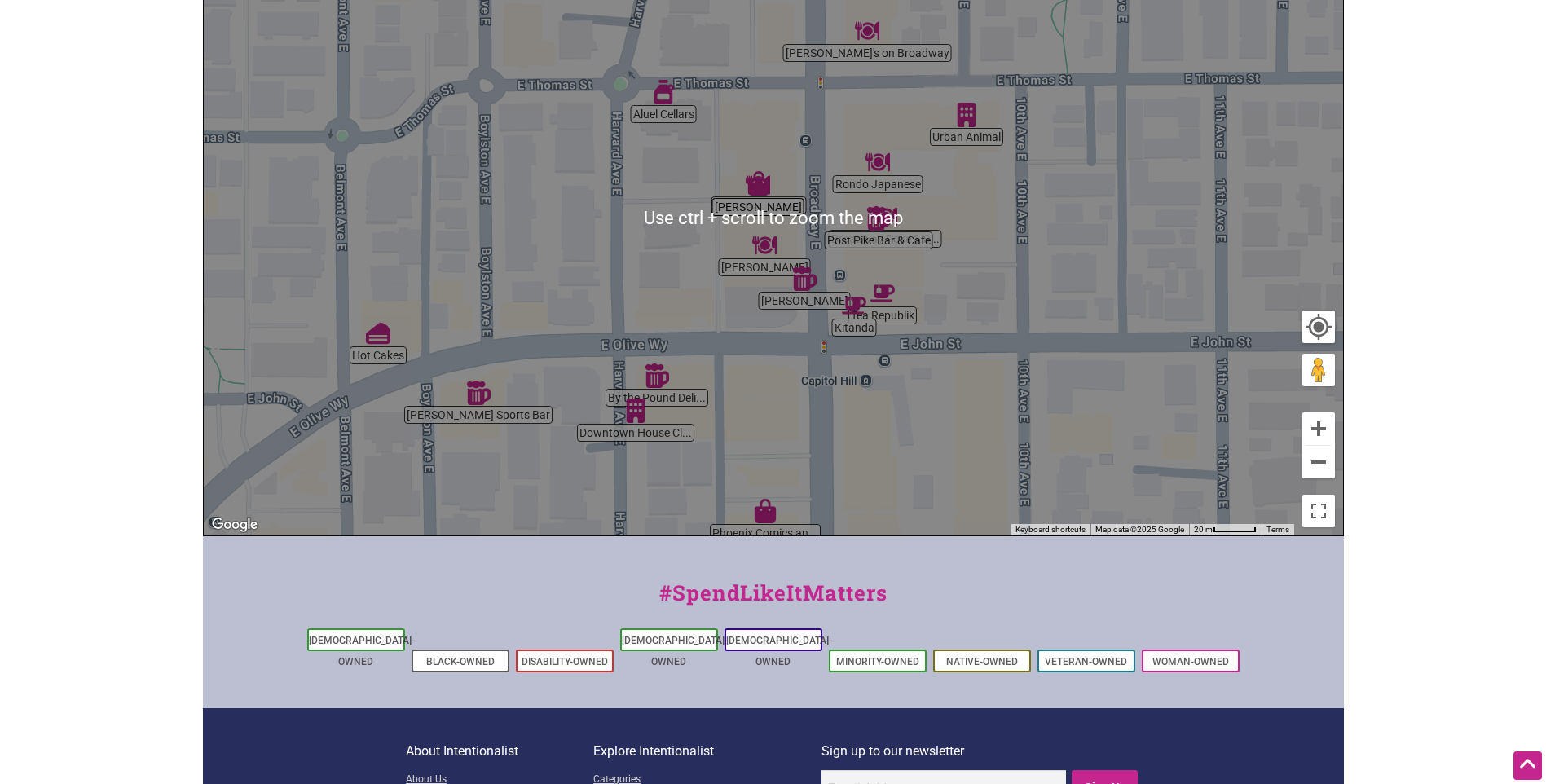
scroll to position [132, 0]
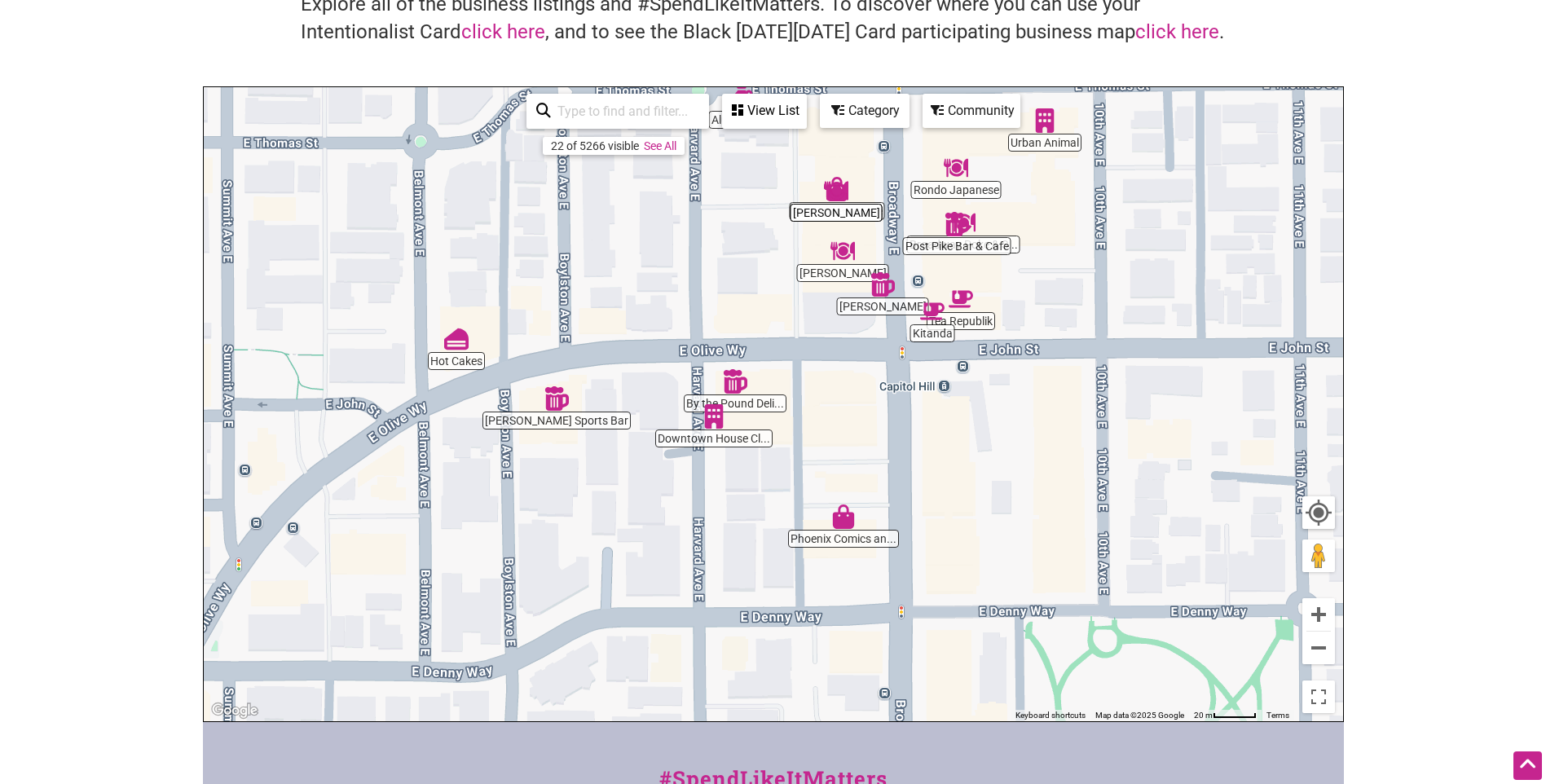
drag, startPoint x: 574, startPoint y: 445, endPoint x: 802, endPoint y: 148, distance: 374.4
click at [784, 151] on div "To navigate, press the arrow keys." at bounding box center [773, 404] width 1139 height 634
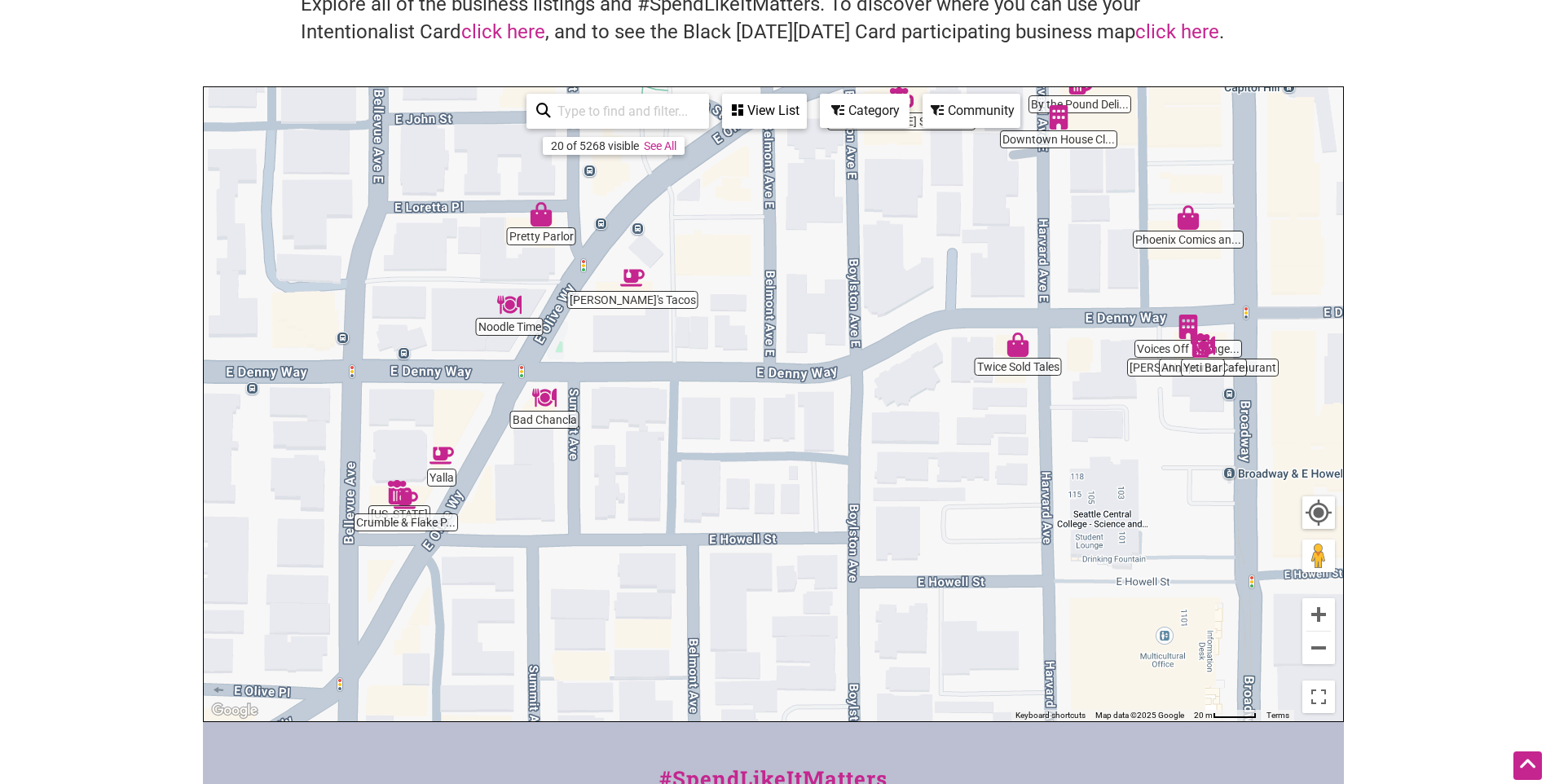
drag, startPoint x: 511, startPoint y: 600, endPoint x: 700, endPoint y: 386, distance: 285.5
click at [691, 390] on div "To navigate, press the arrow keys." at bounding box center [773, 404] width 1139 height 634
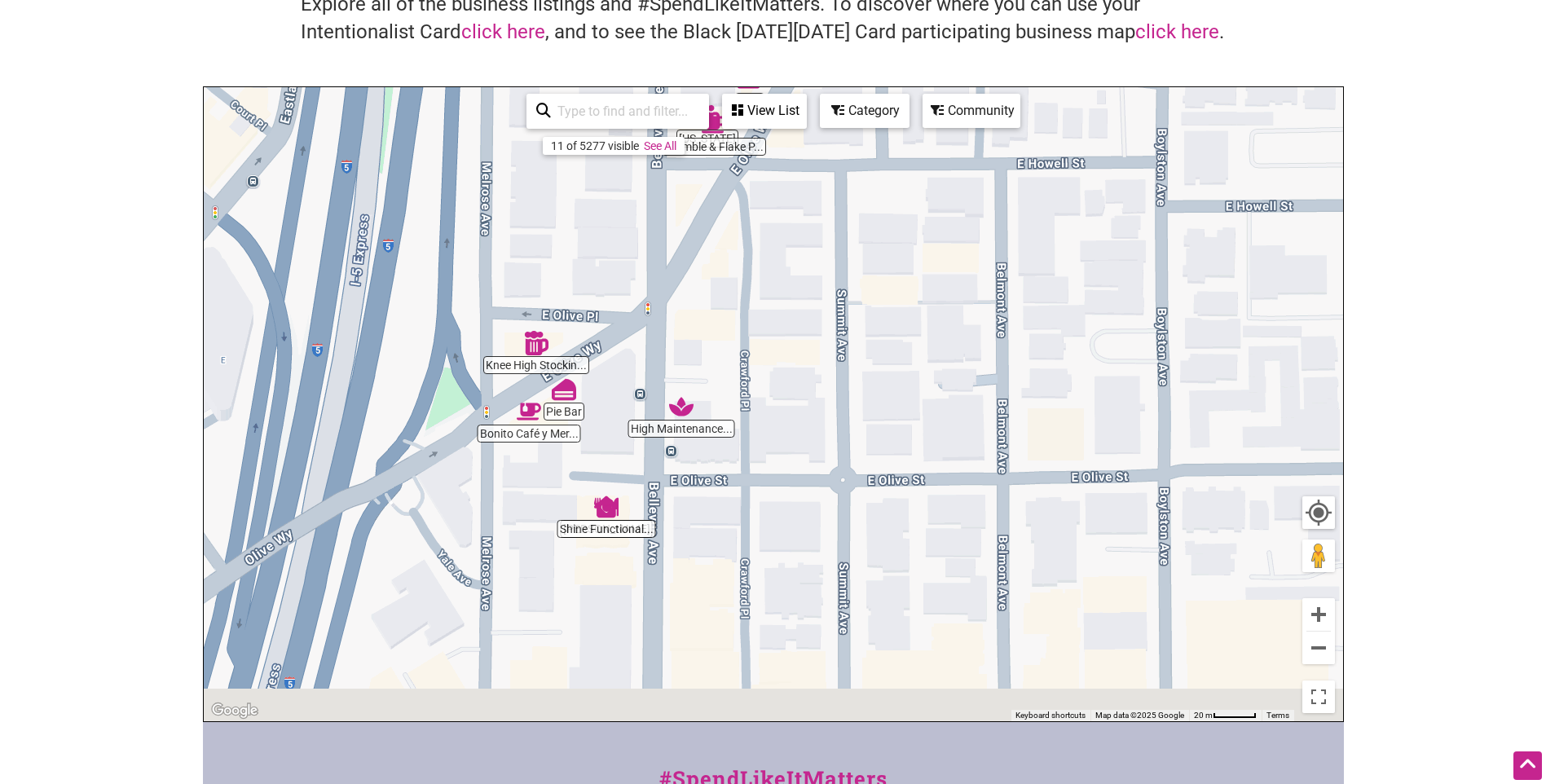
drag, startPoint x: 667, startPoint y: 547, endPoint x: 793, endPoint y: 336, distance: 245.8
click at [793, 336] on div "To navigate, press the arrow keys." at bounding box center [773, 404] width 1139 height 634
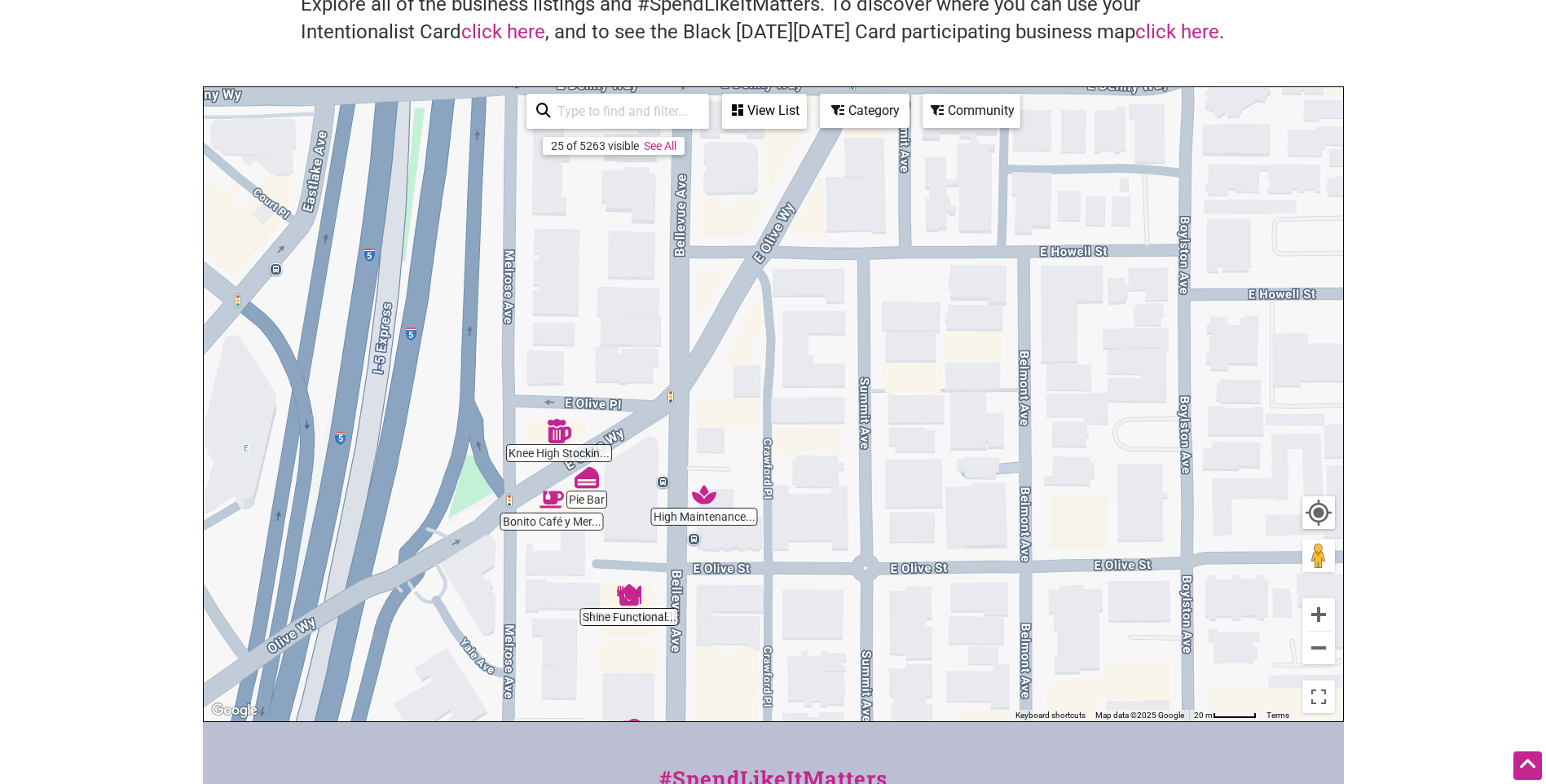
drag, startPoint x: 770, startPoint y: 419, endPoint x: 741, endPoint y: 589, distance: 172.5
click at [741, 591] on div "To navigate, press the arrow keys." at bounding box center [773, 404] width 1139 height 634
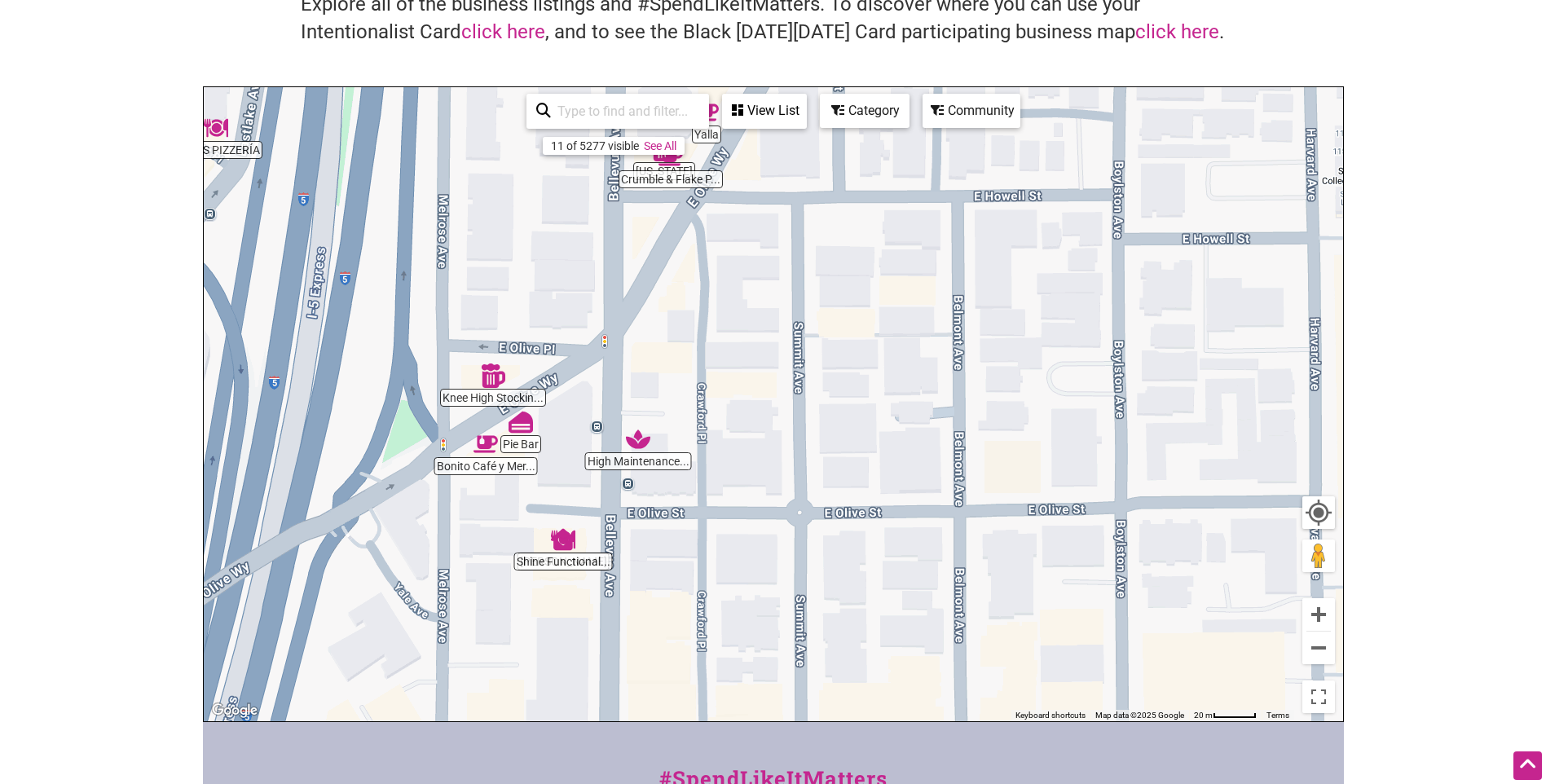
drag, startPoint x: 775, startPoint y: 344, endPoint x: 711, endPoint y: 280, distance: 90.5
click at [711, 280] on div "To navigate, press the arrow keys." at bounding box center [773, 404] width 1139 height 634
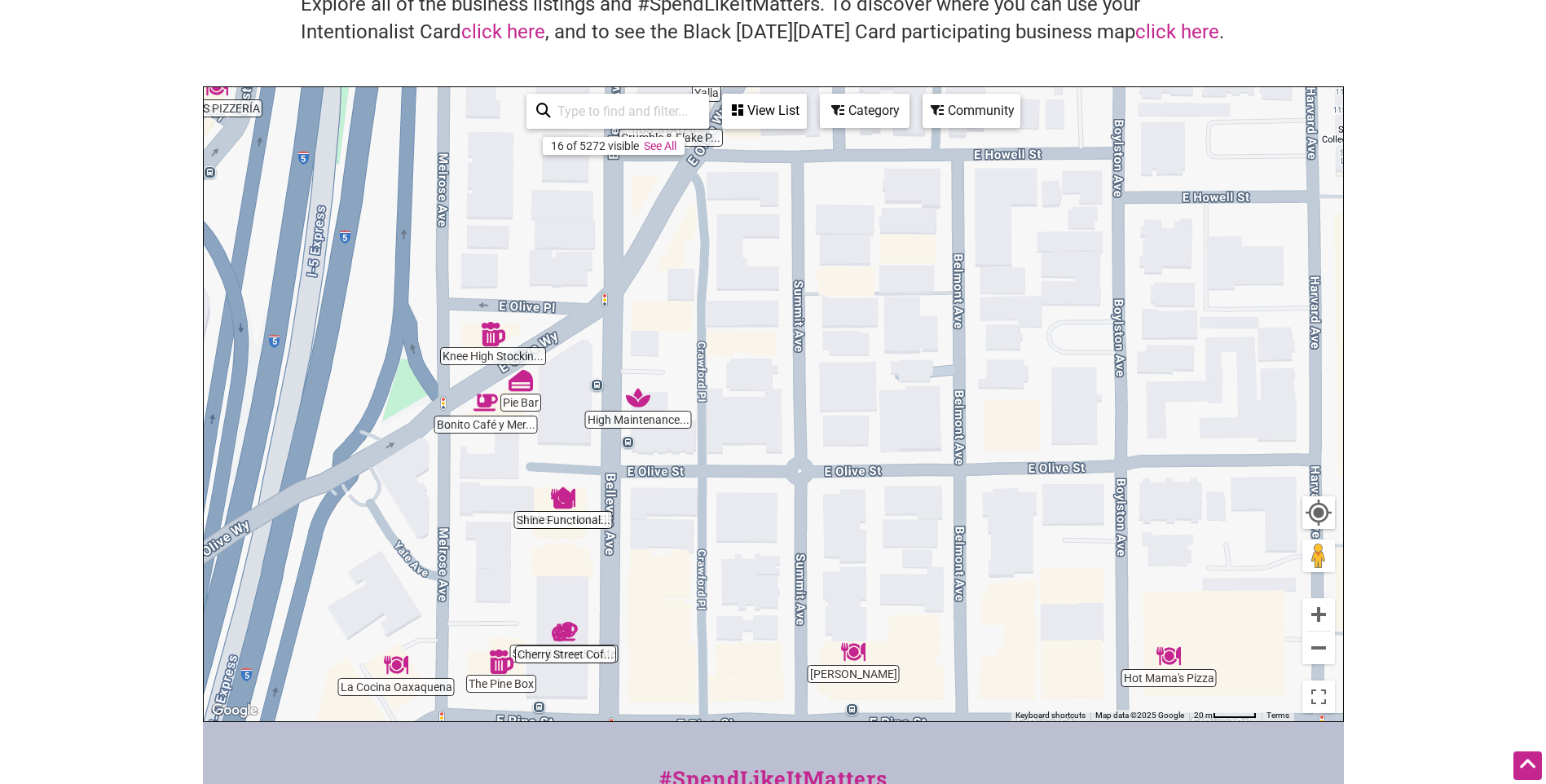
drag, startPoint x: 706, startPoint y: 609, endPoint x: 723, endPoint y: 295, distance: 314.5
click at [723, 295] on div "To navigate, press the arrow keys." at bounding box center [773, 404] width 1139 height 634
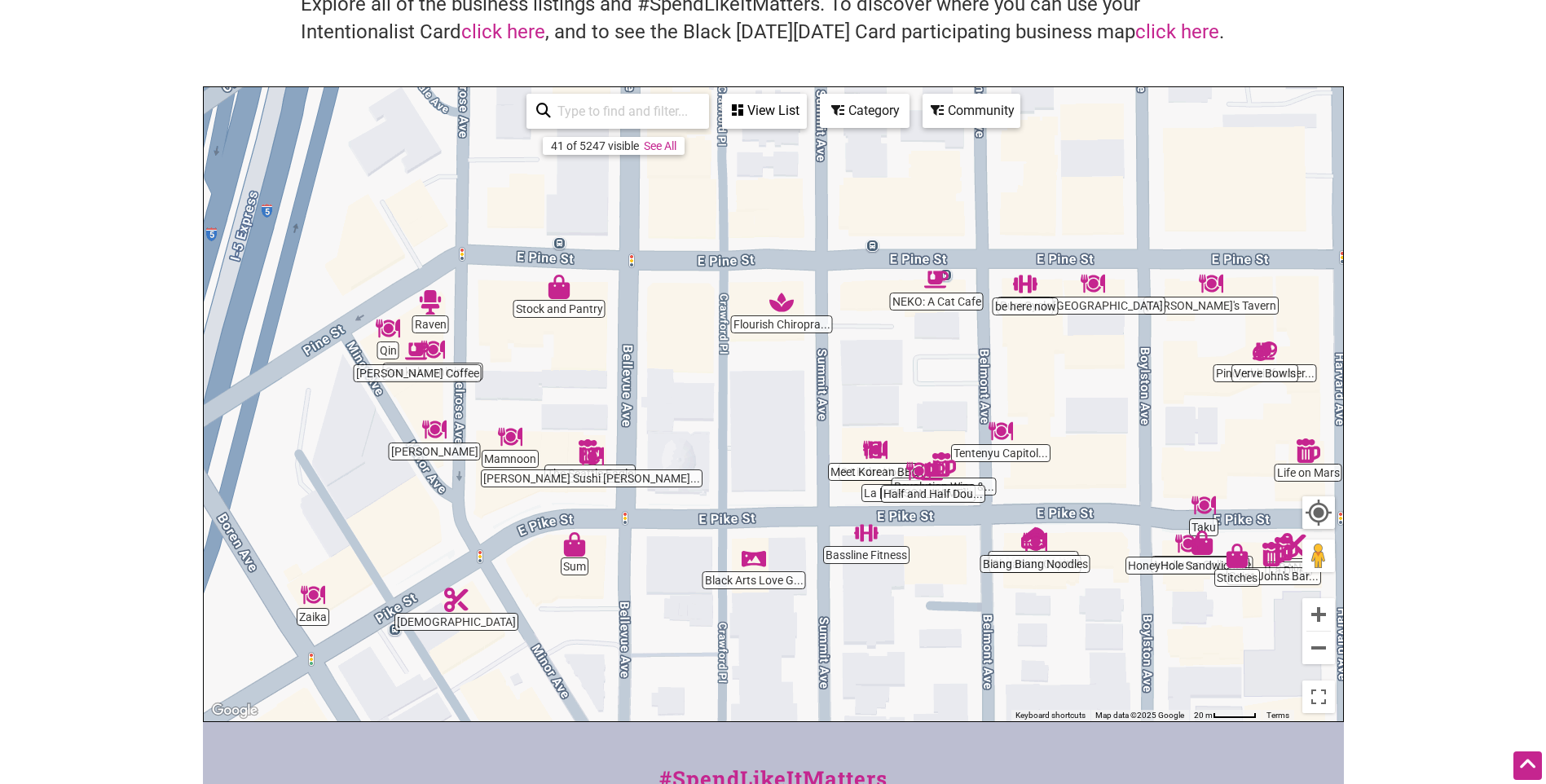
drag, startPoint x: 693, startPoint y: 332, endPoint x: 655, endPoint y: 591, distance: 261.8
click at [655, 599] on div "To navigate, press the arrow keys." at bounding box center [773, 404] width 1139 height 634
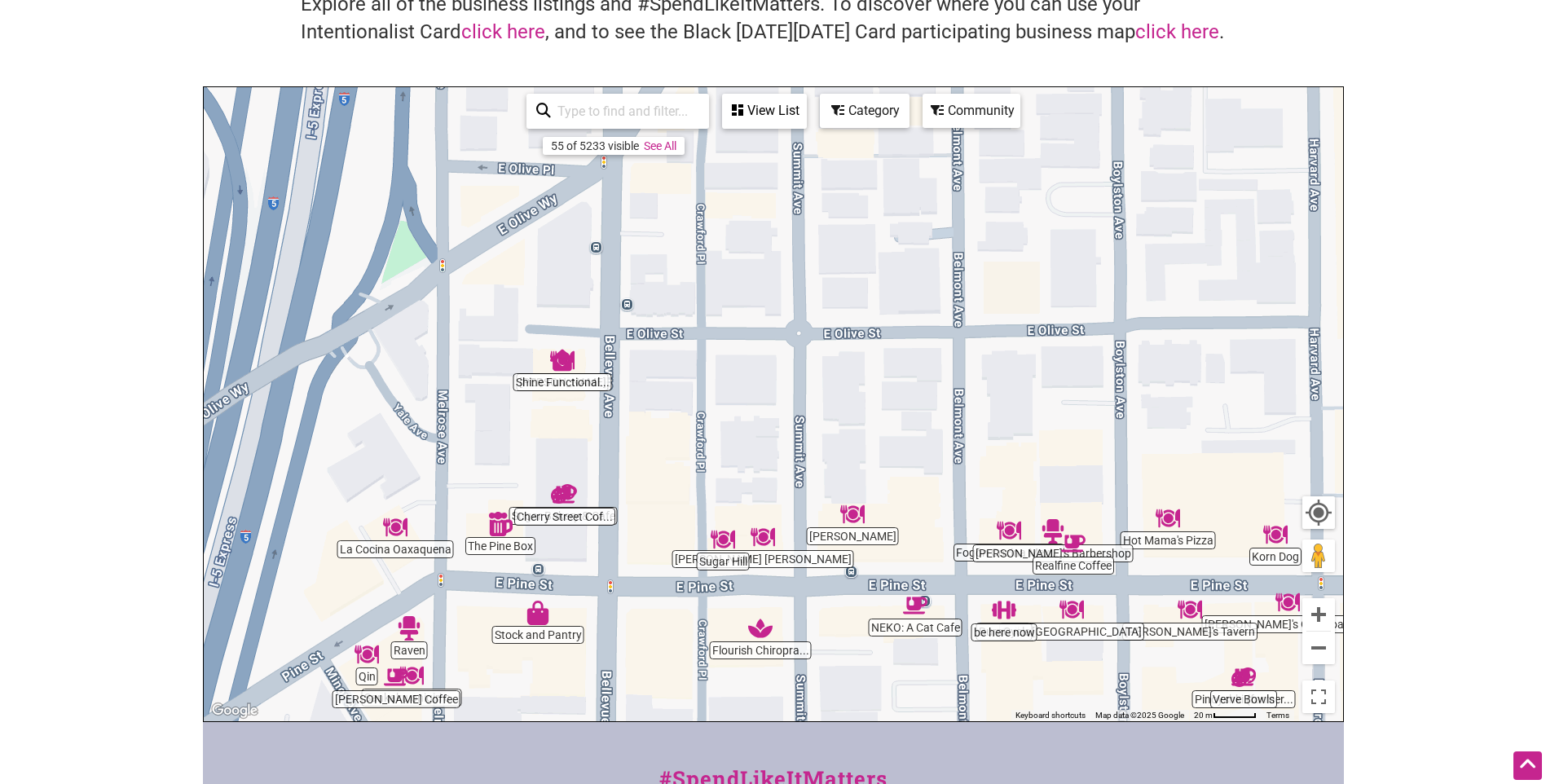
drag, startPoint x: 648, startPoint y: 341, endPoint x: 640, endPoint y: 583, distance: 242.1
click at [640, 583] on div "To navigate, press the arrow keys." at bounding box center [773, 404] width 1139 height 634
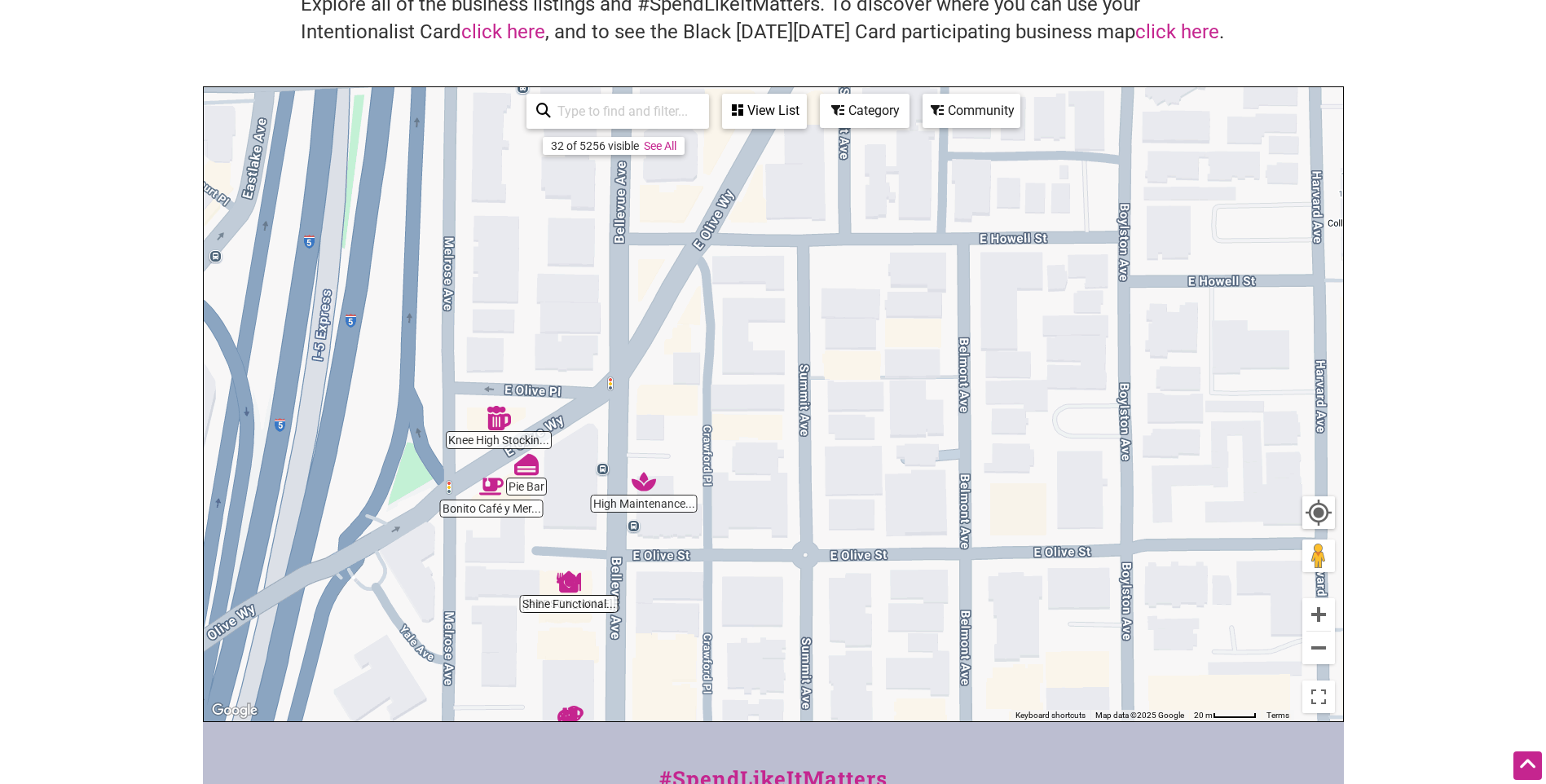
drag, startPoint x: 660, startPoint y: 387, endPoint x: 668, endPoint y: 611, distance: 224.1
click at [668, 611] on div "To navigate, press the arrow keys." at bounding box center [773, 404] width 1139 height 634
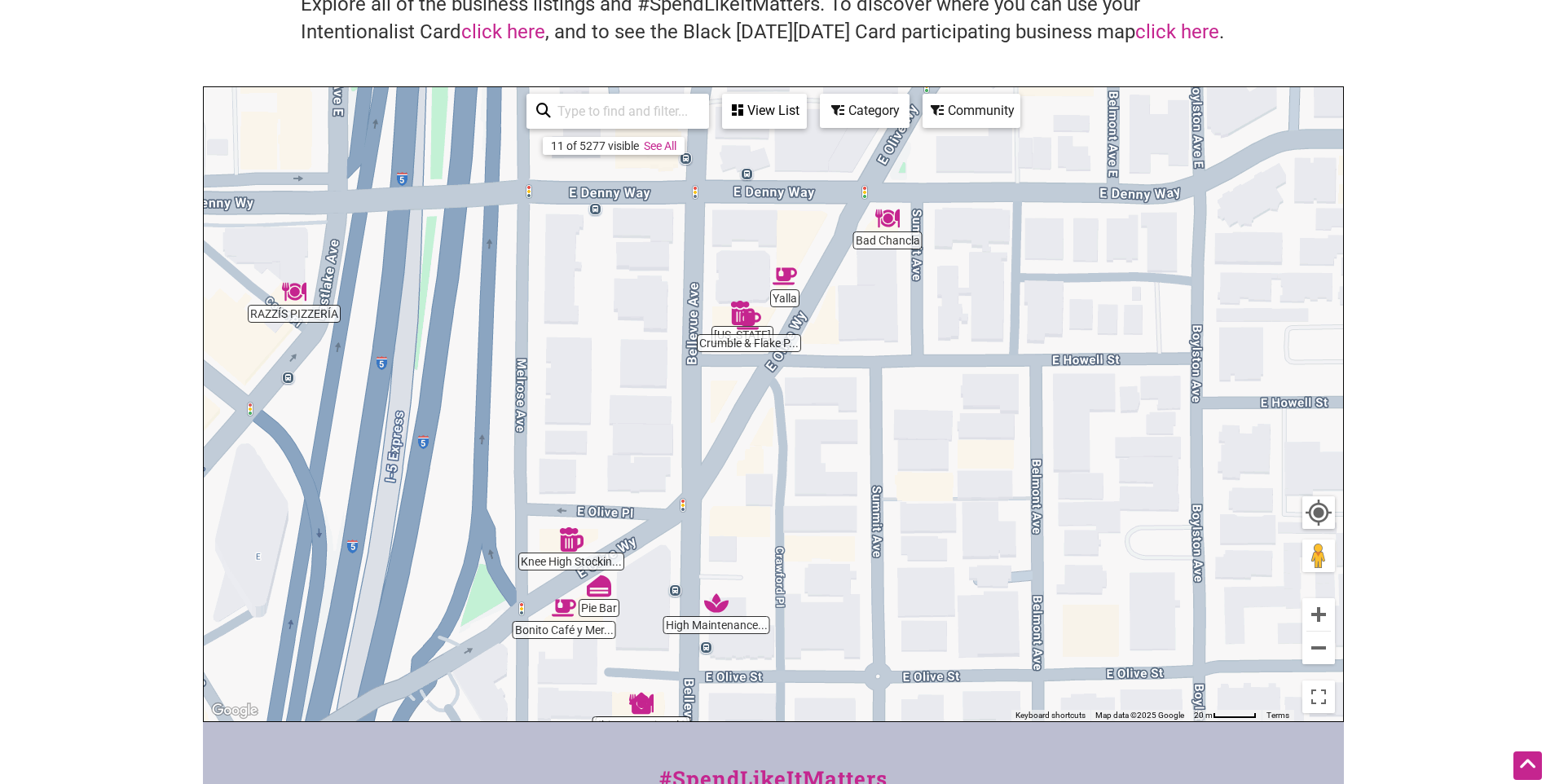
drag, startPoint x: 636, startPoint y: 392, endPoint x: 705, endPoint y: 502, distance: 129.8
click at [705, 502] on div "To navigate, press the arrow keys." at bounding box center [773, 404] width 1139 height 634
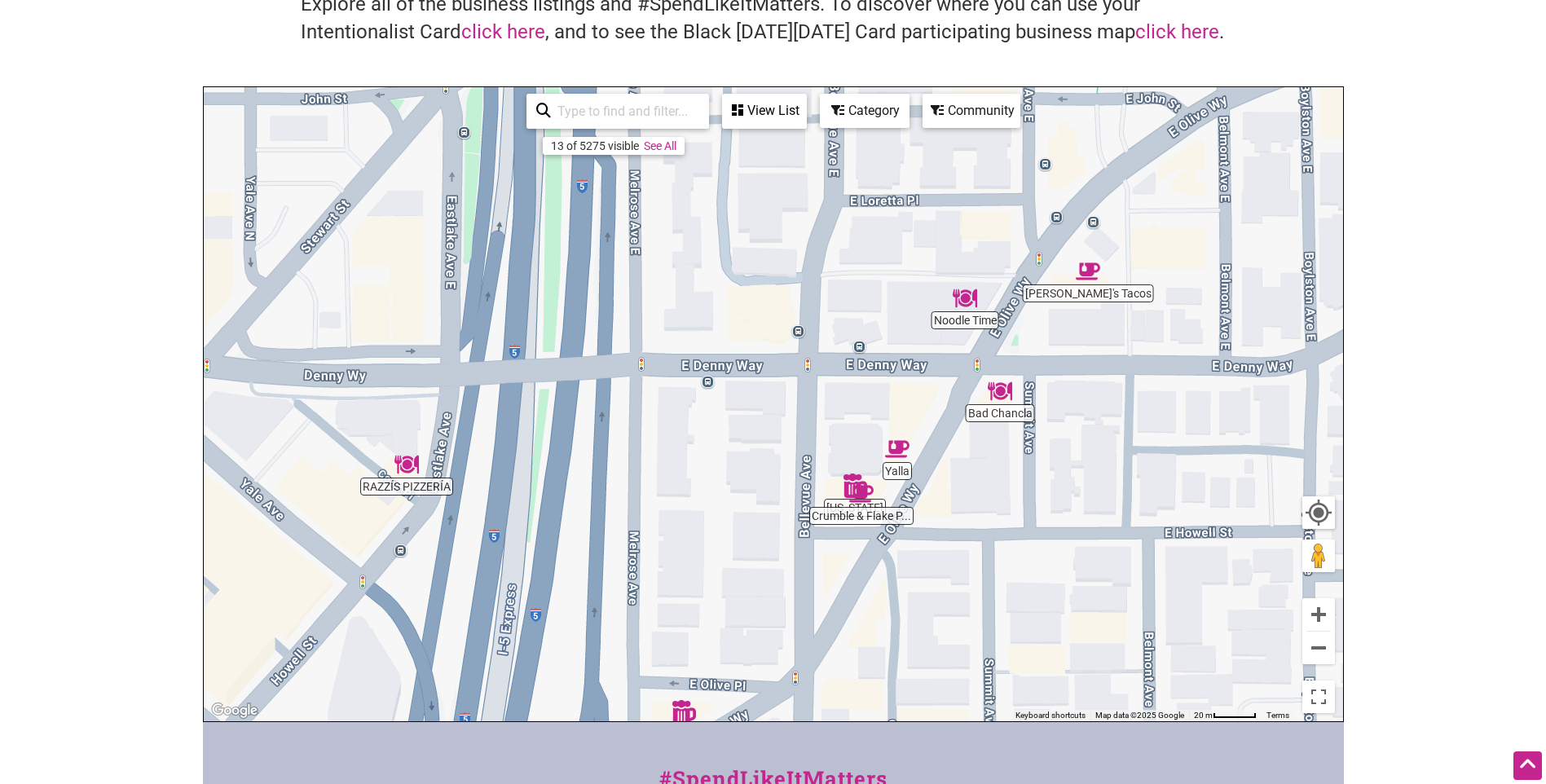
drag, startPoint x: 737, startPoint y: 440, endPoint x: 853, endPoint y: 610, distance: 205.8
click at [850, 614] on div "To navigate, press the arrow keys." at bounding box center [773, 404] width 1139 height 634
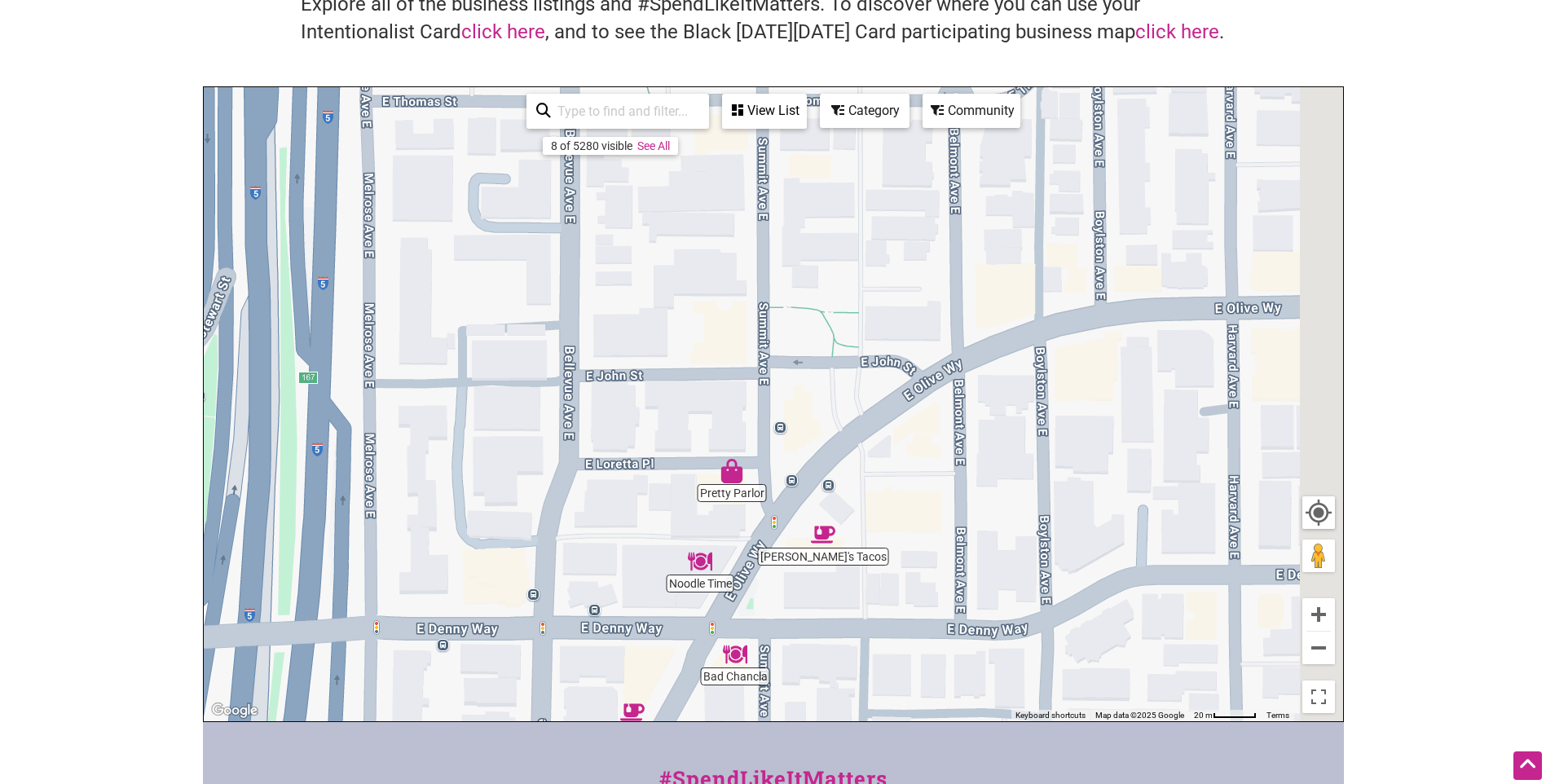
drag, startPoint x: 905, startPoint y: 346, endPoint x: 604, endPoint y: 610, distance: 400.4
click at [613, 610] on div "To navigate, press the arrow keys." at bounding box center [773, 404] width 1139 height 634
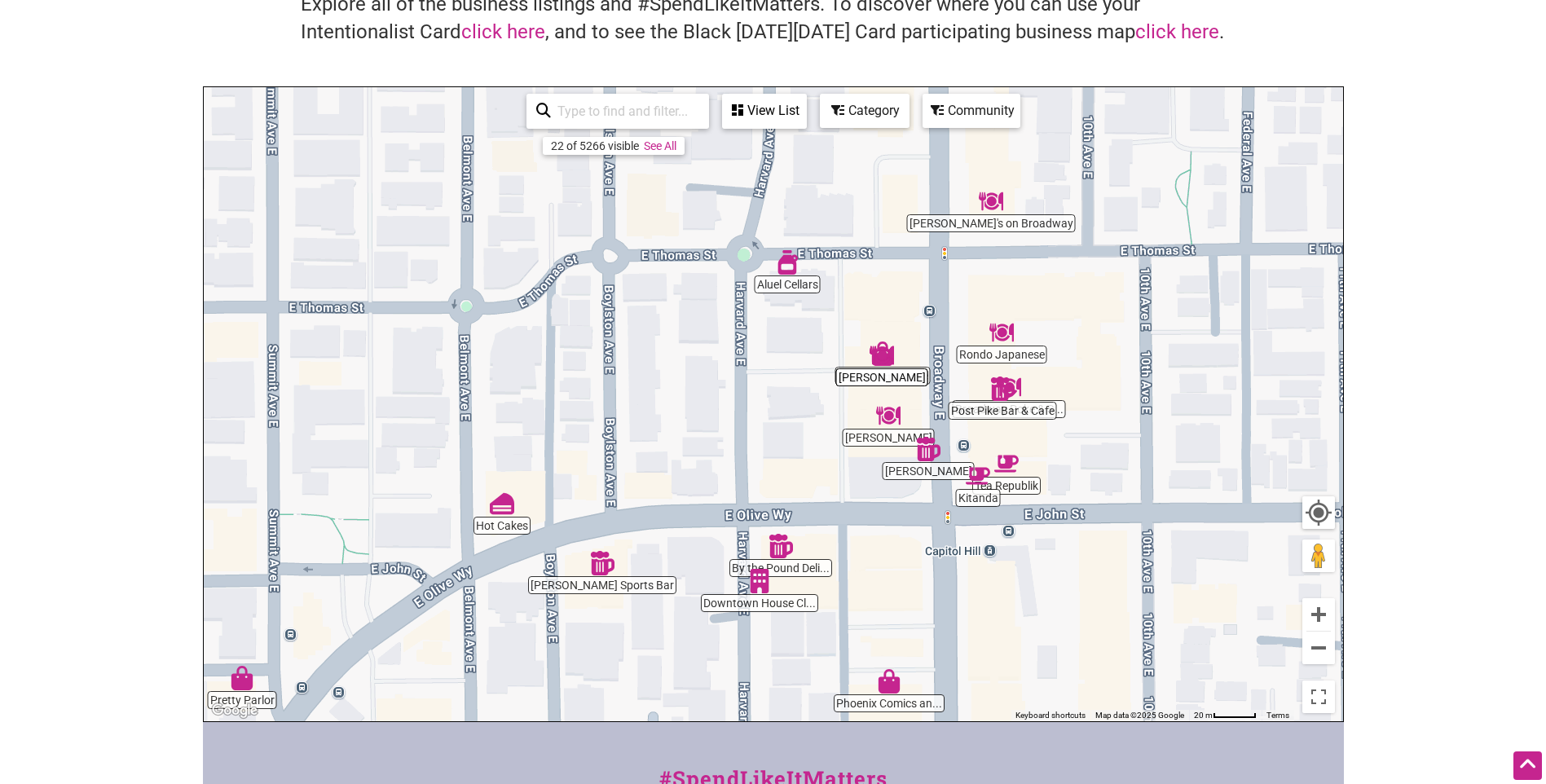
drag, startPoint x: 920, startPoint y: 429, endPoint x: 622, endPoint y: 532, distance: 315.3
click at [622, 532] on div "To navigate, press the arrow keys." at bounding box center [773, 404] width 1139 height 634
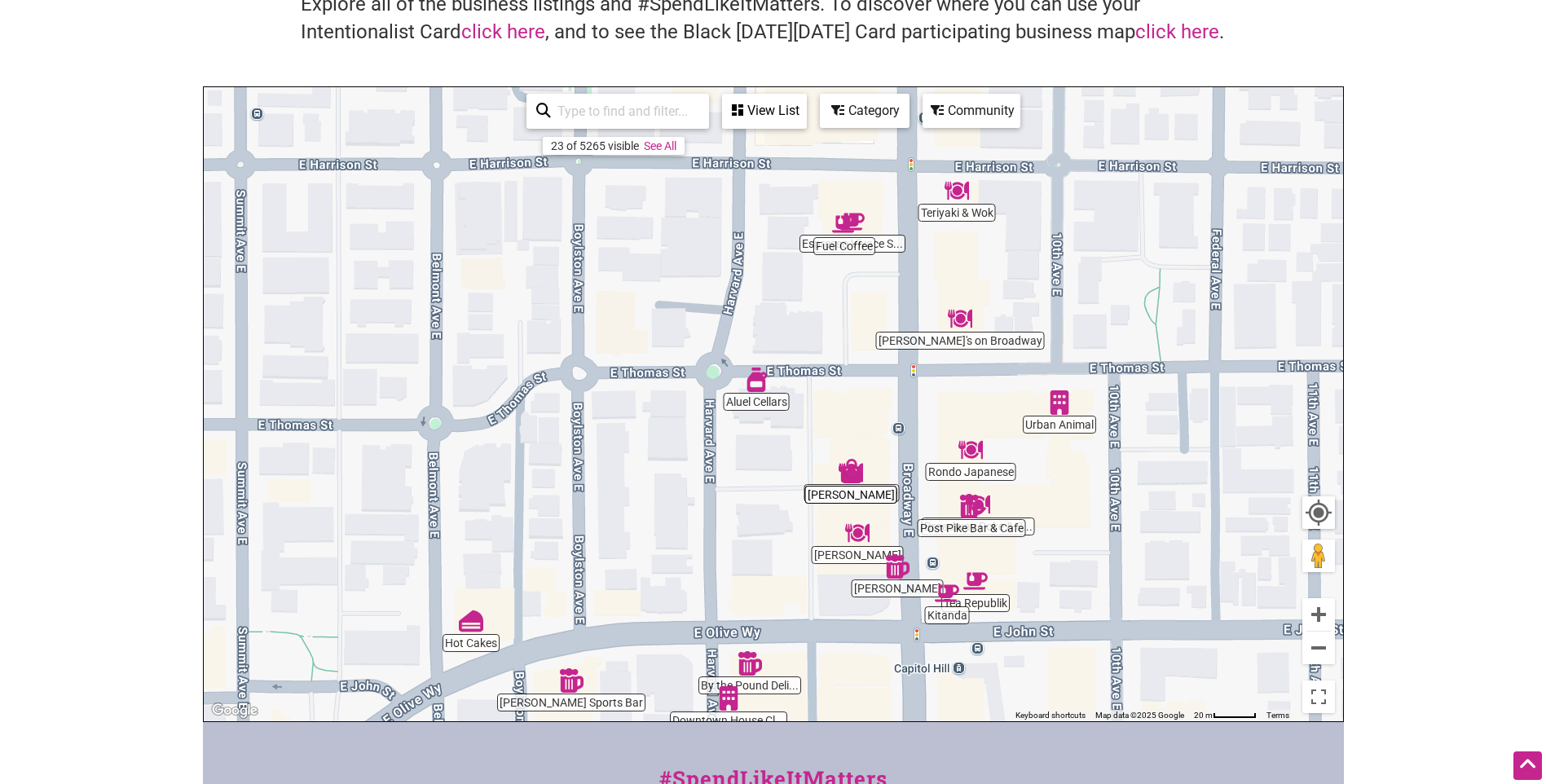
drag, startPoint x: 915, startPoint y: 558, endPoint x: 921, endPoint y: 771, distance: 213.1
click at [913, 771] on div "Intentionalist Spend like it matters 0 Add a Business Map Blog Store Offers Int…" at bounding box center [773, 499] width 1141 height 1264
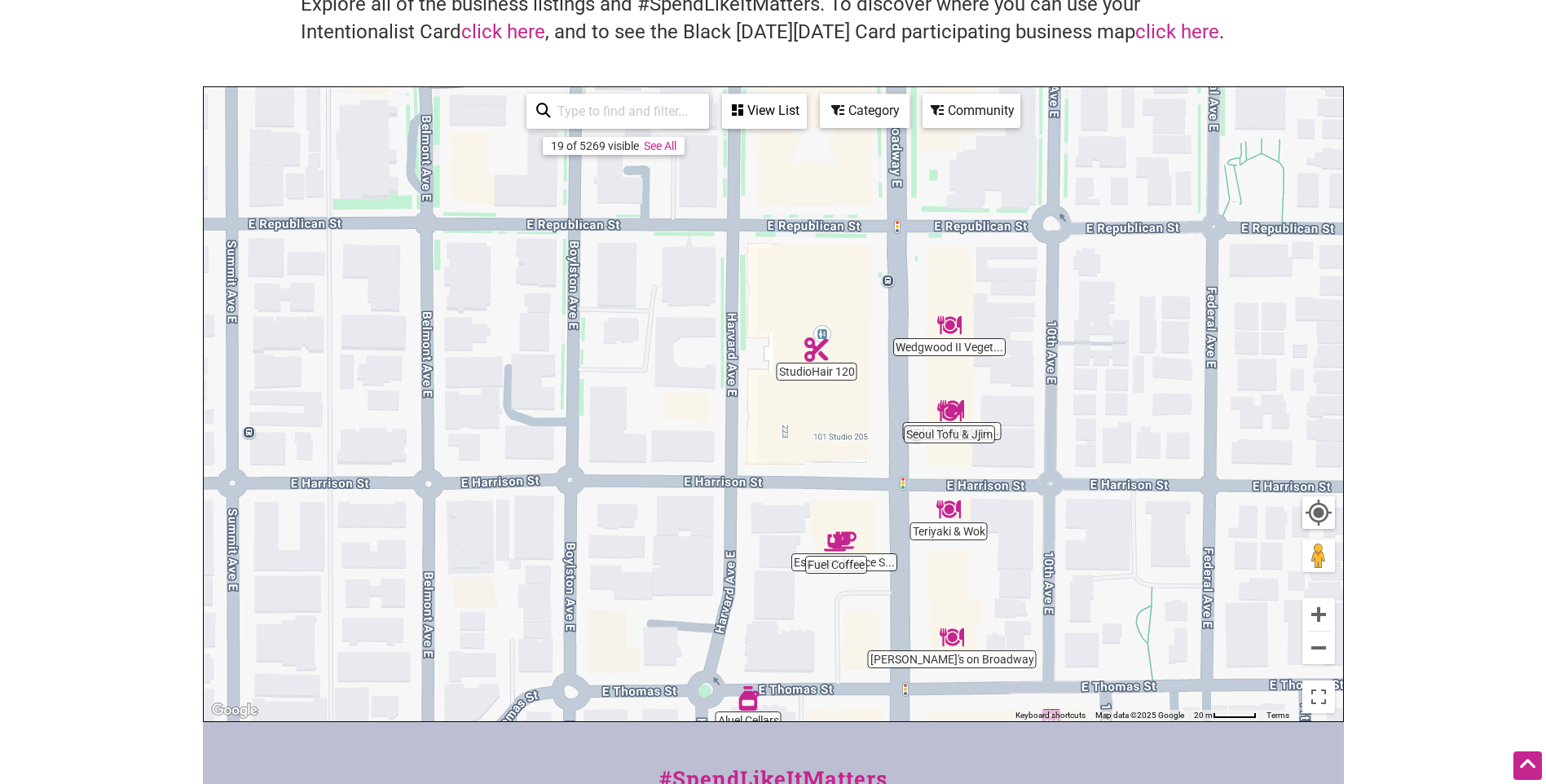
drag, startPoint x: 911, startPoint y: 374, endPoint x: 898, endPoint y: 571, distance: 197.4
click at [898, 571] on div "To navigate, press the arrow keys." at bounding box center [773, 404] width 1139 height 634
